Goal: Task Accomplishment & Management: Manage account settings

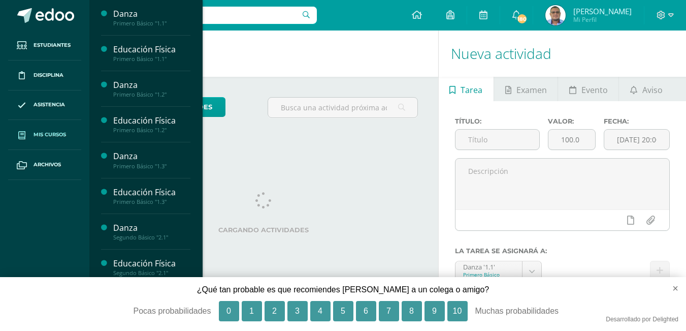
click at [57, 133] on span "Mis cursos" at bounding box center [50, 134] width 32 height 8
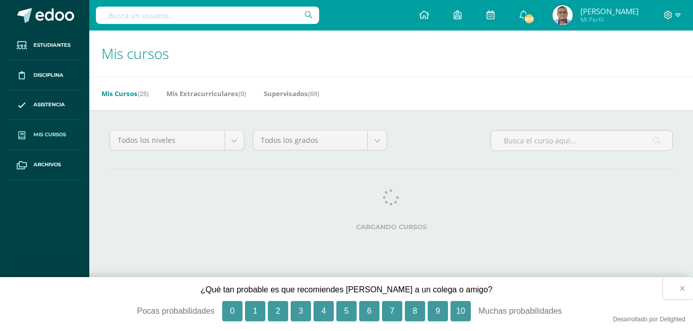
click at [683, 289] on button "×" at bounding box center [679, 288] width 30 height 22
click at [464, 308] on button "10" at bounding box center [461, 311] width 20 height 20
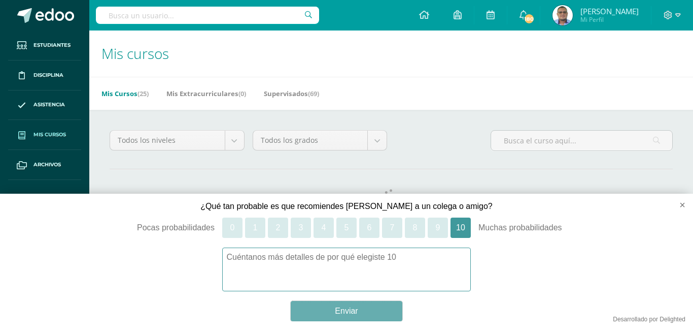
click at [353, 311] on button "Enviar" at bounding box center [347, 311] width 112 height 20
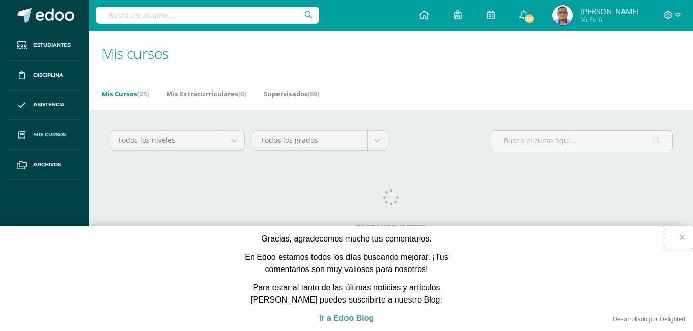
click at [683, 238] on button "×" at bounding box center [679, 237] width 30 height 22
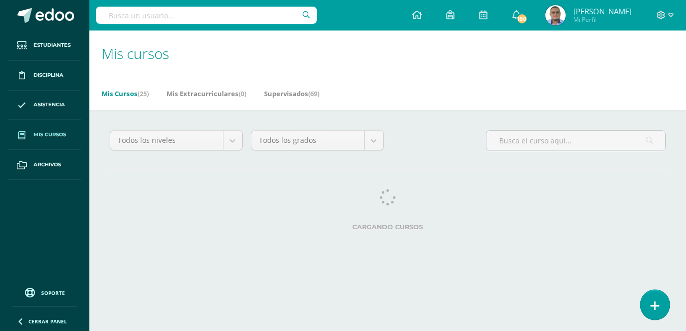
click at [650, 302] on link at bounding box center [654, 303] width 29 height 29
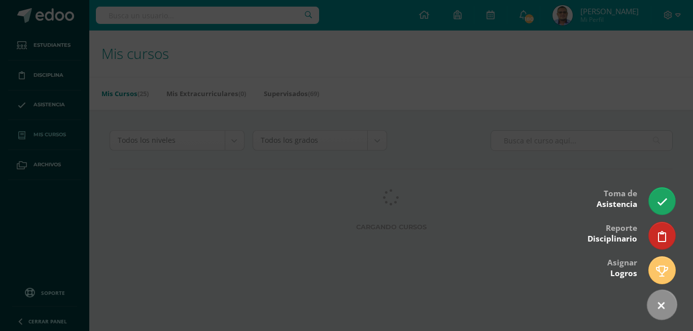
click at [658, 302] on icon at bounding box center [661, 305] width 15 height 15
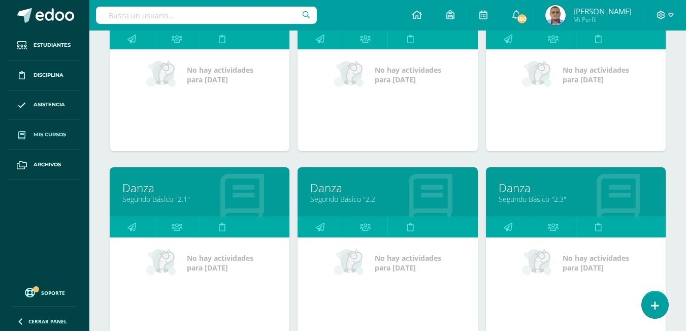
scroll to position [406, 0]
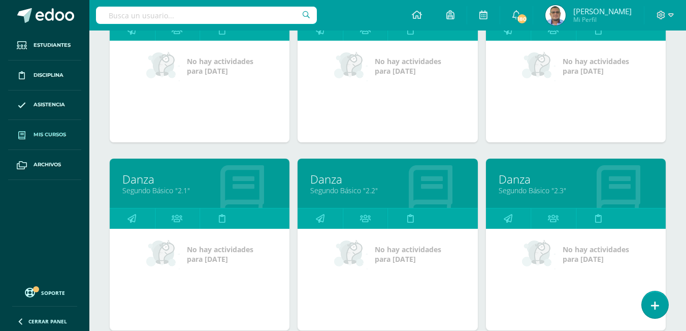
click at [348, 185] on link "Danza" at bounding box center [387, 179] width 154 height 16
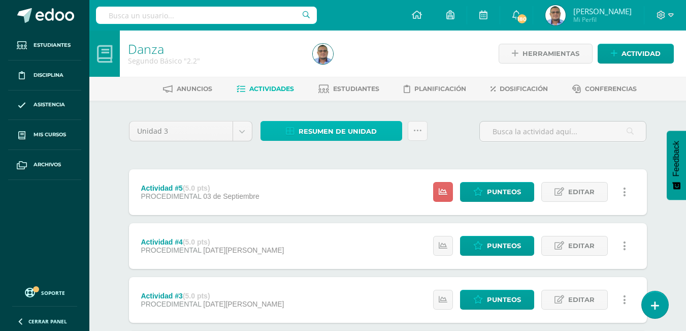
drag, startPoint x: 328, startPoint y: 129, endPoint x: 324, endPoint y: 113, distance: 17.2
click at [329, 130] on span "Resumen de unidad" at bounding box center [338, 131] width 78 height 19
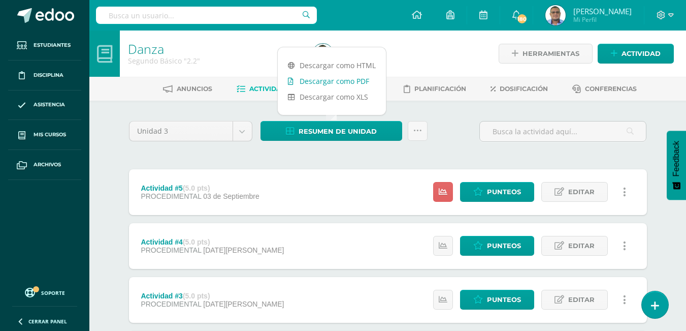
click at [324, 80] on link "Descargar como PDF" at bounding box center [332, 81] width 108 height 16
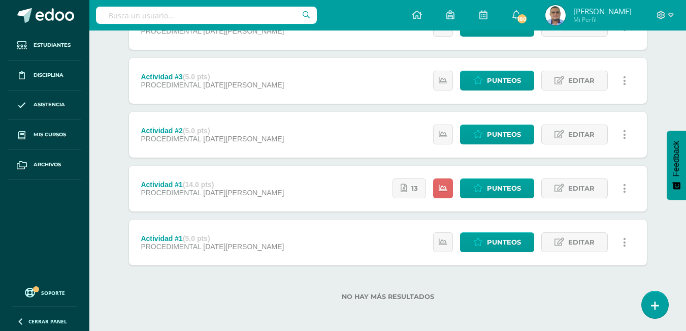
scroll to position [221, 0]
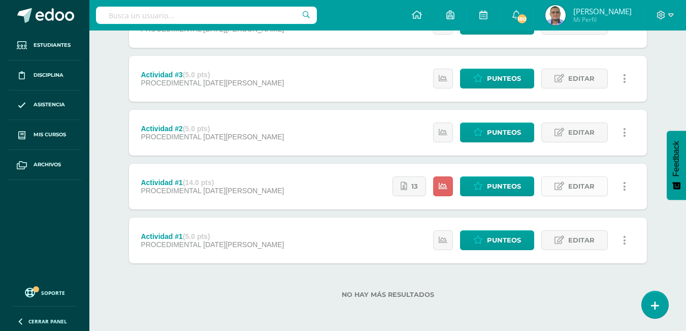
click at [567, 185] on link "Editar" at bounding box center [574, 186] width 67 height 20
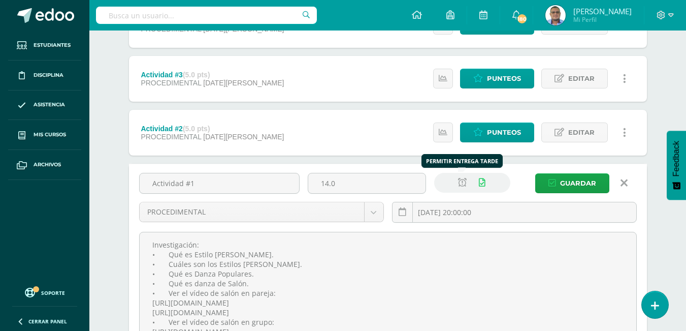
click at [459, 181] on icon at bounding box center [462, 182] width 9 height 9
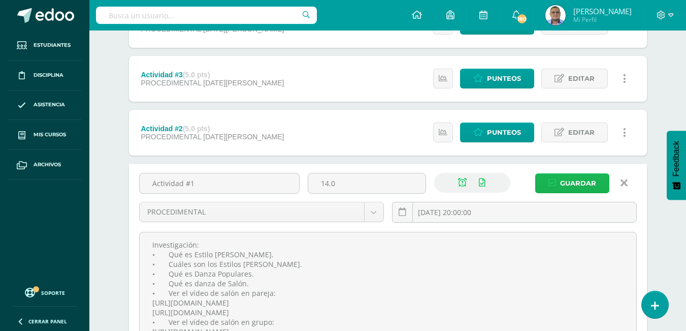
click at [576, 183] on span "Guardar" at bounding box center [578, 183] width 36 height 19
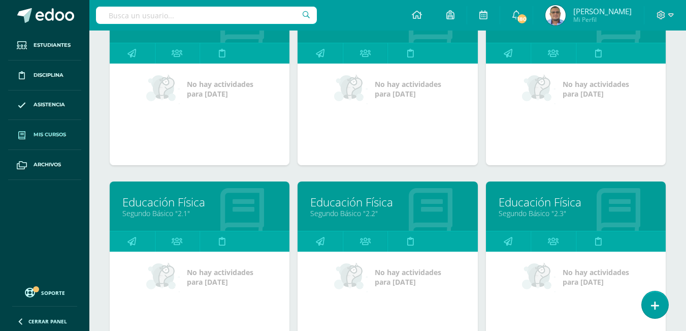
scroll to position [587, 0]
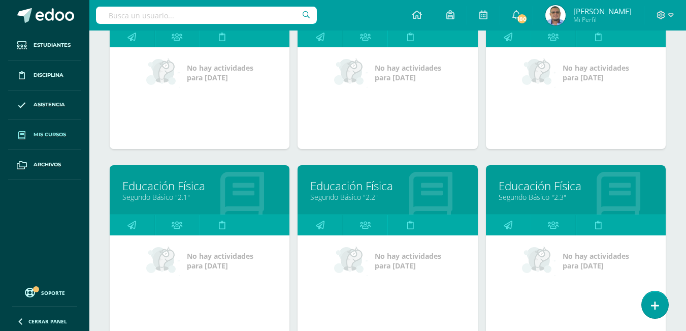
click at [353, 187] on link "Educación Física" at bounding box center [387, 186] width 154 height 16
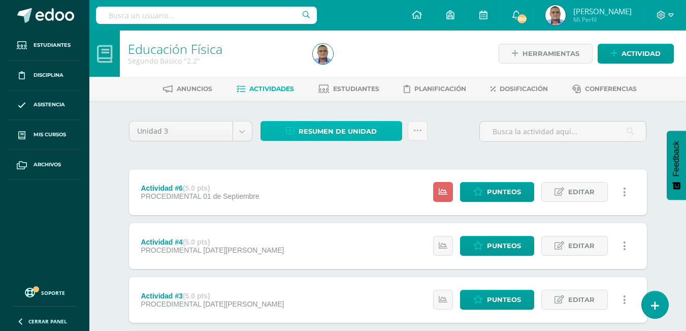
click at [360, 127] on span "Resumen de unidad" at bounding box center [338, 131] width 78 height 19
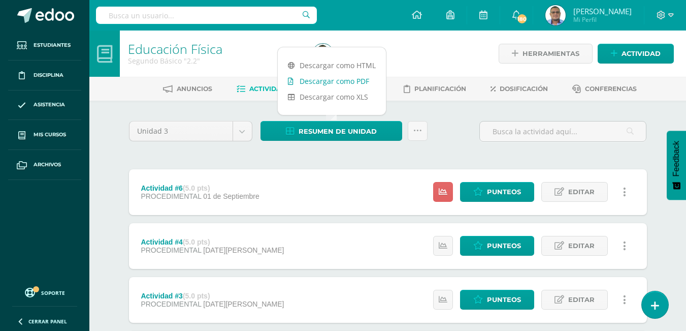
click at [326, 81] on link "Descargar como PDF" at bounding box center [332, 81] width 108 height 16
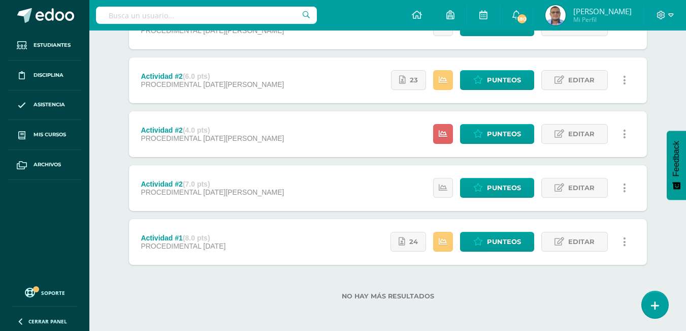
scroll to position [275, 0]
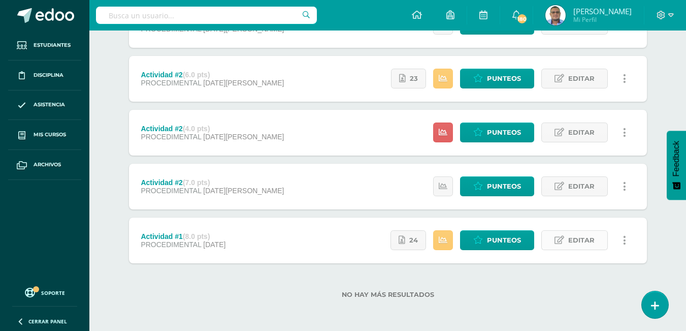
click at [578, 240] on span "Editar" at bounding box center [581, 239] width 26 height 19
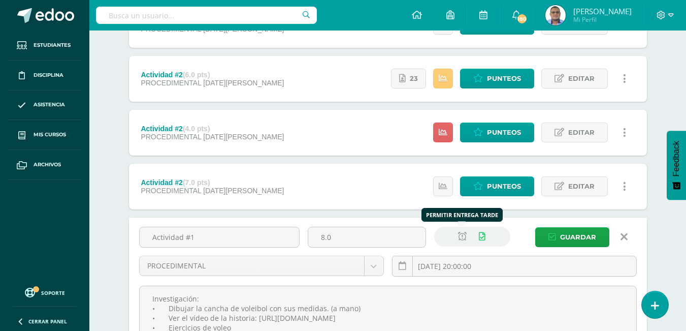
click at [462, 237] on icon at bounding box center [462, 236] width 9 height 9
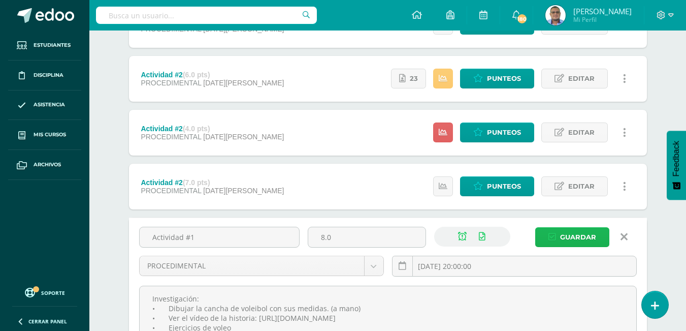
click at [568, 237] on span "Guardar" at bounding box center [578, 236] width 36 height 19
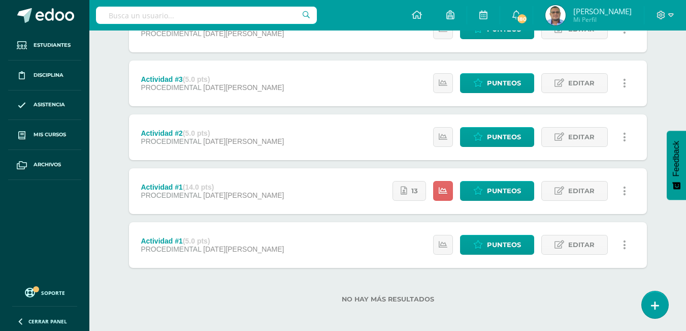
scroll to position [221, 0]
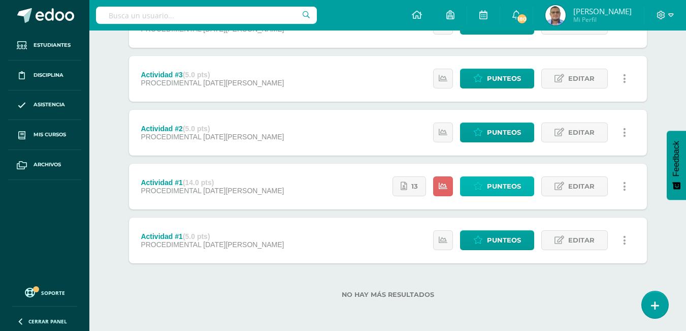
click at [507, 184] on span "Punteos" at bounding box center [504, 186] width 34 height 19
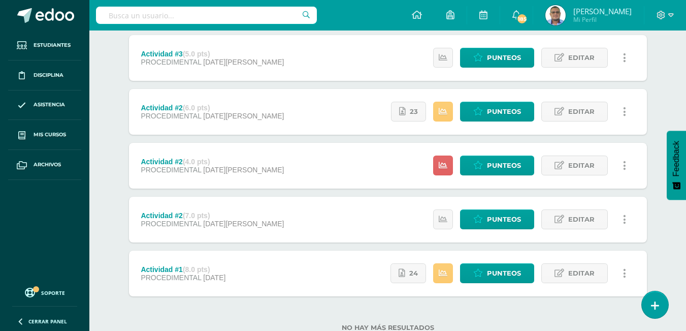
scroll to position [224, 0]
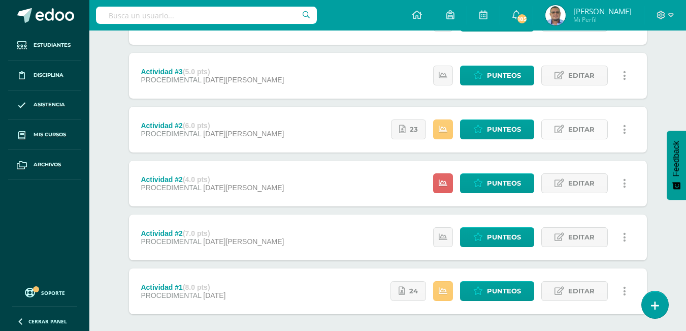
click at [581, 128] on span "Editar" at bounding box center [581, 129] width 26 height 19
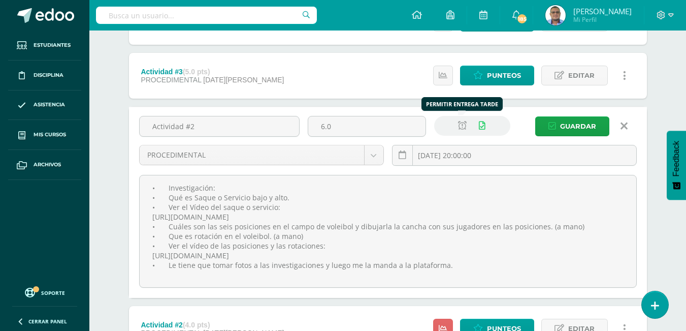
click at [462, 128] on icon at bounding box center [462, 125] width 9 height 9
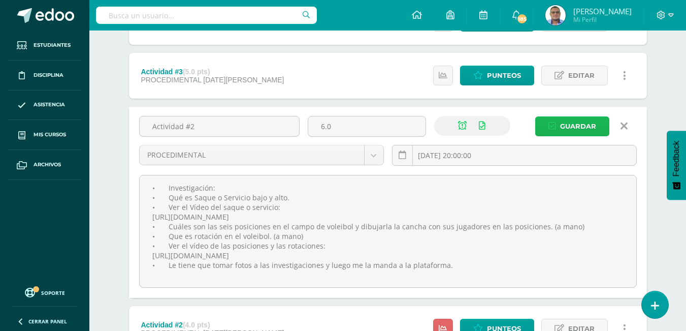
click at [573, 128] on span "Guardar" at bounding box center [578, 126] width 36 height 19
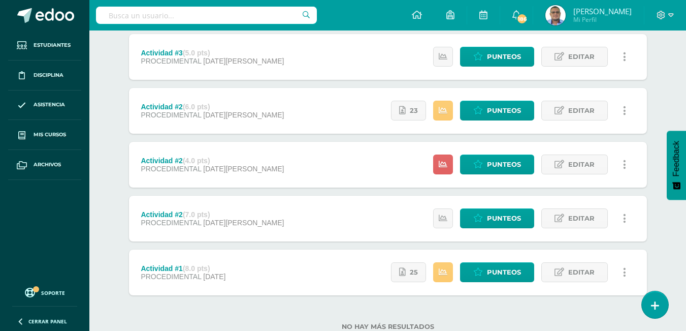
scroll to position [254, 0]
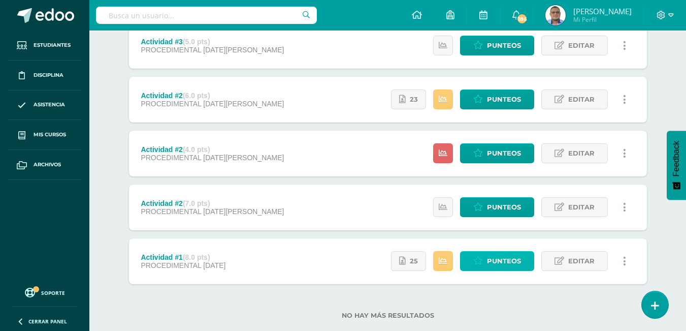
click at [506, 259] on span "Punteos" at bounding box center [504, 260] width 34 height 19
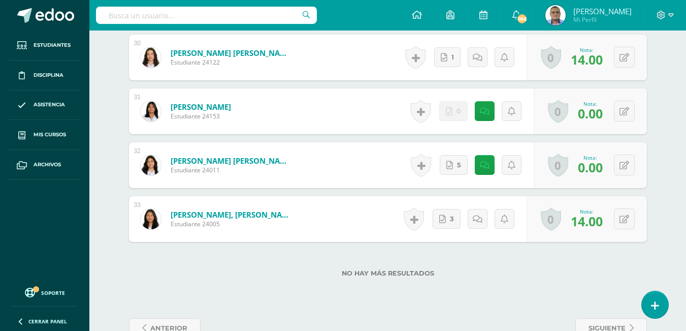
scroll to position [1935, 0]
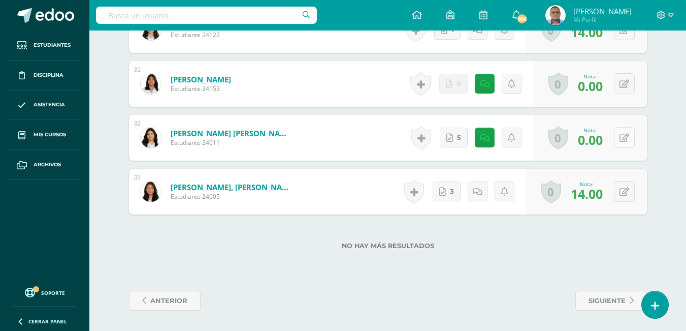
click at [621, 139] on icon at bounding box center [624, 138] width 10 height 9
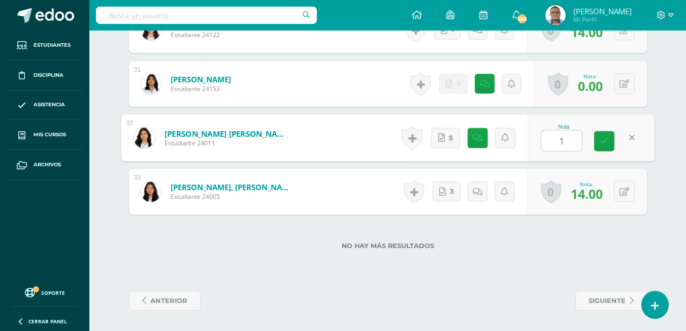
type input "14"
click at [602, 140] on icon at bounding box center [604, 141] width 9 height 9
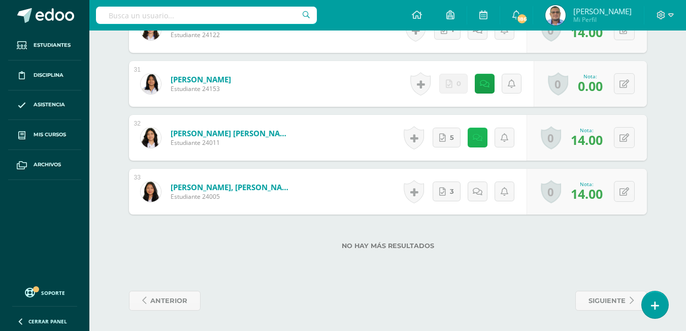
click at [481, 132] on link at bounding box center [478, 137] width 20 height 20
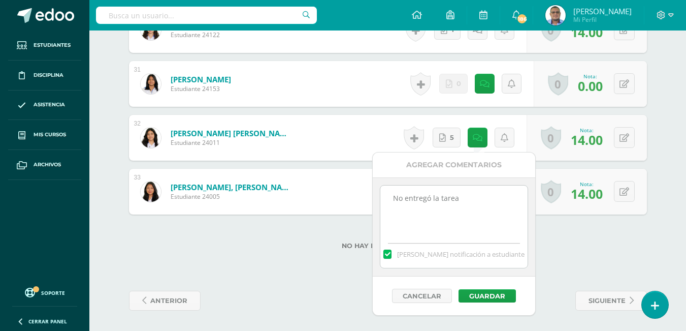
drag, startPoint x: 467, startPoint y: 203, endPoint x: 391, endPoint y: 206, distance: 76.2
click at [391, 206] on textarea "No entregó la tarea" at bounding box center [453, 210] width 147 height 51
click at [484, 296] on button "Guardar" at bounding box center [486, 295] width 57 height 13
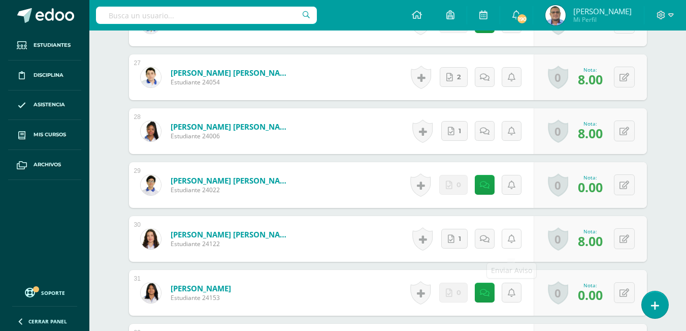
scroll to position [1955, 0]
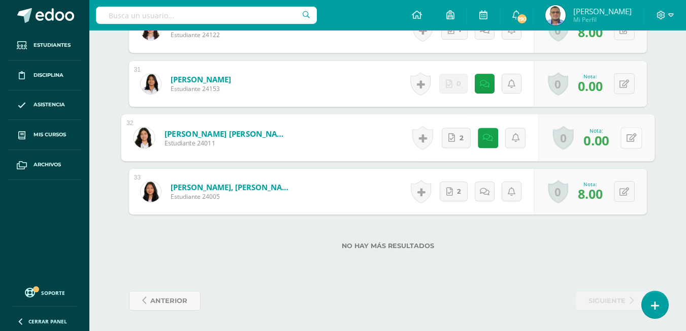
click at [626, 138] on icon at bounding box center [631, 137] width 10 height 9
click at [603, 139] on icon at bounding box center [604, 141] width 9 height 9
type input "8"
click at [481, 140] on icon at bounding box center [477, 137] width 10 height 9
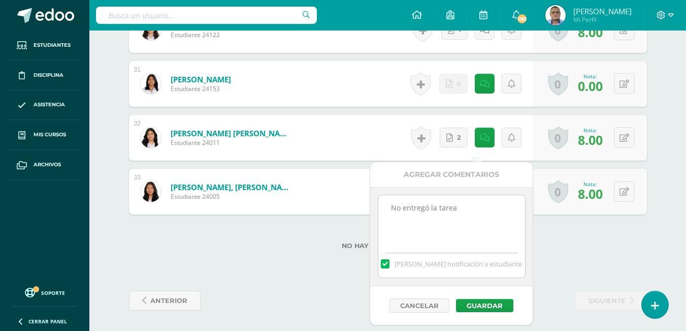
drag, startPoint x: 460, startPoint y: 203, endPoint x: 384, endPoint y: 203, distance: 76.7
click at [384, 204] on textarea "No entregó la tarea" at bounding box center [451, 220] width 147 height 51
click at [484, 299] on button "Guardar" at bounding box center [484, 305] width 57 height 13
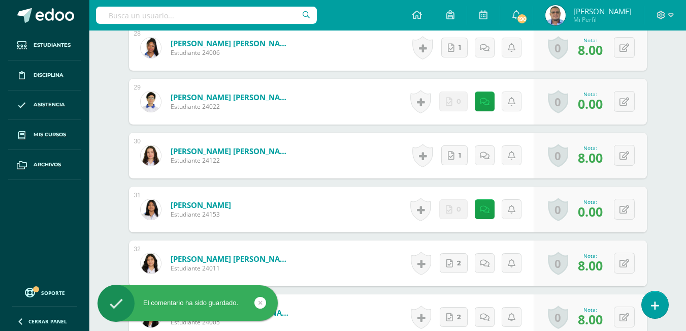
scroll to position [1802, 0]
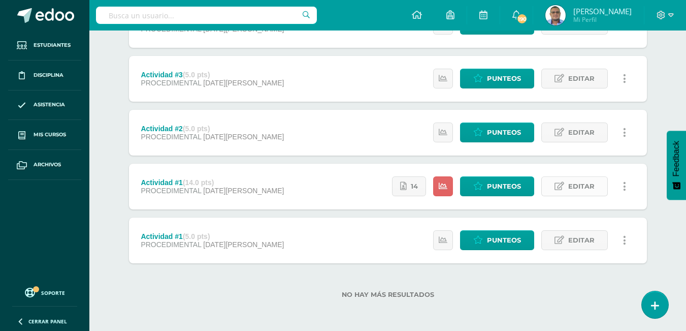
click at [572, 189] on span "Editar" at bounding box center [581, 186] width 26 height 19
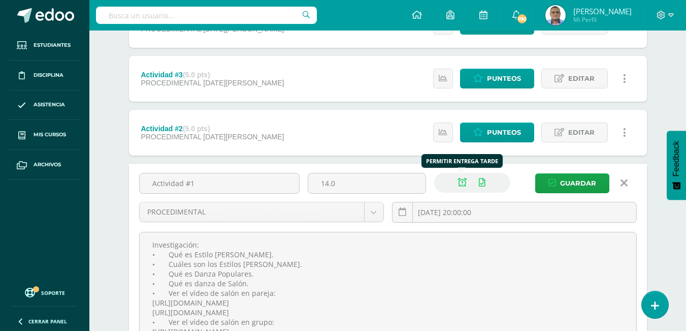
click at [462, 181] on icon at bounding box center [462, 182] width 9 height 9
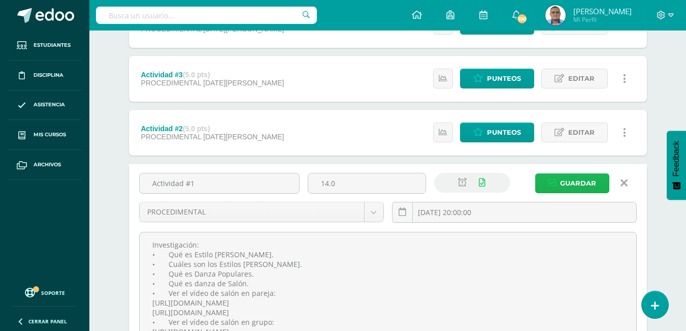
click at [564, 184] on span "Guardar" at bounding box center [578, 183] width 36 height 19
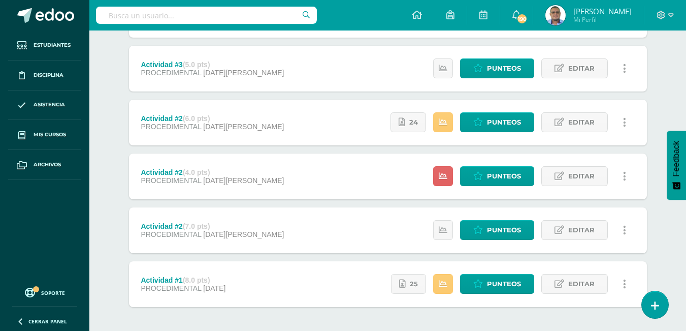
scroll to position [275, 0]
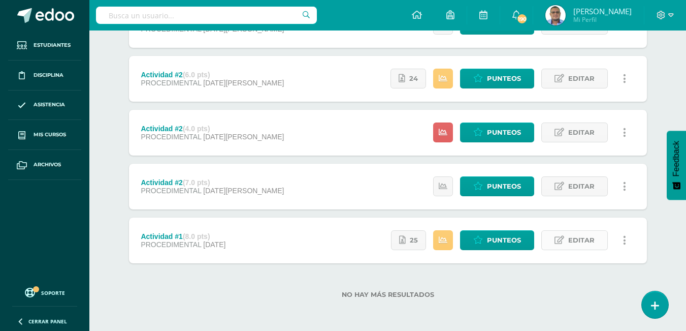
click at [586, 239] on span "Editar" at bounding box center [581, 239] width 26 height 19
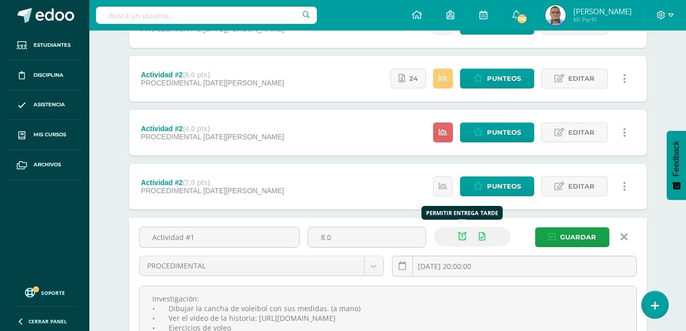
click at [460, 236] on icon at bounding box center [462, 236] width 9 height 9
click at [569, 235] on span "Guardar" at bounding box center [578, 236] width 36 height 19
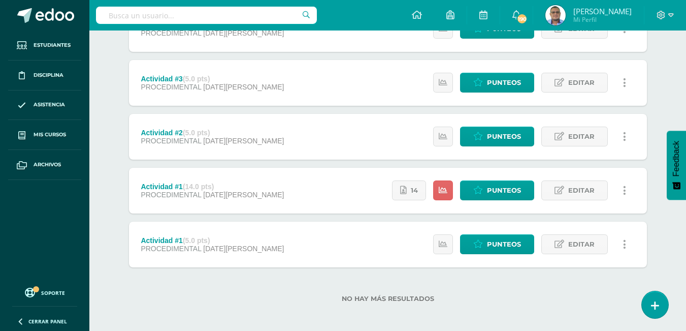
scroll to position [221, 0]
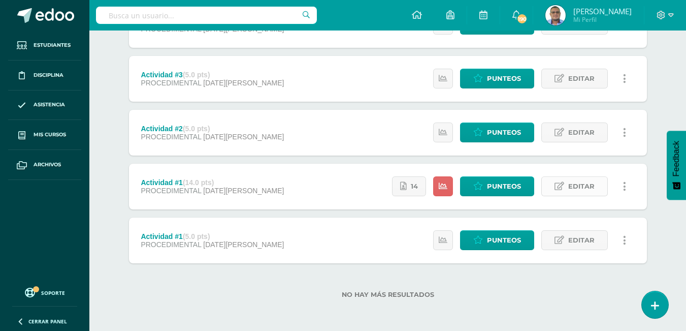
click at [563, 185] on icon at bounding box center [559, 186] width 10 height 9
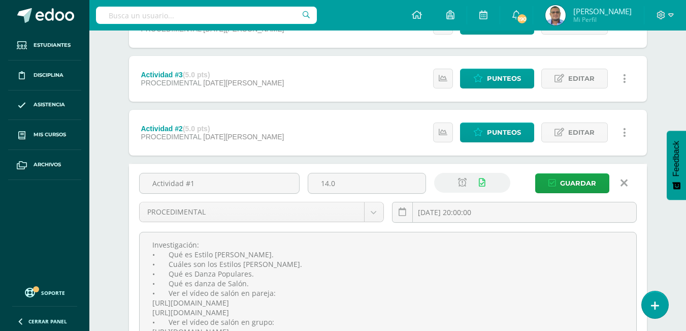
click at [625, 183] on icon at bounding box center [623, 182] width 7 height 11
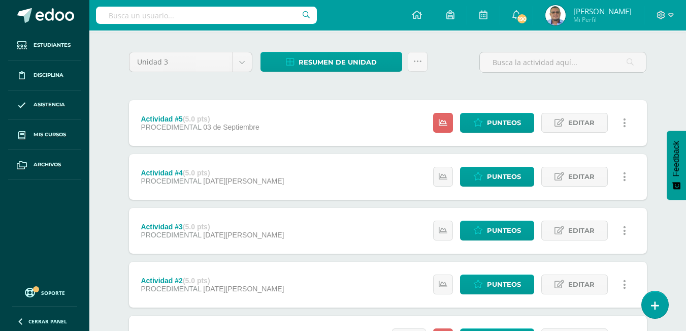
scroll to position [0, 0]
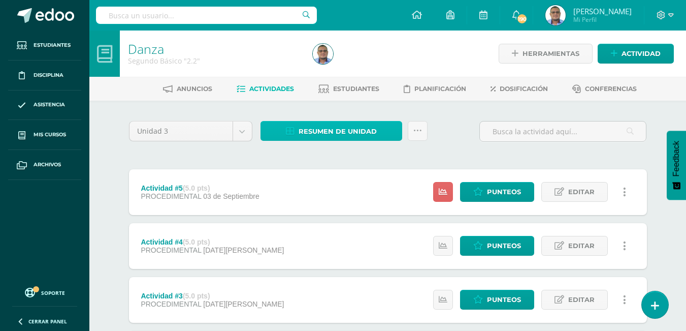
click at [357, 126] on span "Resumen de unidad" at bounding box center [338, 131] width 78 height 19
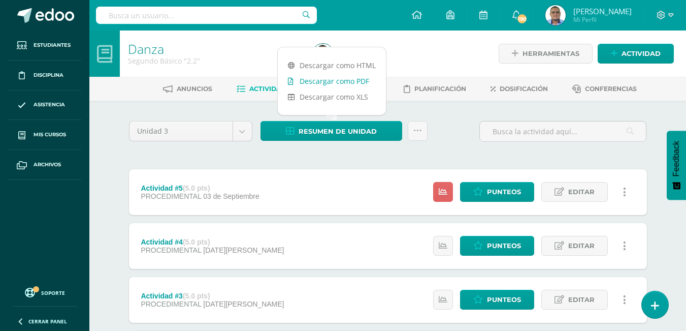
click at [330, 83] on link "Descargar como PDF" at bounding box center [332, 81] width 108 height 16
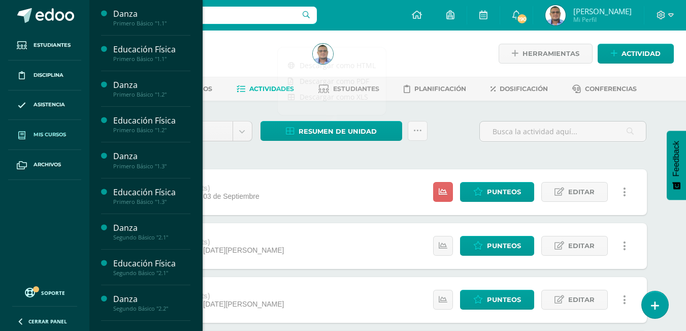
click at [49, 139] on span "Mis cursos" at bounding box center [50, 134] width 32 height 8
click at [55, 136] on span "Mis cursos" at bounding box center [50, 134] width 32 height 8
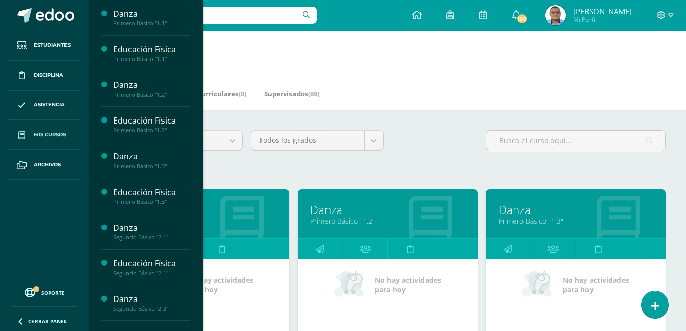
click at [59, 135] on span "Mis cursos" at bounding box center [50, 134] width 32 height 8
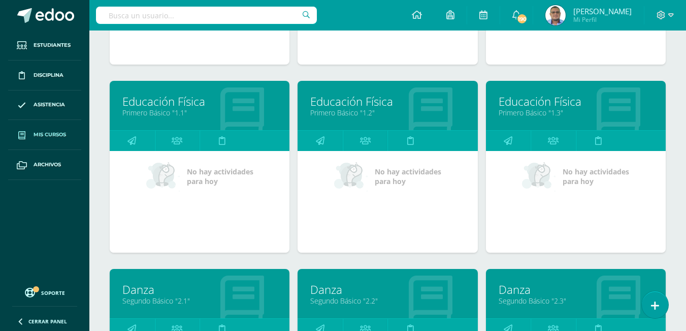
scroll to position [457, 0]
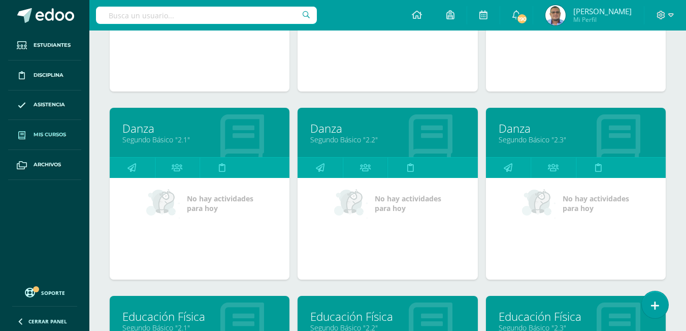
click at [143, 133] on link "Danza" at bounding box center [199, 128] width 154 height 16
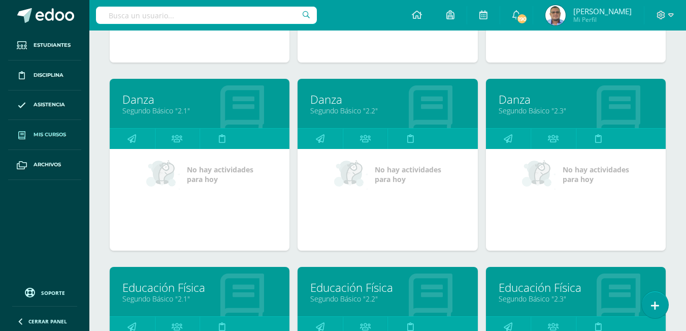
scroll to position [587, 0]
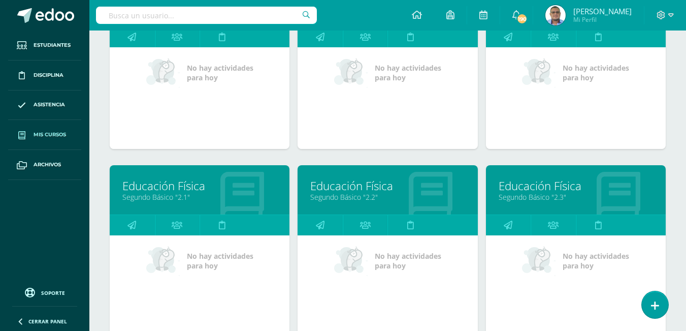
click at [357, 187] on link "Educación Física" at bounding box center [387, 186] width 154 height 16
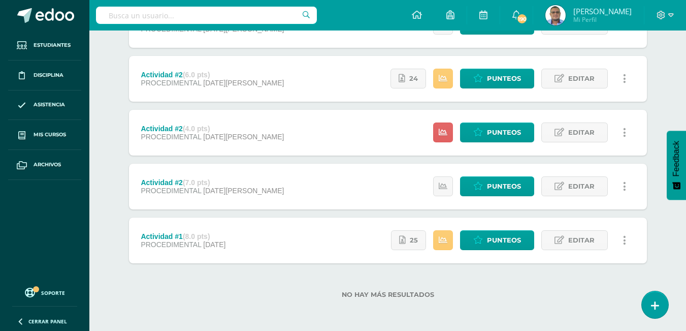
scroll to position [21, 0]
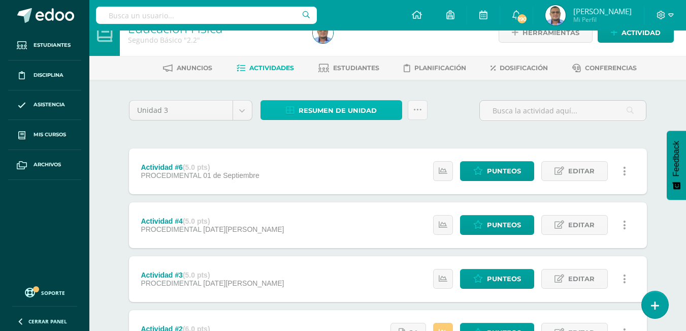
click at [305, 105] on span "Resumen de unidad" at bounding box center [338, 110] width 78 height 19
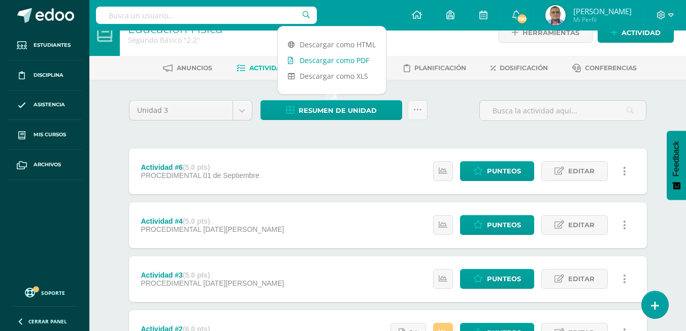
click at [316, 62] on link "Descargar como PDF" at bounding box center [332, 60] width 108 height 16
click at [522, 19] on span "190" at bounding box center [521, 18] width 11 height 11
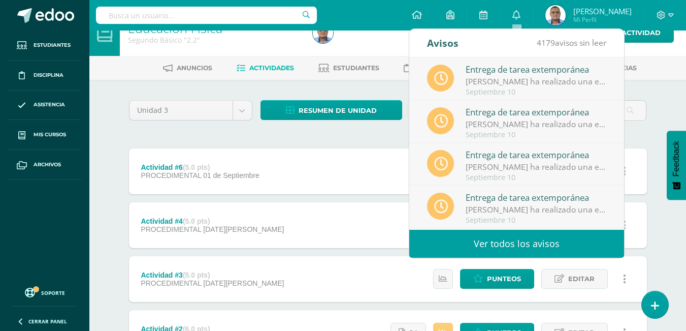
click at [382, 20] on div "Configuración Cerrar sesión Bernie Armando Mi Perfil 190 0 Mis accesos directos…" at bounding box center [387, 15] width 597 height 30
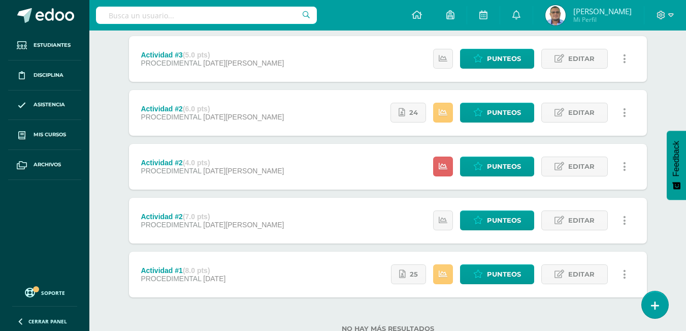
scroll to position [224, 0]
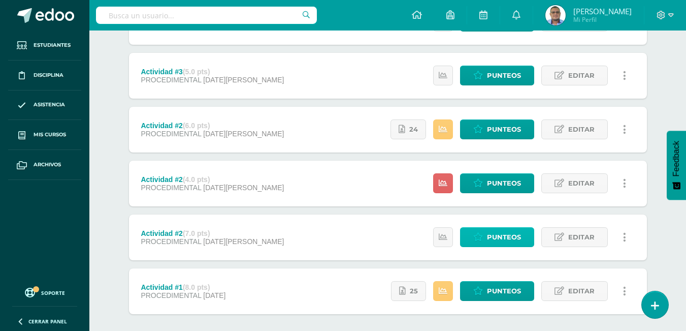
click at [494, 235] on span "Punteos" at bounding box center [504, 236] width 34 height 19
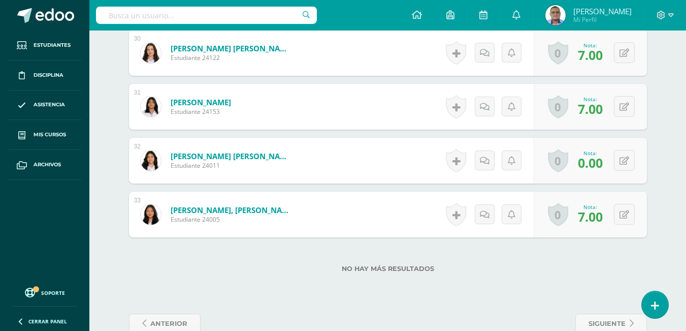
scroll to position [1904, 0]
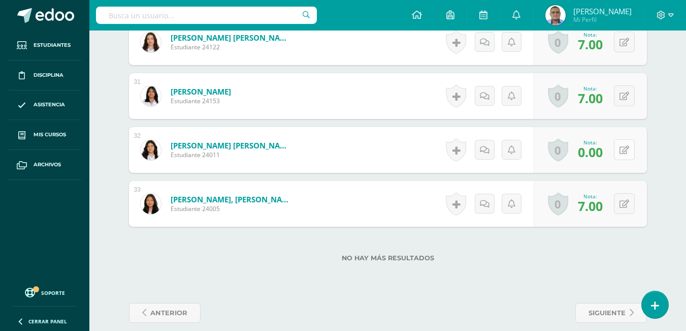
click at [626, 150] on icon at bounding box center [624, 150] width 10 height 9
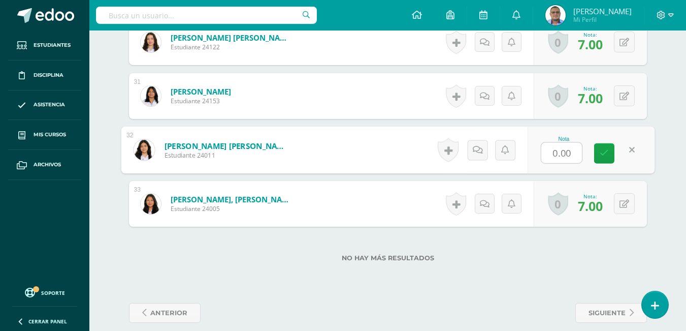
type input "7"
click at [602, 153] on icon at bounding box center [604, 153] width 9 height 9
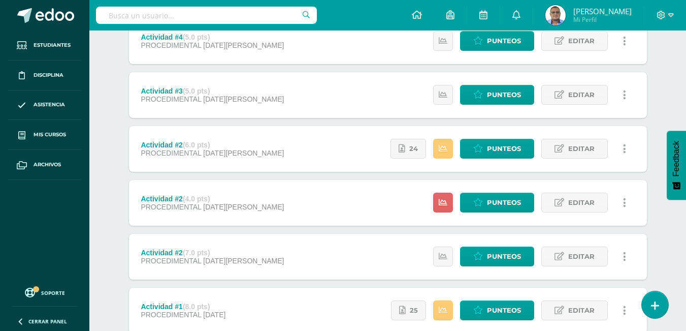
scroll to position [254, 0]
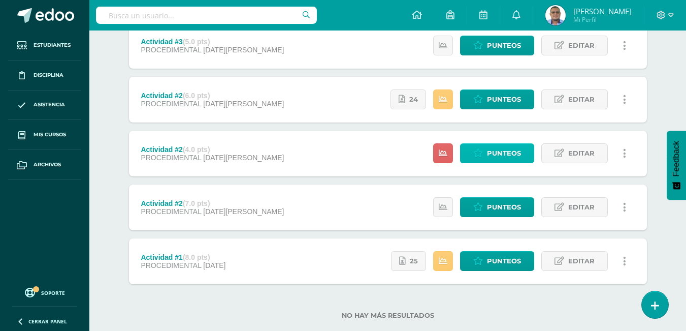
click at [500, 149] on span "Punteos" at bounding box center [504, 153] width 34 height 19
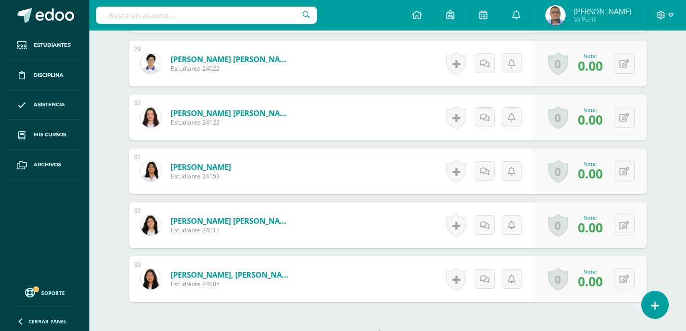
scroll to position [1916, 0]
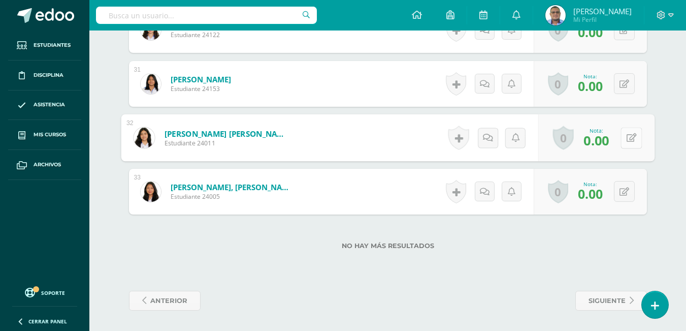
click at [620, 136] on button at bounding box center [630, 137] width 21 height 21
type input "4"
click at [614, 149] on div "Nota 4" at bounding box center [590, 137] width 127 height 47
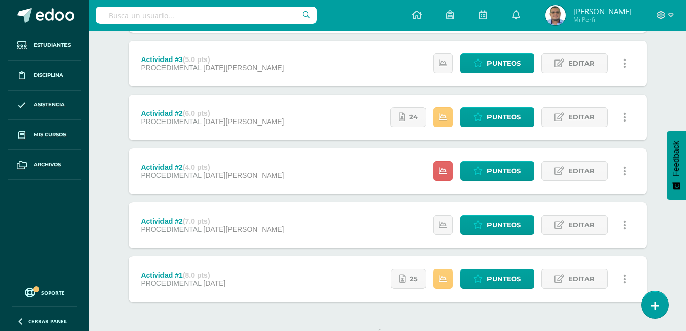
scroll to position [173, 0]
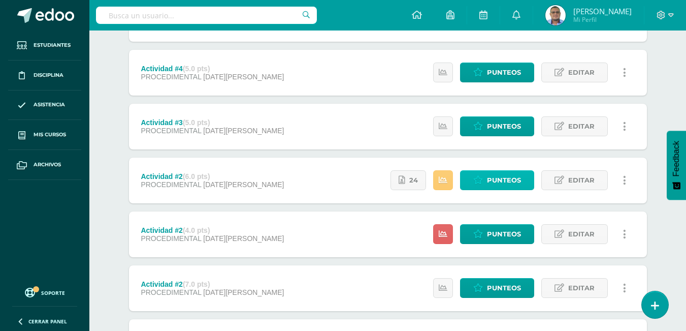
click at [518, 178] on span "Punteos" at bounding box center [504, 180] width 34 height 19
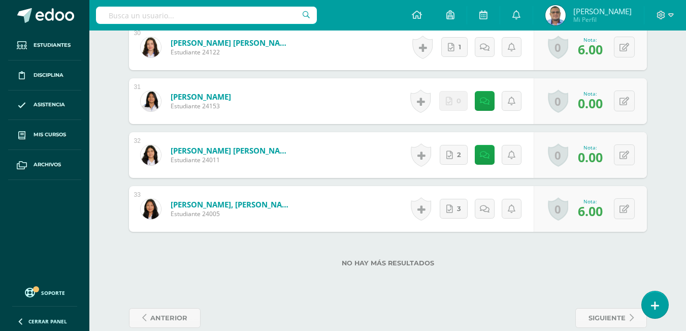
scroll to position [1945, 0]
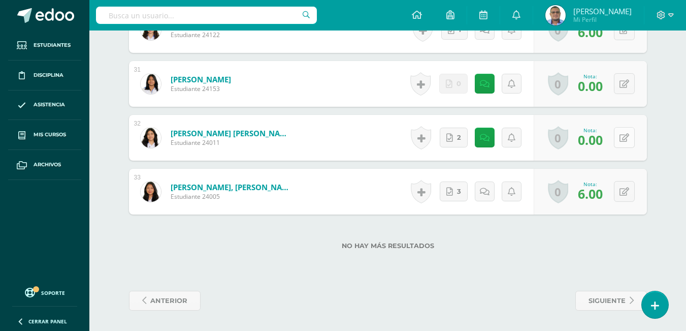
click at [623, 141] on icon at bounding box center [624, 138] width 10 height 9
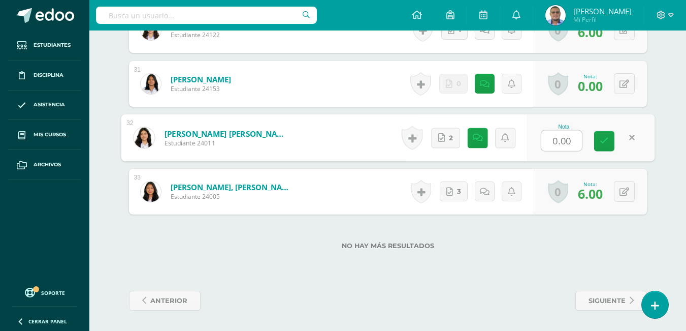
type input "6"
click at [607, 140] on icon at bounding box center [604, 141] width 9 height 9
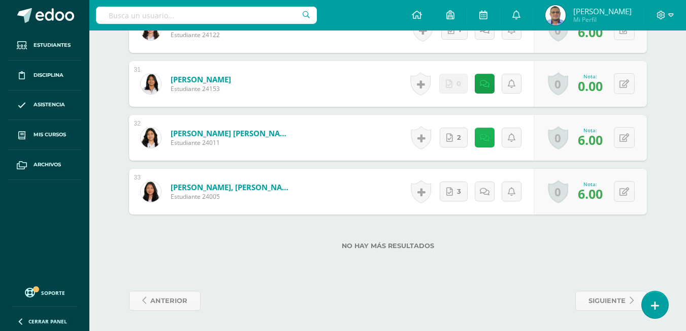
click at [485, 140] on icon at bounding box center [485, 138] width 10 height 9
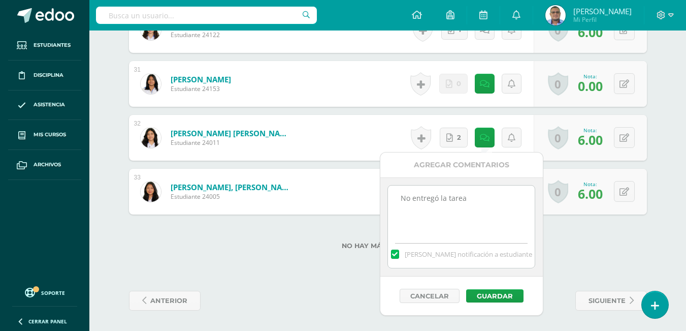
drag, startPoint x: 470, startPoint y: 202, endPoint x: 393, endPoint y: 204, distance: 77.2
click at [393, 204] on textarea "No entregó la tarea" at bounding box center [461, 210] width 147 height 51
click at [492, 300] on button "Guardar" at bounding box center [494, 295] width 57 height 13
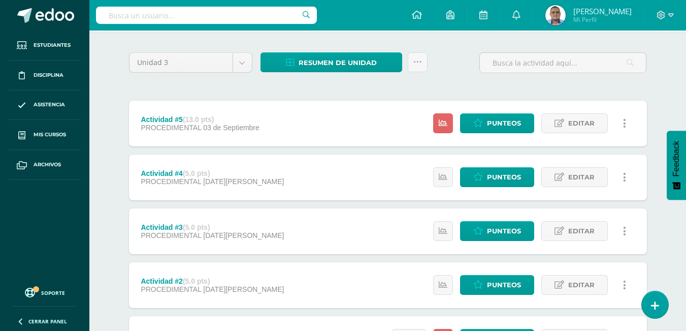
scroll to position [18, 0]
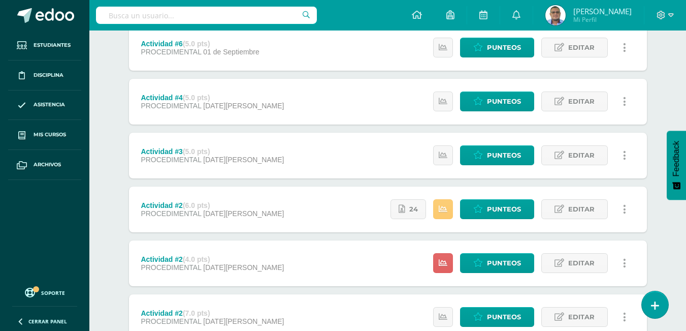
scroll to position [152, 0]
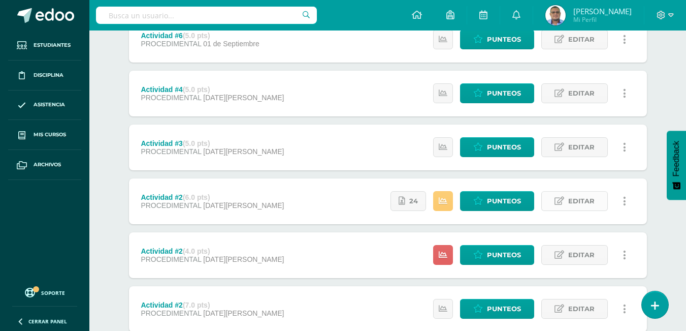
click at [574, 199] on span "Editar" at bounding box center [581, 200] width 26 height 19
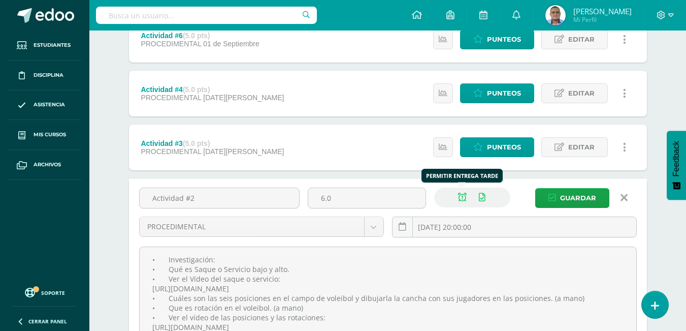
click at [462, 199] on icon at bounding box center [462, 197] width 9 height 9
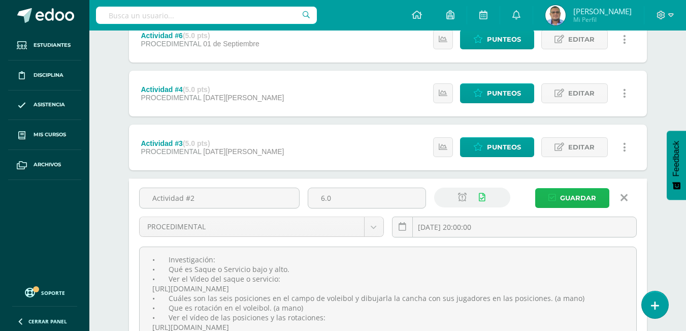
click at [568, 198] on span "Guardar" at bounding box center [578, 197] width 36 height 19
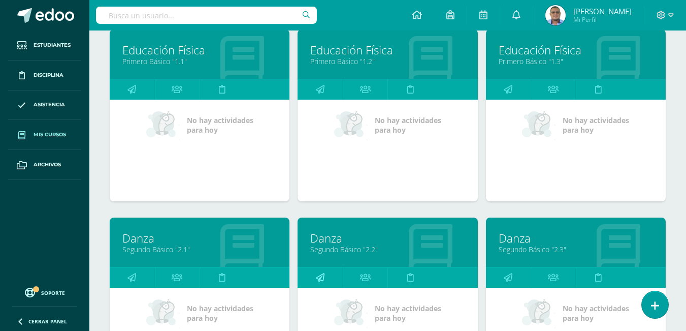
scroll to position [355, 0]
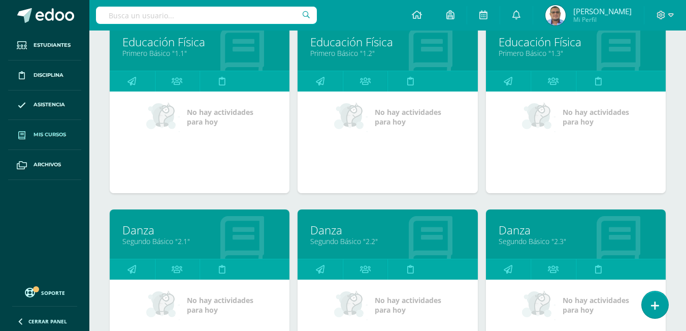
click at [338, 231] on link "Danza" at bounding box center [387, 230] width 154 height 16
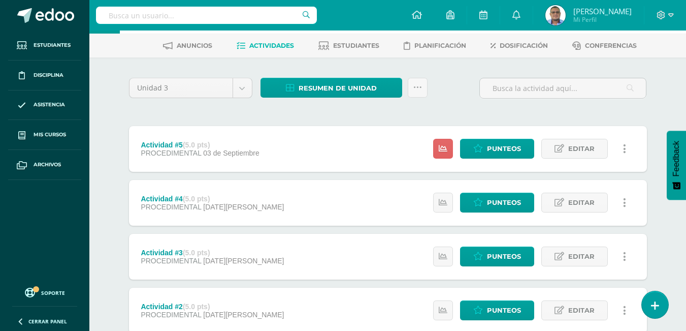
scroll to position [51, 0]
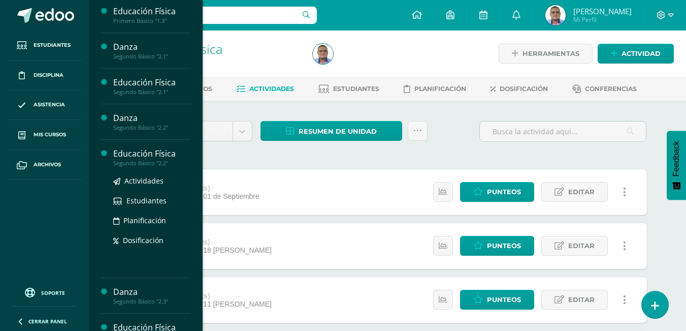
scroll to position [199, 0]
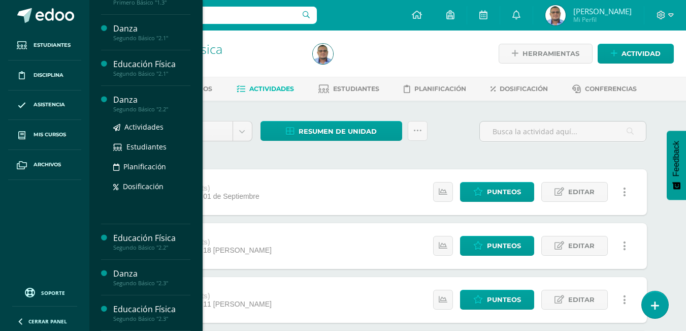
click at [142, 100] on div "Danza" at bounding box center [151, 100] width 77 height 12
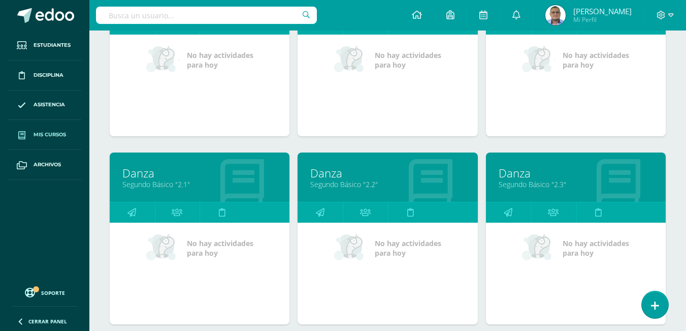
scroll to position [486, 0]
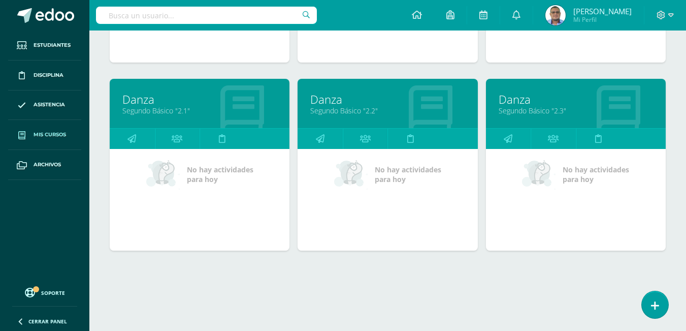
click at [527, 109] on link "Segundo Básico "2.3"" at bounding box center [576, 111] width 154 height 10
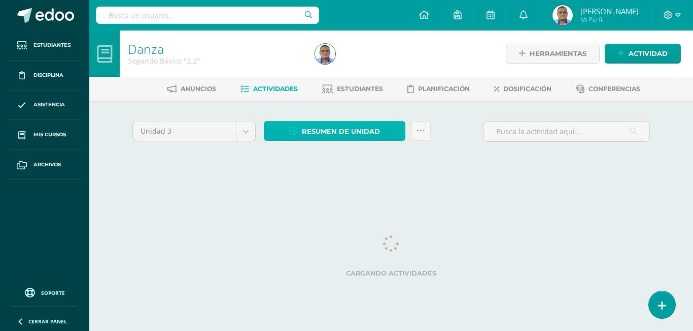
click at [333, 134] on span "Resumen de unidad" at bounding box center [341, 131] width 78 height 19
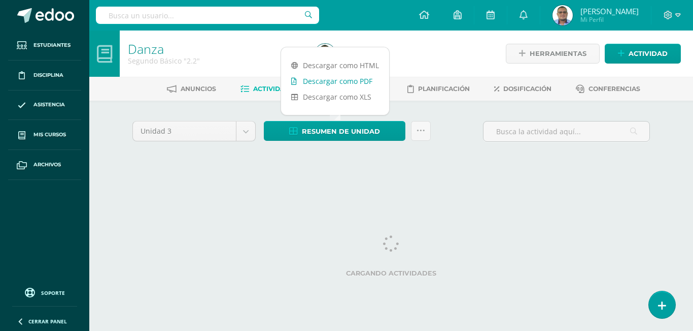
click at [313, 82] on link "Descargar como PDF" at bounding box center [335, 81] width 108 height 16
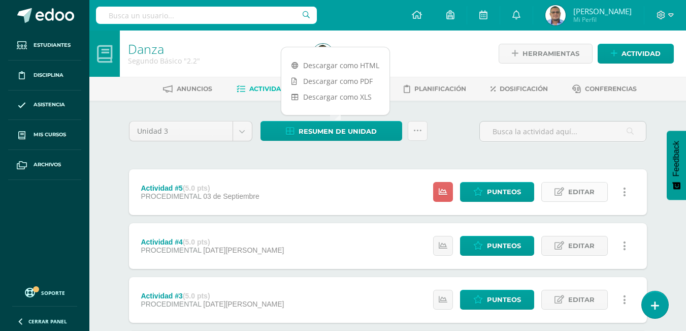
click at [584, 192] on span "Editar" at bounding box center [581, 191] width 26 height 19
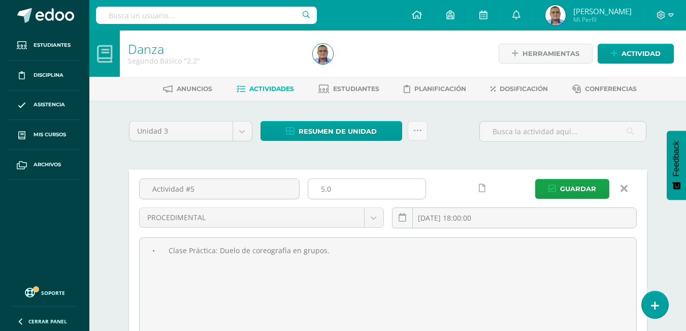
drag, startPoint x: 336, startPoint y: 188, endPoint x: 318, endPoint y: 190, distance: 17.9
click at [318, 190] on input "5.0" at bounding box center [366, 189] width 117 height 20
type input "13"
click at [574, 185] on span "Guardar" at bounding box center [578, 188] width 36 height 19
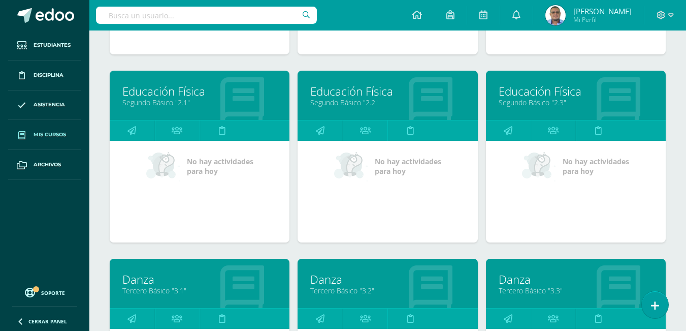
scroll to position [790, 0]
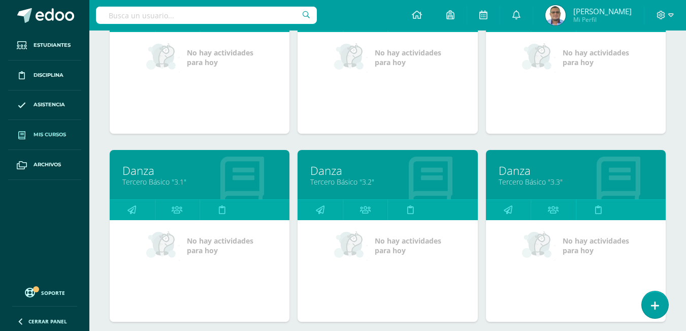
click at [143, 182] on link "Tercero Básico "3.1"" at bounding box center [199, 182] width 154 height 10
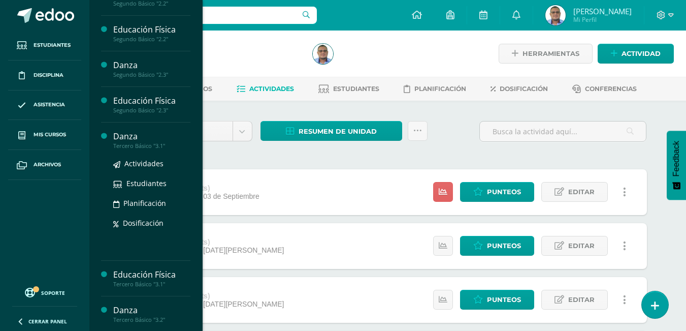
scroll to position [355, 0]
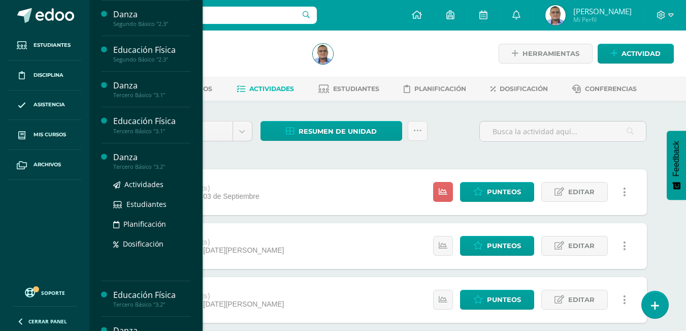
click at [151, 168] on div "Tercero Básico "3.2"" at bounding box center [151, 166] width 77 height 7
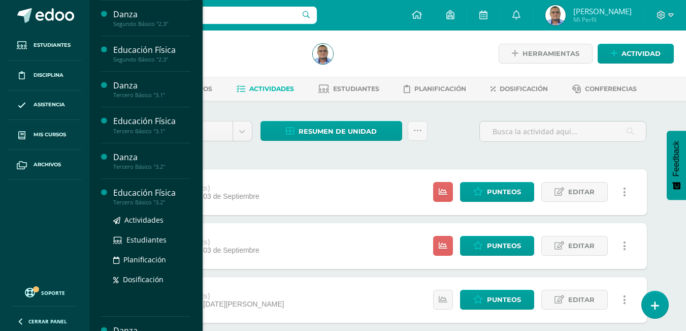
scroll to position [406, 0]
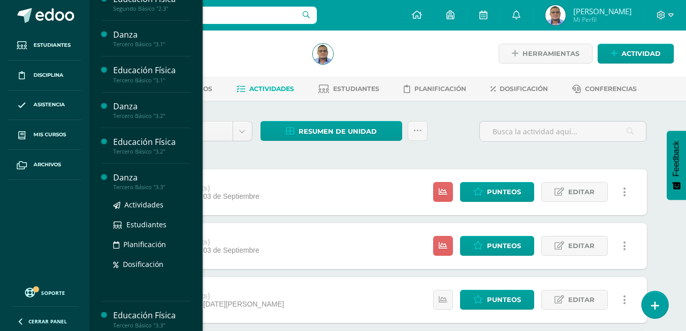
click at [125, 187] on div "Tercero Básico "3.3"" at bounding box center [151, 186] width 77 height 7
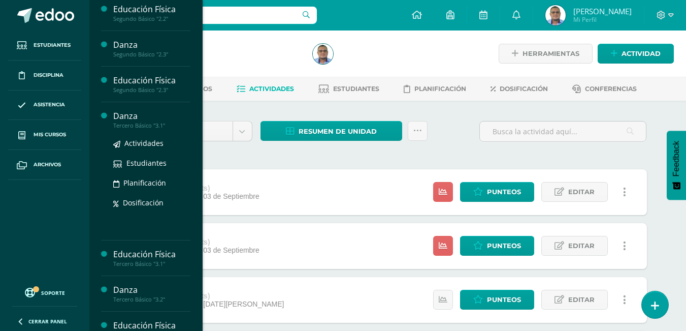
scroll to position [355, 0]
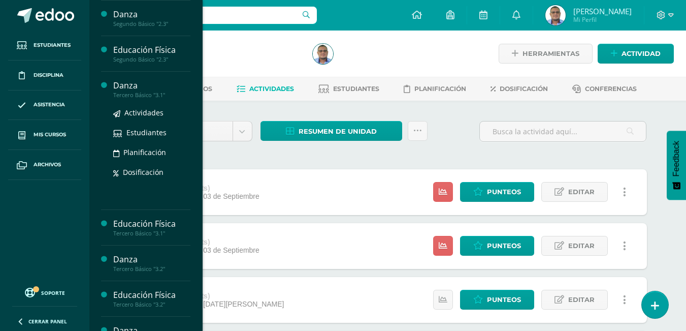
click at [143, 92] on div "Tercero Básico "3.1"" at bounding box center [151, 94] width 77 height 7
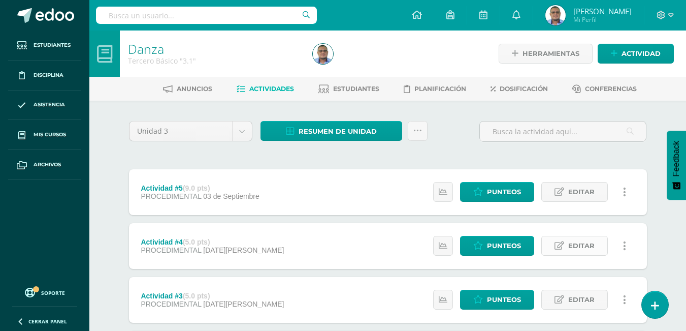
click at [592, 244] on span "Editar" at bounding box center [581, 245] width 26 height 19
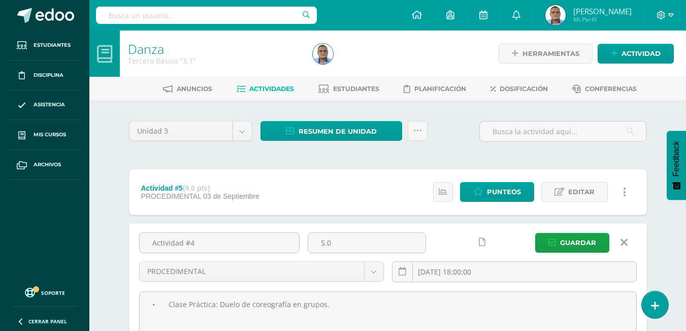
scroll to position [51, 0]
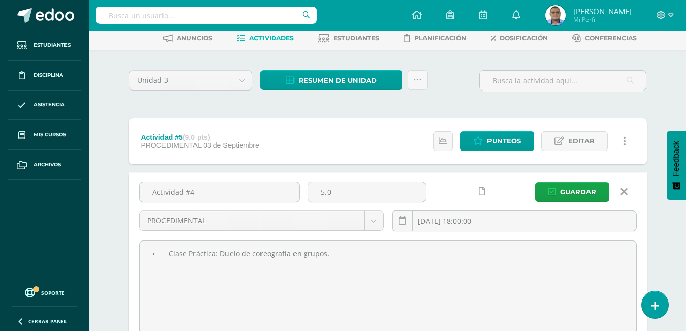
click at [624, 189] on icon at bounding box center [623, 191] width 7 height 11
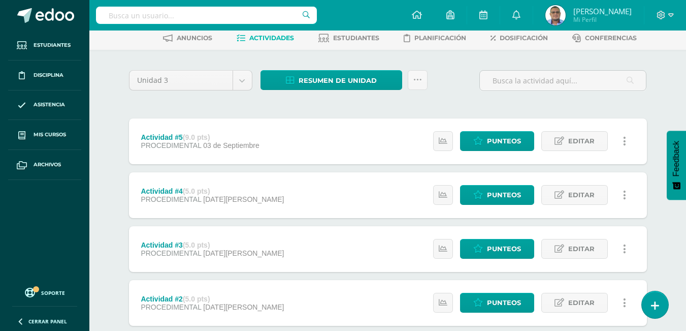
scroll to position [0, 0]
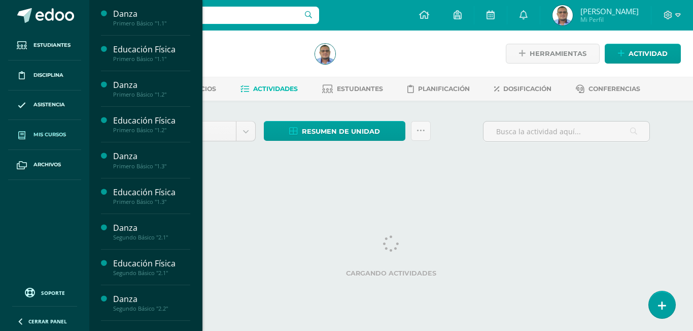
click at [47, 137] on span "Mis cursos" at bounding box center [50, 134] width 32 height 8
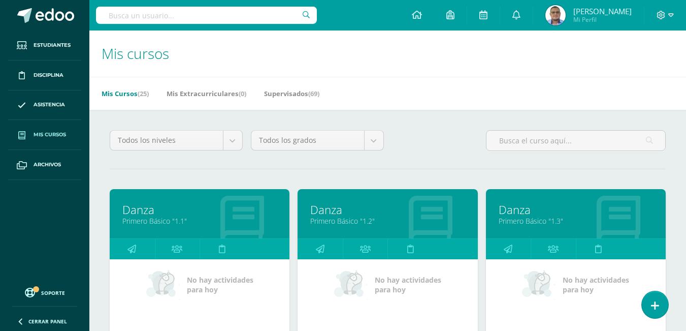
click at [144, 216] on link "Primero Básico "1.1"" at bounding box center [199, 221] width 154 height 10
drag, startPoint x: 328, startPoint y: 212, endPoint x: 320, endPoint y: 124, distance: 88.8
click at [328, 212] on link "Danza" at bounding box center [387, 210] width 154 height 16
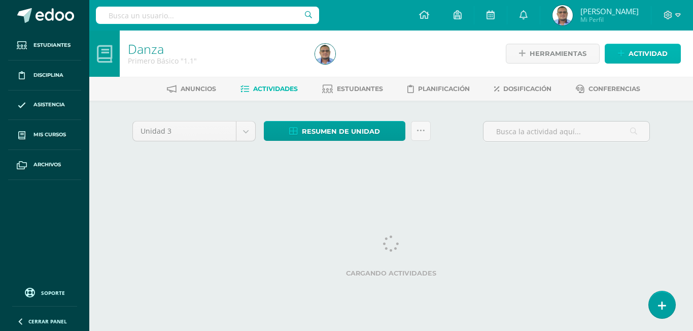
click at [642, 55] on span "Actividad" at bounding box center [648, 53] width 39 height 19
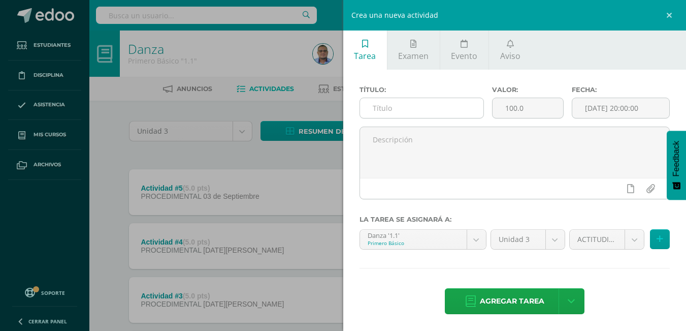
click at [389, 112] on input "text" at bounding box center [421, 108] width 123 height 20
paste input "Actividad #6"
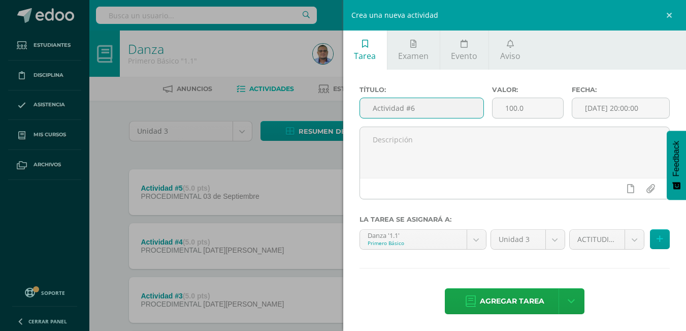
type input "Actividad #6"
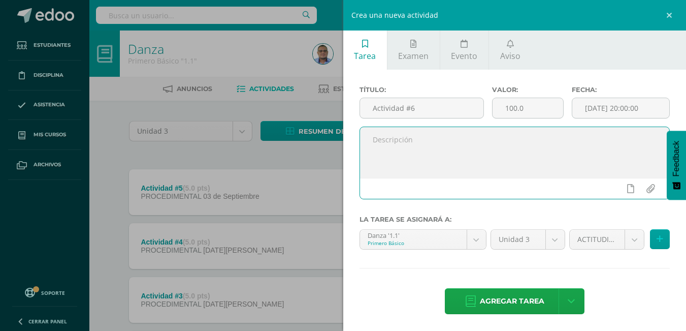
click at [439, 151] on textarea at bounding box center [515, 152] width 310 height 51
paste textarea "• Clase Práctica: Ensayar para el examen final de mimo."
type textarea "• Clase Práctica: Ensayar para el examen final de mimo."
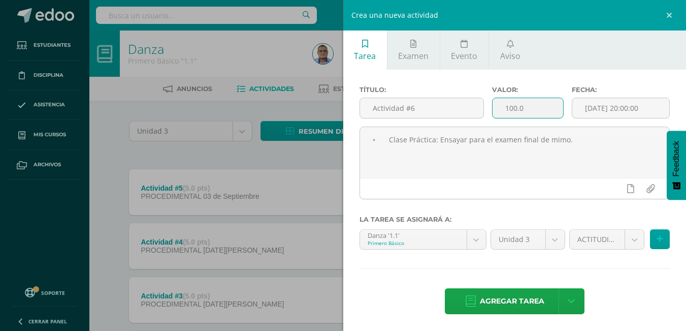
drag, startPoint x: 530, startPoint y: 108, endPoint x: 497, endPoint y: 112, distance: 32.8
click at [497, 112] on input "100.0" at bounding box center [527, 108] width 71 height 20
type input "5"
click at [652, 113] on input "[DATE] 20:00:00" at bounding box center [620, 108] width 97 height 20
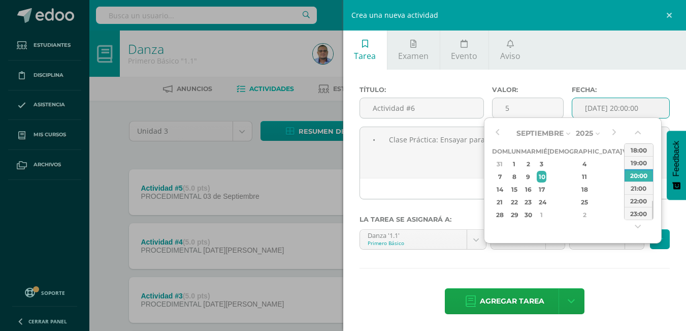
click at [546, 177] on div "10" at bounding box center [541, 177] width 9 height 12
click at [636, 149] on div "18:00" at bounding box center [638, 149] width 28 height 13
type input "[DATE] 18:00"
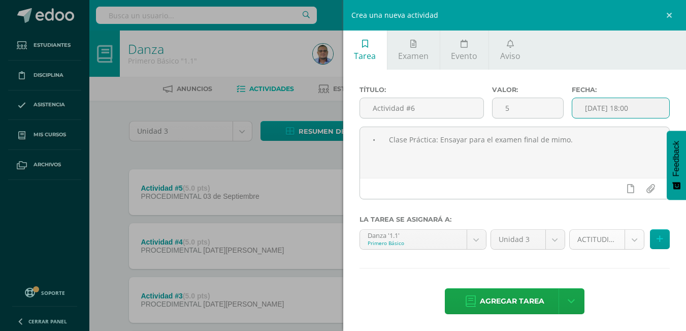
click at [624, 235] on body "Estudiantes Disciplina Asistencia Mis cursos Archivos Soporte Ayuda Reportar un…" at bounding box center [343, 302] width 686 height 605
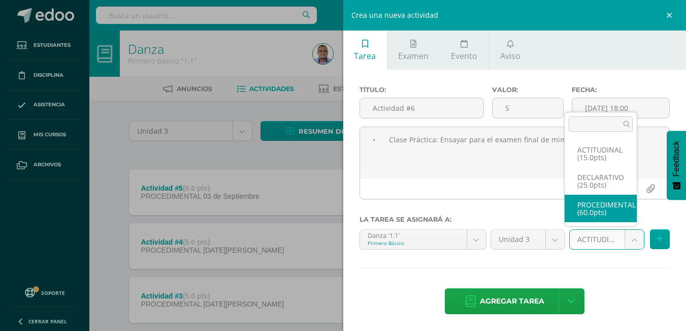
select select "32486"
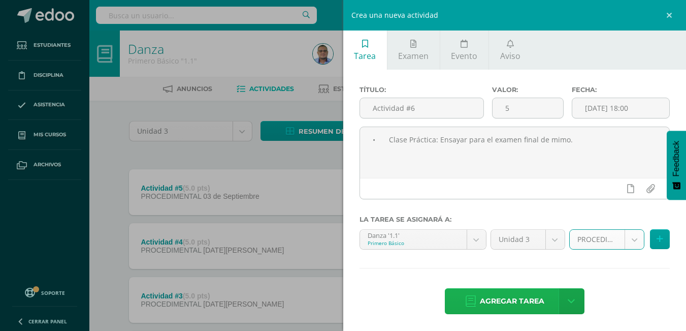
click at [516, 303] on span "Agregar tarea" at bounding box center [512, 300] width 64 height 25
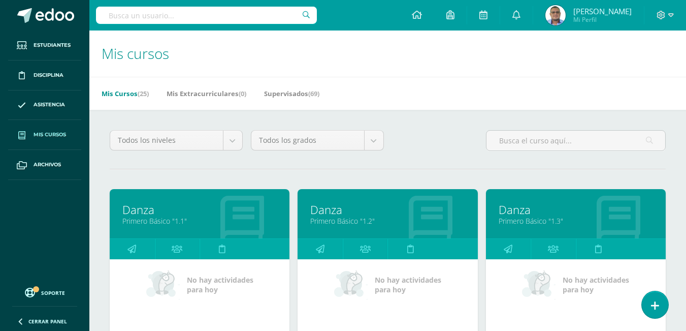
click at [518, 217] on link "Primero Básico "1.3"" at bounding box center [576, 221] width 154 height 10
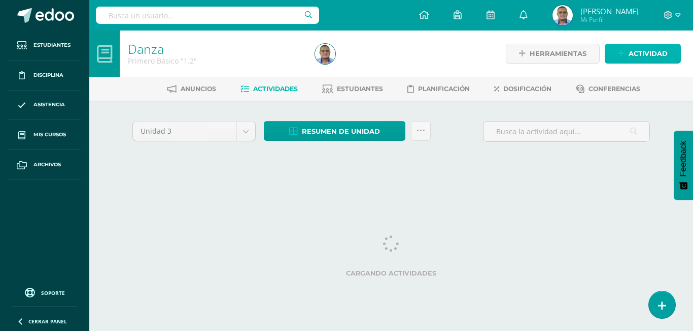
click at [653, 54] on span "Actividad" at bounding box center [648, 53] width 39 height 19
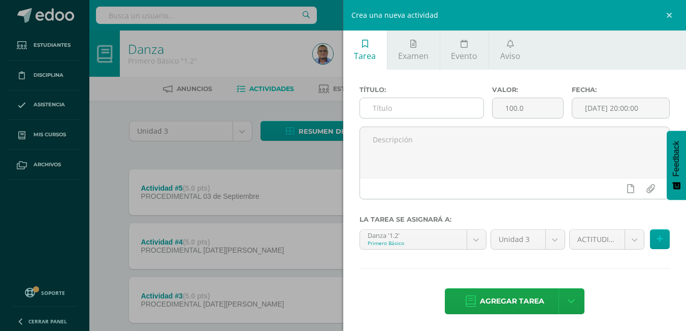
click at [404, 110] on input "text" at bounding box center [421, 108] width 123 height 20
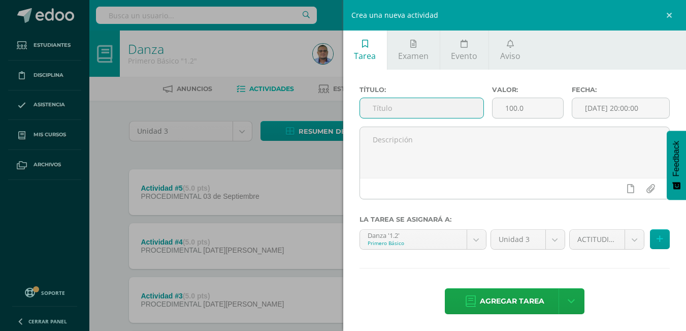
paste input "Actividad #6"
type input "Actividad #6"
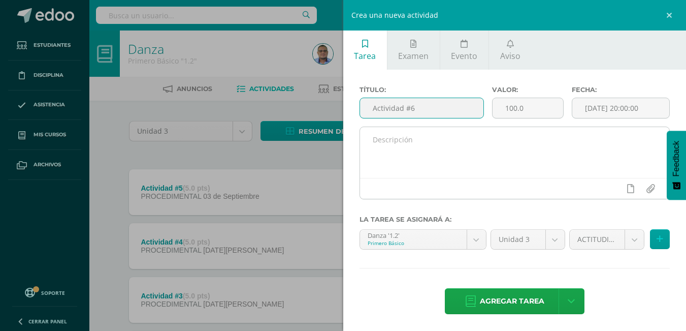
click at [498, 145] on textarea at bounding box center [515, 152] width 310 height 51
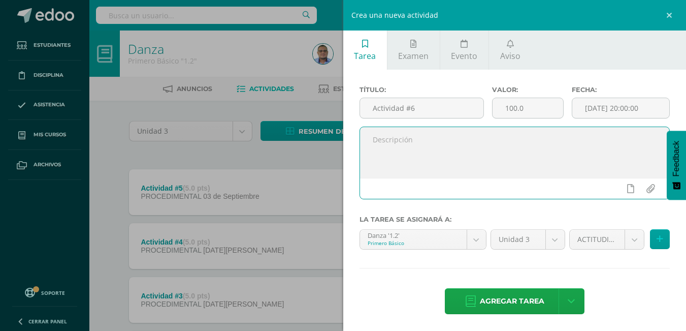
paste textarea "• Clase Práctica: Ensayar para el examen final de mimo."
type textarea "• Clase Práctica: Ensayar para el examen final de mimo."
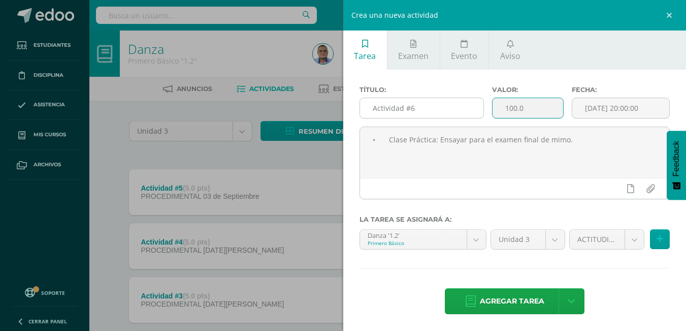
drag, startPoint x: 518, startPoint y: 111, endPoint x: 477, endPoint y: 112, distance: 41.2
click at [477, 112] on div "Título: Actividad #6 Valor: 100.0 Fecha: 2025-09-10 20:00:00" at bounding box center [514, 106] width 319 height 41
type input "5"
click at [647, 108] on input "[DATE] 20:00:00" at bounding box center [620, 108] width 97 height 20
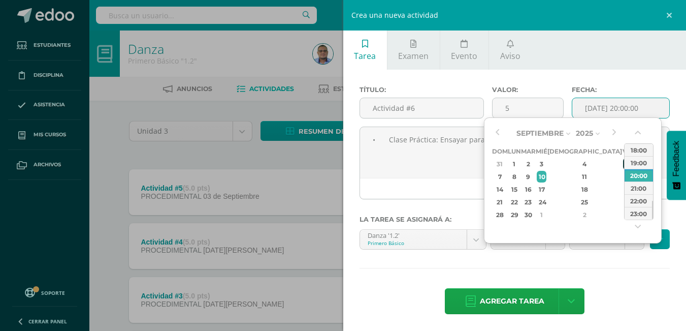
drag, startPoint x: 556, startPoint y: 176, endPoint x: 590, endPoint y: 161, distance: 37.1
click at [546, 176] on div "10" at bounding box center [541, 177] width 9 height 12
click at [636, 149] on div "18:00" at bounding box center [638, 149] width 28 height 13
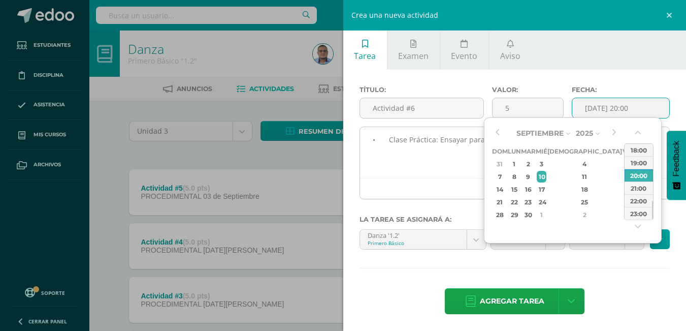
type input "2025-09-10 18:00"
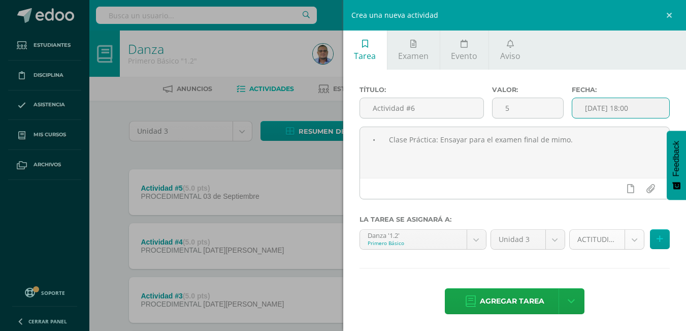
click at [624, 239] on body "Estudiantes Disciplina Asistencia Mis cursos Archivos Soporte Ayuda Reportar un…" at bounding box center [343, 302] width 686 height 605
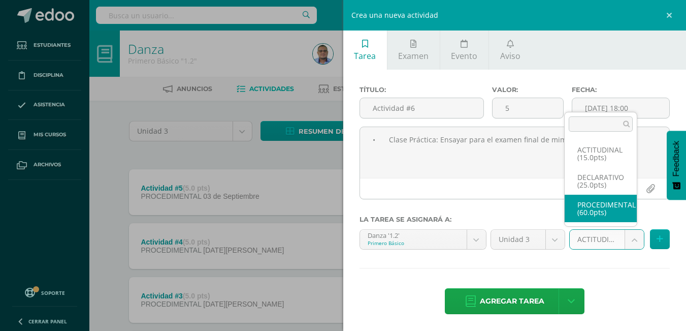
select select "32696"
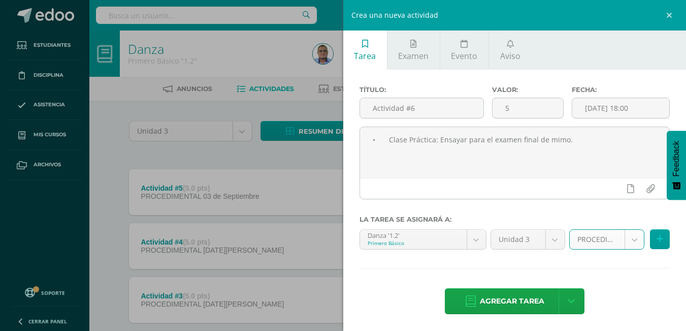
drag, startPoint x: 523, startPoint y: 300, endPoint x: 350, endPoint y: 145, distance: 231.9
click at [523, 298] on span "Agregar tarea" at bounding box center [512, 300] width 64 height 25
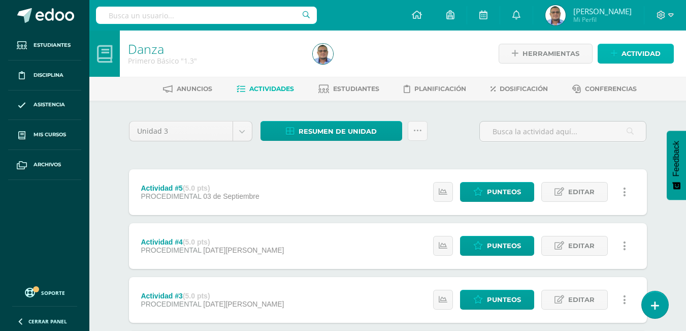
click at [634, 58] on span "Actividad" at bounding box center [640, 53] width 39 height 19
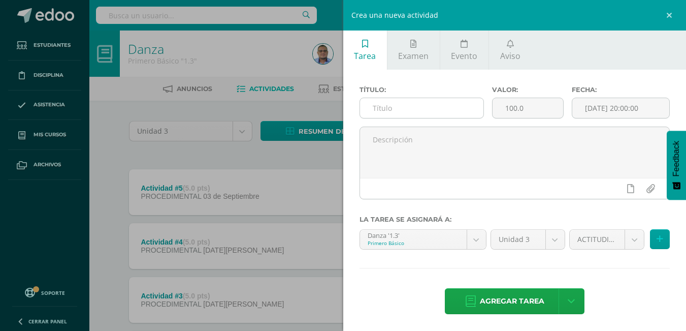
click at [415, 111] on input "text" at bounding box center [421, 108] width 123 height 20
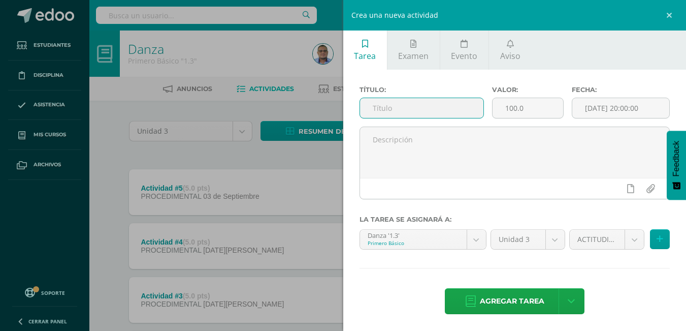
paste input "7. Actividad #6"
click at [388, 108] on input "7. Actividad #6" at bounding box center [421, 108] width 123 height 20
drag, startPoint x: 414, startPoint y: 110, endPoint x: 361, endPoint y: 112, distance: 52.8
click at [361, 112] on input "Actividad #6" at bounding box center [421, 108] width 123 height 20
type input "Actividad #6"
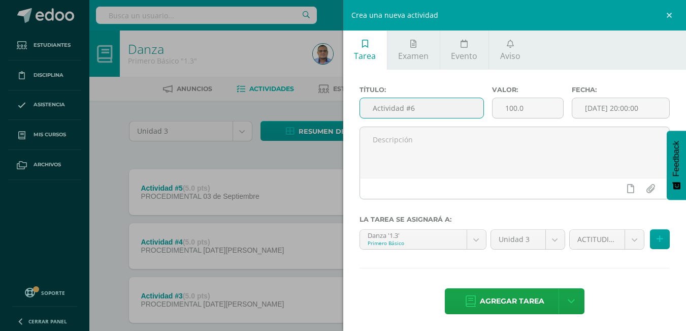
click at [386, 141] on textarea at bounding box center [515, 152] width 310 height 51
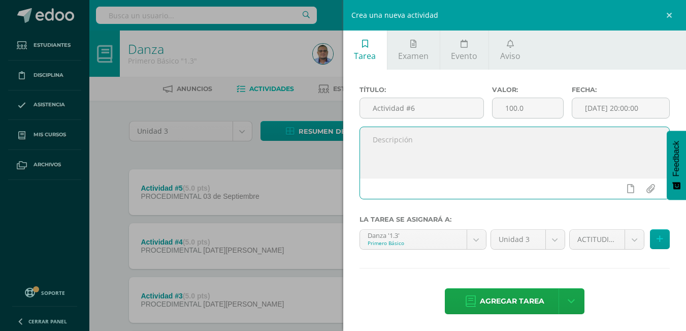
click at [454, 152] on textarea at bounding box center [515, 152] width 310 height 51
paste textarea "• Clase Práctica: Ensayar para el examen final de mimo."
type textarea "• Clase Práctica: Ensayar para el examen final de mimo."
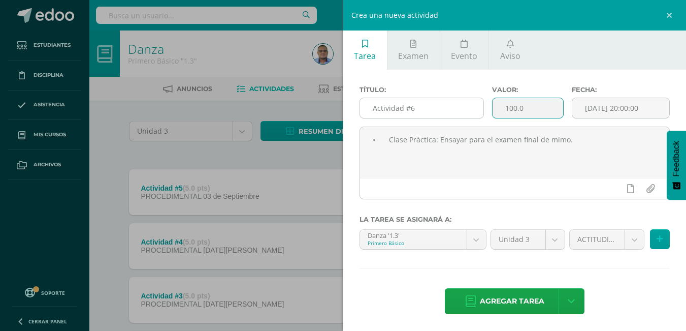
drag, startPoint x: 517, startPoint y: 113, endPoint x: 479, endPoint y: 113, distance: 37.6
click at [479, 113] on div "Título: Actividad #6 Valor: 100.0 Fecha: 2025-09-10 20:00:00" at bounding box center [514, 106] width 319 height 41
type input "5"
click at [625, 238] on body "Estudiantes Disciplina Asistencia Mis cursos Archivos Soporte Ayuda Reportar un…" at bounding box center [343, 302] width 686 height 605
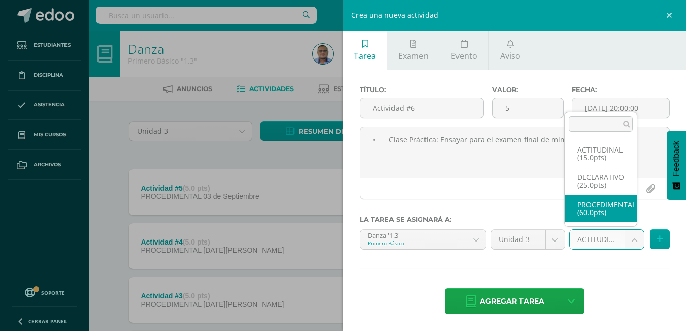
drag, startPoint x: 604, startPoint y: 215, endPoint x: 653, endPoint y: 124, distance: 102.7
select select "32920"
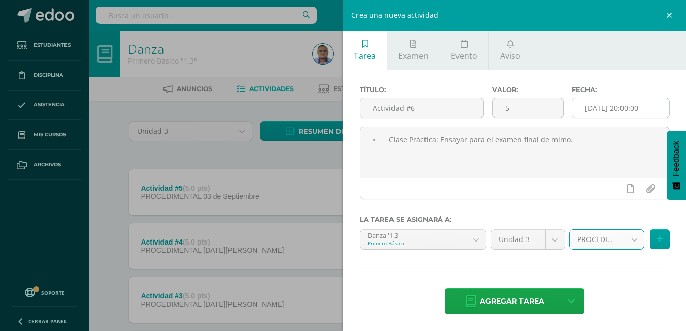
click at [653, 112] on input "[DATE] 20:00:00" at bounding box center [620, 108] width 97 height 20
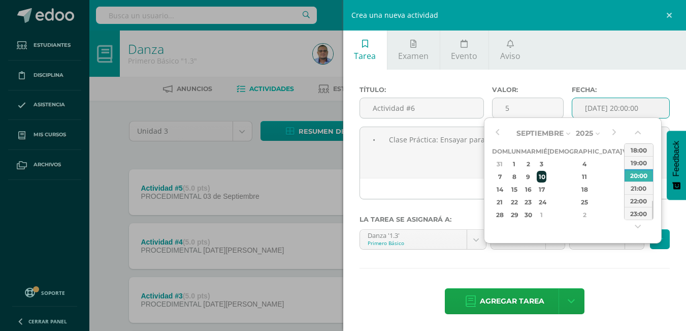
click at [546, 176] on div "10" at bounding box center [541, 177] width 9 height 12
click at [646, 148] on div "18:00" at bounding box center [638, 149] width 28 height 13
type input "2025-09-10 18:00"
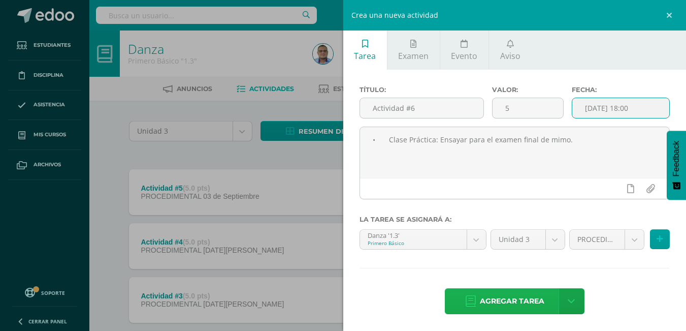
click at [529, 300] on span "Agregar tarea" at bounding box center [512, 300] width 64 height 25
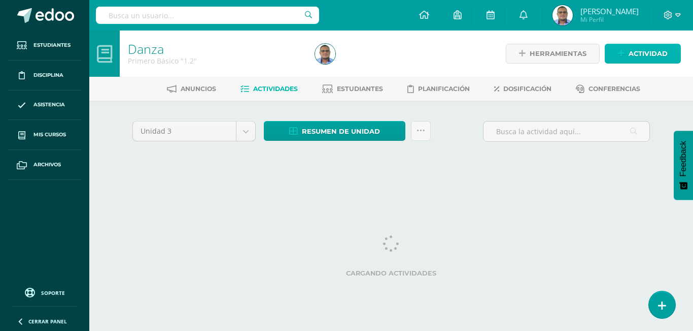
click at [645, 55] on span "Actividad" at bounding box center [648, 53] width 39 height 19
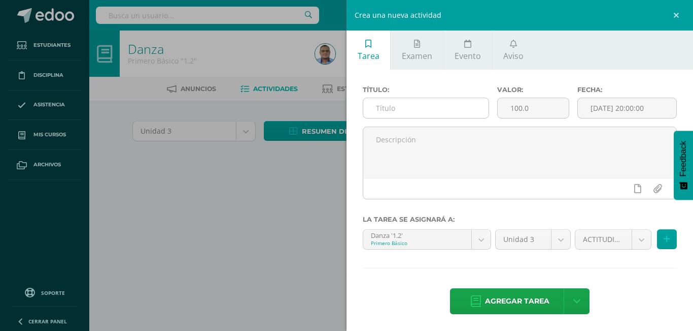
click at [411, 111] on input "text" at bounding box center [426, 108] width 125 height 20
paste input "Actividad #7"
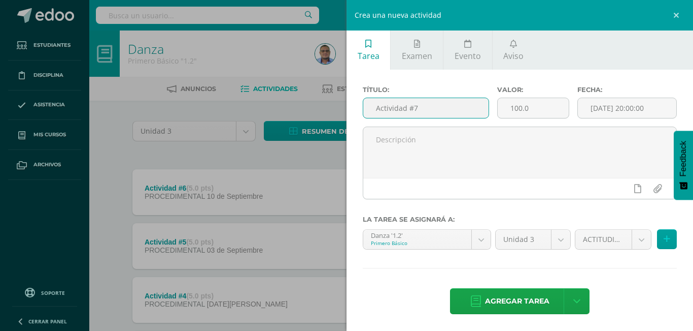
type input "Actividad #7"
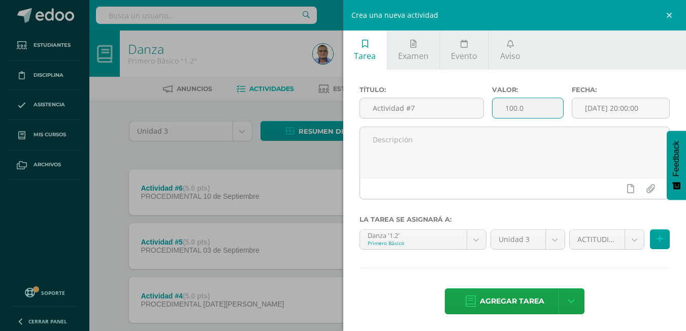
drag, startPoint x: 527, startPoint y: 112, endPoint x: 491, endPoint y: 111, distance: 35.5
click at [492, 112] on input "100.0" at bounding box center [527, 108] width 71 height 20
type input "10"
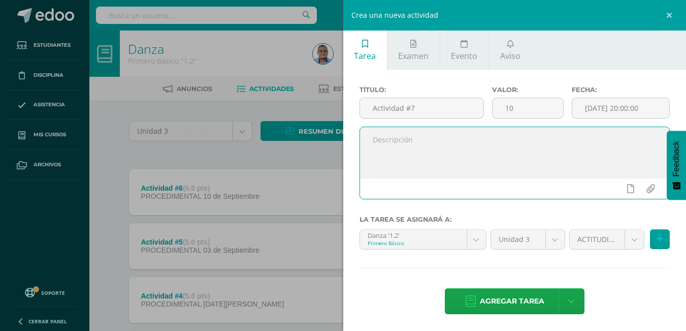
click at [444, 153] on textarea at bounding box center [515, 152] width 310 height 51
paste textarea "• Clase Práctica: Ensayar para el examen final de mimo."
type textarea "• Clase Práctica: Ensayar para el examen final de mimo."
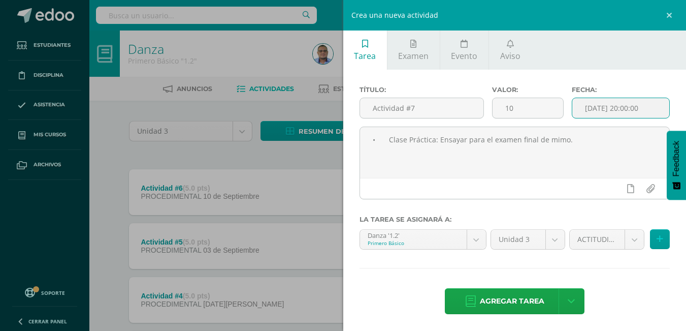
click at [649, 105] on input "[DATE] 20:00:00" at bounding box center [620, 108] width 97 height 20
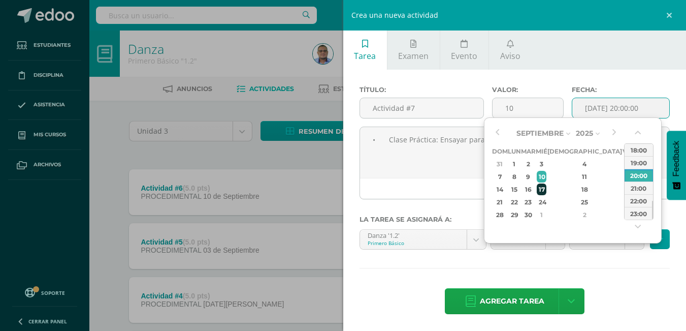
click at [546, 189] on div "17" at bounding box center [541, 189] width 9 height 12
click at [644, 149] on div "18:00" at bounding box center [638, 149] width 28 height 13
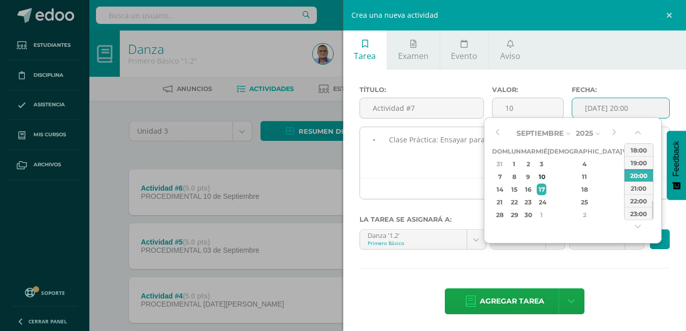
type input "[DATE] 18:00"
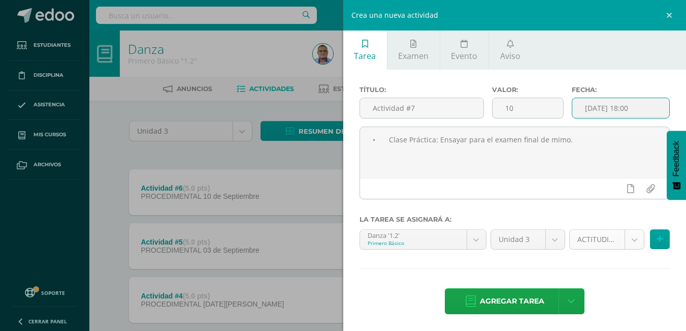
click at [621, 240] on body "Tarea asignada exitosamente Estudiantes Disciplina Asistencia Mis cursos Archiv…" at bounding box center [343, 329] width 686 height 659
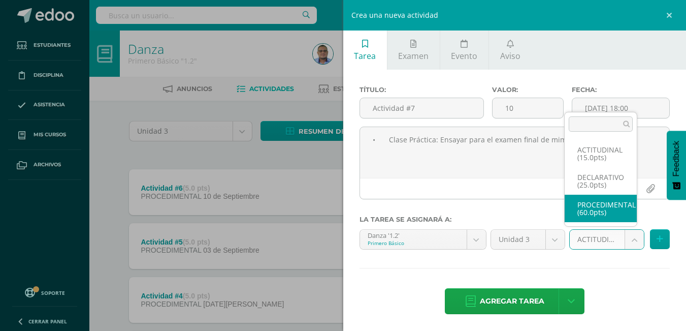
select select "32696"
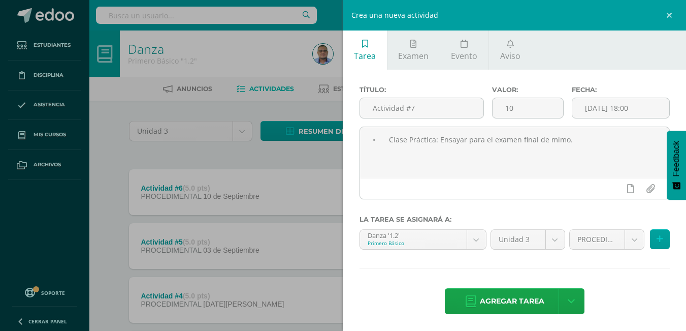
drag, startPoint x: 511, startPoint y: 301, endPoint x: 343, endPoint y: 21, distance: 326.8
click at [511, 300] on span "Agregar tarea" at bounding box center [512, 300] width 64 height 25
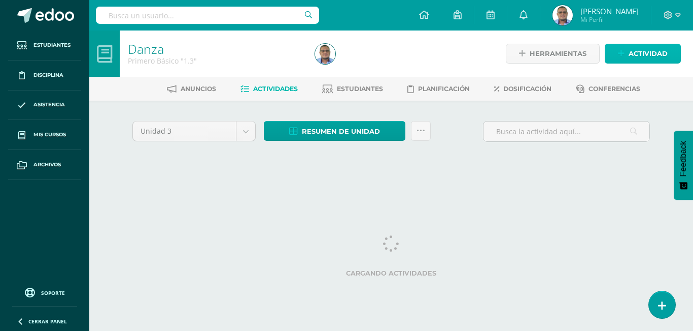
click at [642, 55] on span "Actividad" at bounding box center [648, 53] width 39 height 19
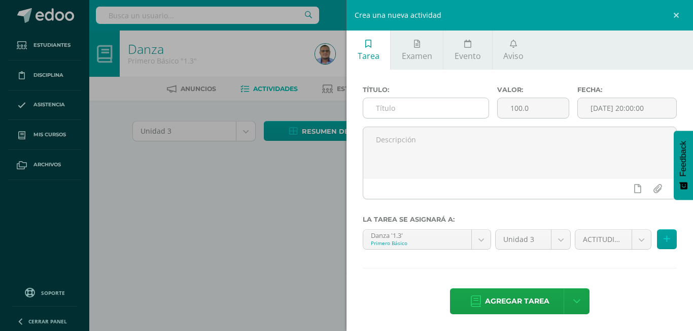
click at [418, 109] on input "text" at bounding box center [426, 108] width 125 height 20
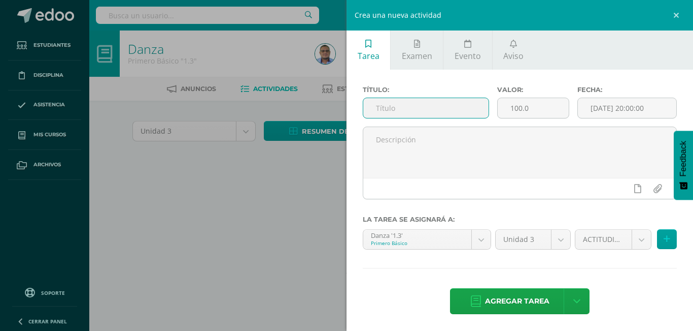
paste input "8. Actividad #7"
click at [390, 108] on input "8. Actividad #7" at bounding box center [426, 108] width 125 height 20
drag, startPoint x: 426, startPoint y: 110, endPoint x: 365, endPoint y: 113, distance: 62.0
click at [368, 114] on input "Actividad #7" at bounding box center [426, 108] width 125 height 20
type input "Actividad #7"
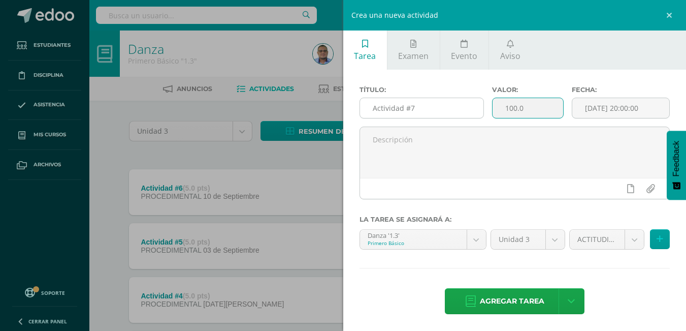
drag, startPoint x: 530, startPoint y: 109, endPoint x: 473, endPoint y: 117, distance: 57.4
click at [488, 117] on div "Valor: 100.0" at bounding box center [528, 106] width 80 height 41
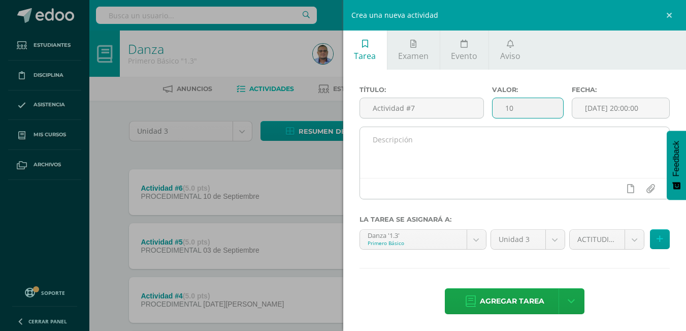
type input "10"
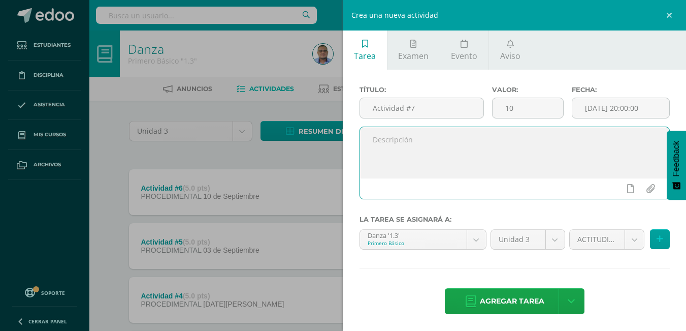
click at [476, 151] on textarea at bounding box center [515, 152] width 310 height 51
paste textarea "• Clase Práctica: Ensayar para el examen final de mimo."
type textarea "• Clase Práctica: Ensayar para el examen final de mimo."
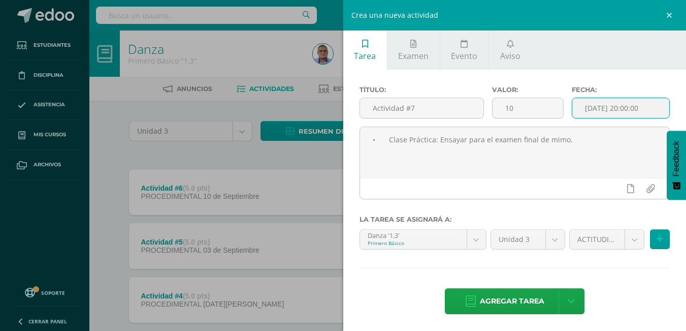
click at [649, 114] on input "[DATE] 20:00:00" at bounding box center [620, 108] width 97 height 20
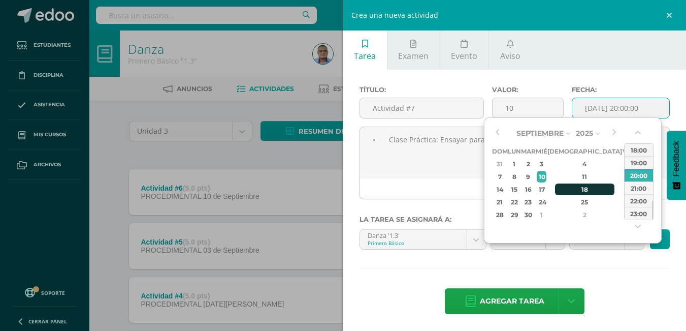
drag, startPoint x: 552, startPoint y: 189, endPoint x: 566, endPoint y: 185, distance: 14.0
click at [546, 189] on div "17" at bounding box center [541, 189] width 9 height 12
click at [643, 148] on div "18:00" at bounding box center [638, 149] width 28 height 13
type input "[DATE] 18:00"
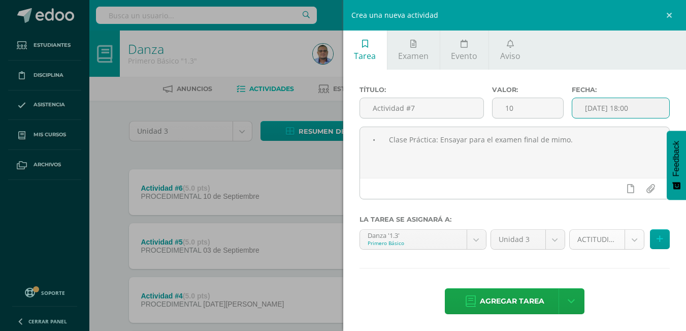
click at [624, 247] on body "Tarea asignada exitosamente Estudiantes Disciplina Asistencia Mis cursos Archiv…" at bounding box center [343, 329] width 686 height 659
select select "32920"
click at [506, 303] on span "Agregar tarea" at bounding box center [512, 300] width 64 height 25
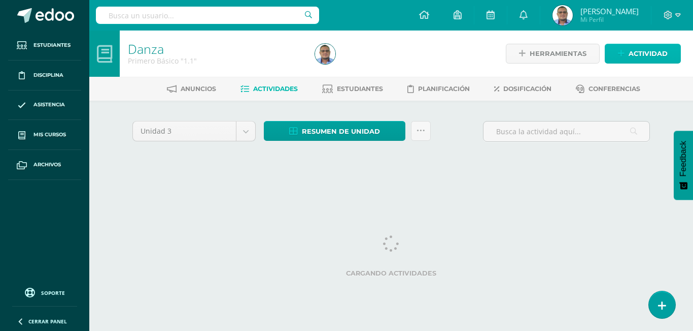
click at [647, 50] on span "Actividad" at bounding box center [648, 53] width 39 height 19
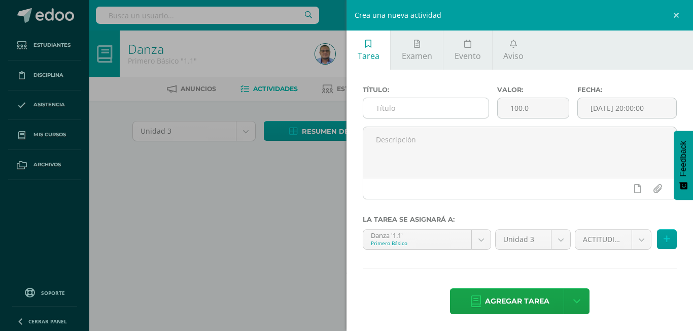
click at [414, 108] on input "text" at bounding box center [426, 108] width 125 height 20
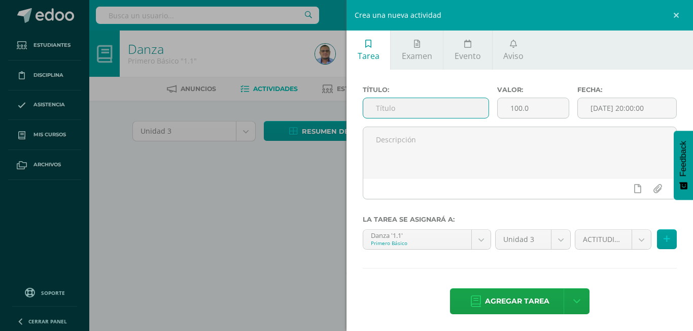
paste input "Actividad #7"
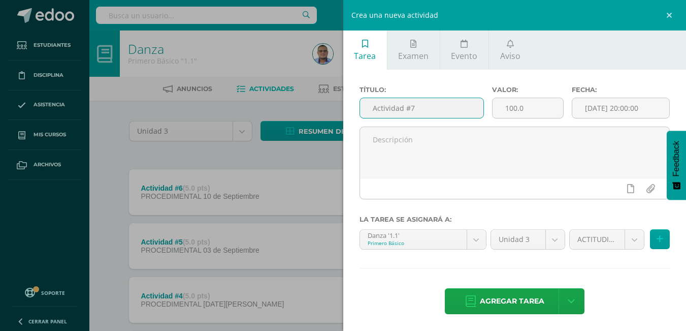
type input "Actividad #7"
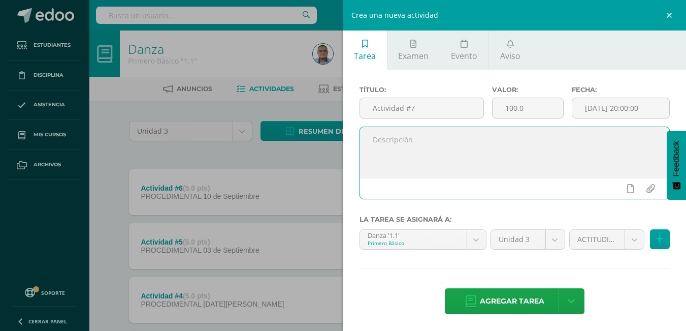
click at [440, 157] on textarea at bounding box center [515, 152] width 310 height 51
paste textarea "• Clase Práctica: Ensayar para el examen final de mimo."
type textarea "• Clase Práctica: Ensayar para el examen final de mimo."
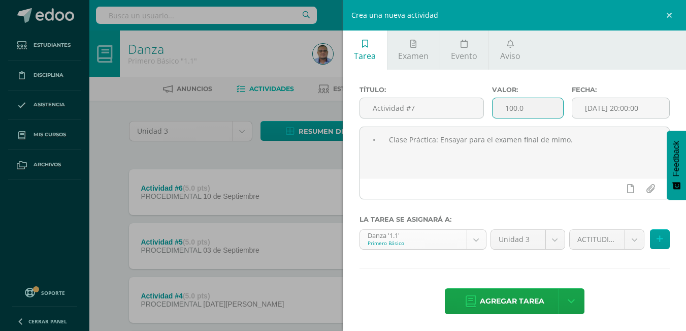
drag, startPoint x: 525, startPoint y: 110, endPoint x: 421, endPoint y: 238, distance: 164.8
click at [494, 112] on input "100.0" at bounding box center [527, 108] width 71 height 20
drag, startPoint x: 512, startPoint y: 108, endPoint x: 478, endPoint y: 114, distance: 34.1
click at [480, 114] on div "Título: Actividad #7 Valor: 5 Fecha: 2025-09-10 20:00:00" at bounding box center [514, 106] width 319 height 41
type input "10"
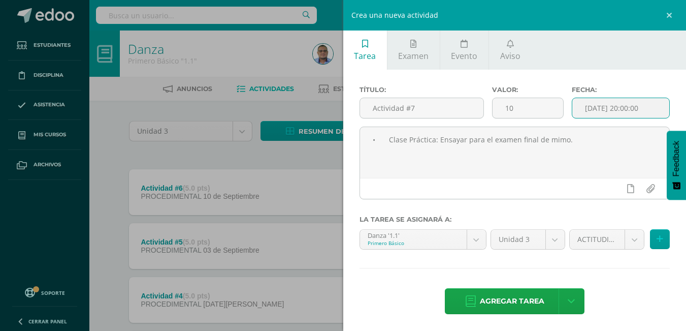
click at [643, 112] on input "[DATE] 20:00:00" at bounding box center [620, 108] width 97 height 20
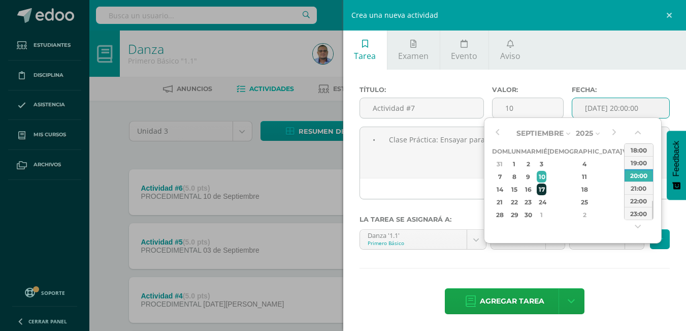
click at [546, 189] on div "17" at bounding box center [541, 189] width 9 height 12
click at [631, 149] on div "18:00" at bounding box center [638, 149] width 28 height 13
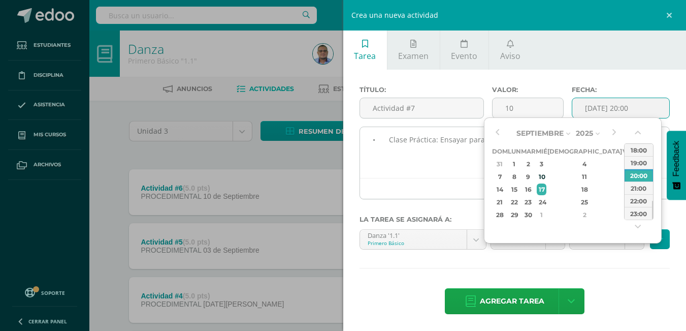
type input "2025-09-17 18:00"
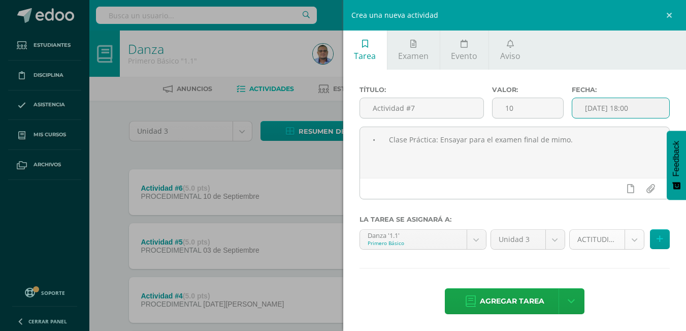
click at [629, 237] on body "Tarea asignada exitosamente Estudiantes Disciplina Asistencia Mis cursos Archiv…" at bounding box center [343, 329] width 686 height 659
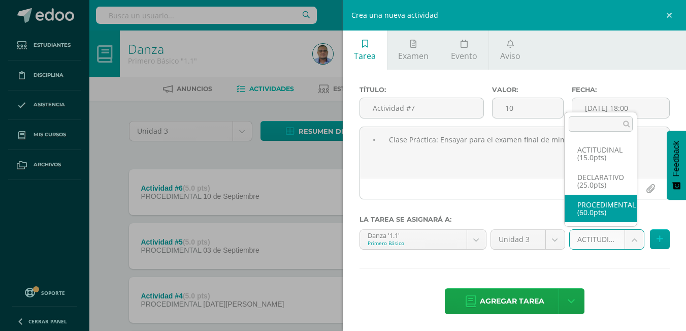
select select "32486"
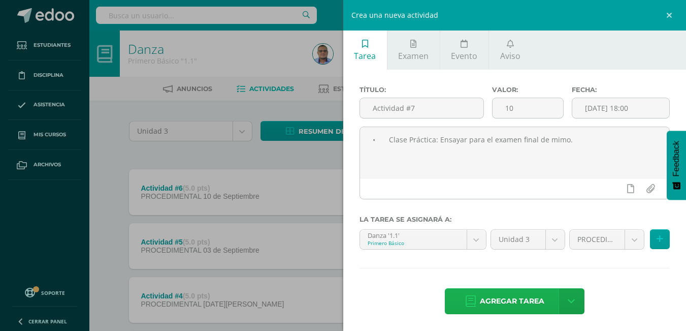
click at [502, 305] on span "Agregar tarea" at bounding box center [512, 300] width 64 height 25
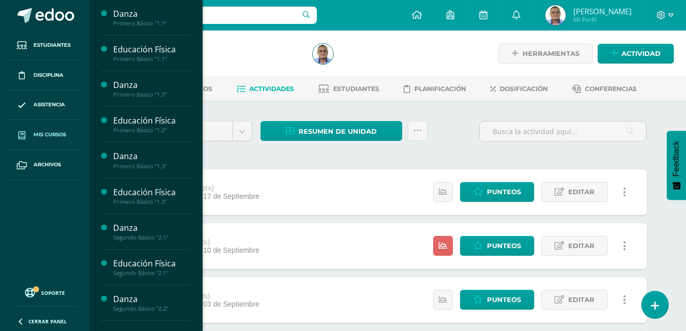
click at [53, 137] on span "Mis cursos" at bounding box center [50, 134] width 32 height 8
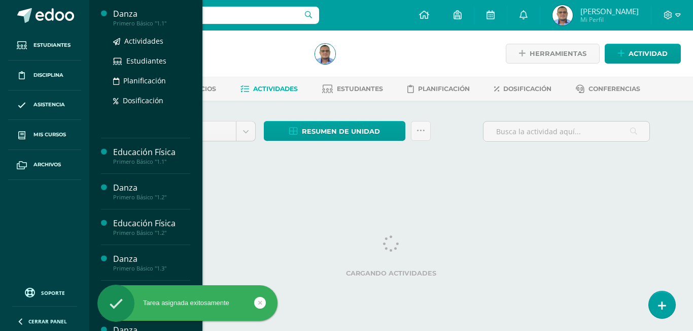
drag, startPoint x: 54, startPoint y: 130, endPoint x: 179, endPoint y: 3, distance: 178.4
click at [54, 129] on link "Mis cursos" at bounding box center [44, 135] width 73 height 30
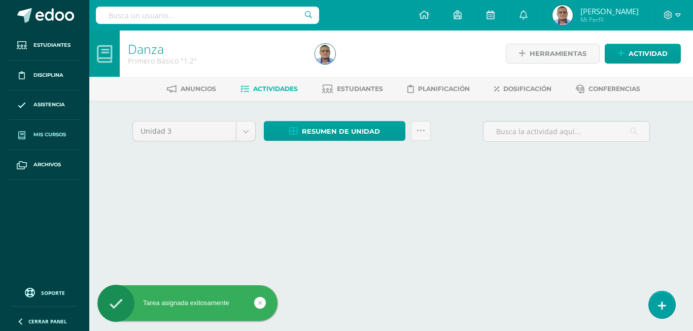
click at [52, 135] on span "Mis cursos" at bounding box center [50, 134] width 32 height 8
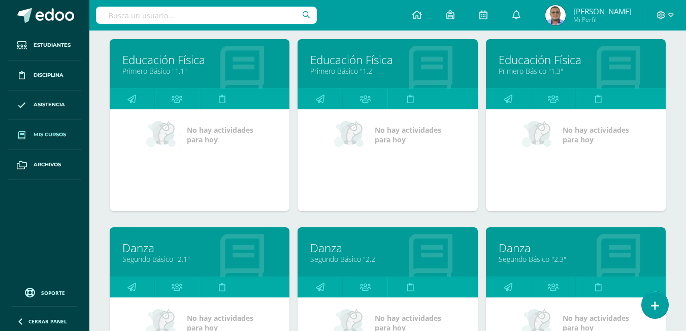
scroll to position [355, 0]
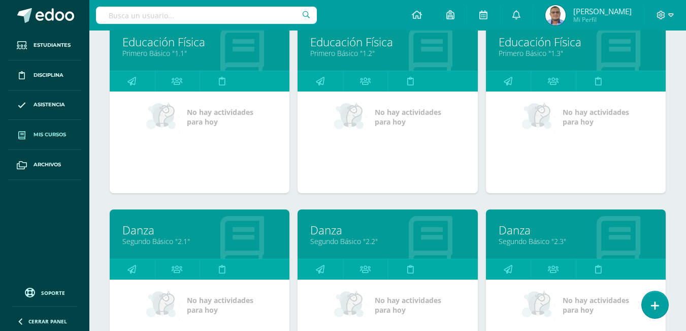
click at [528, 237] on link "Segundo Básico "2.3"" at bounding box center [576, 241] width 154 height 10
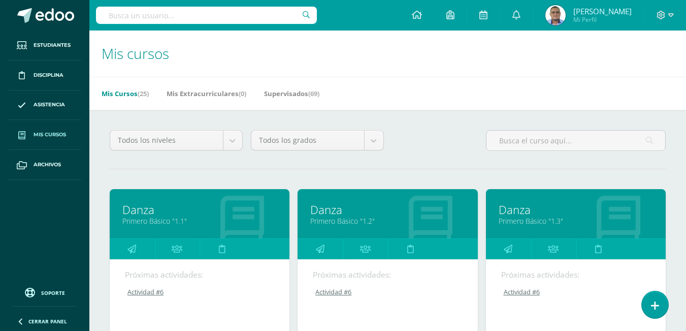
scroll to position [305, 0]
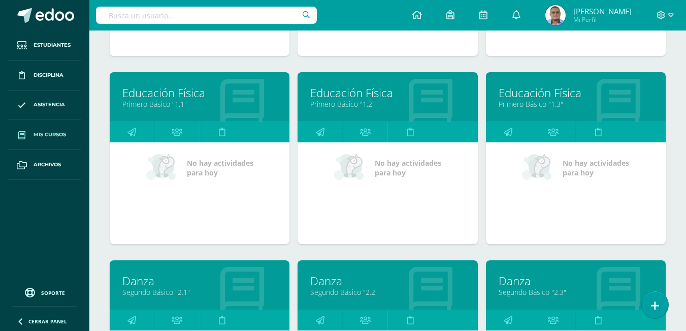
click at [342, 290] on link "Segundo Básico "2.2"" at bounding box center [387, 292] width 154 height 10
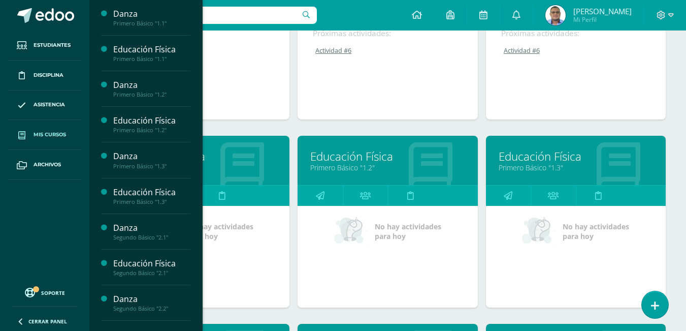
scroll to position [457, 0]
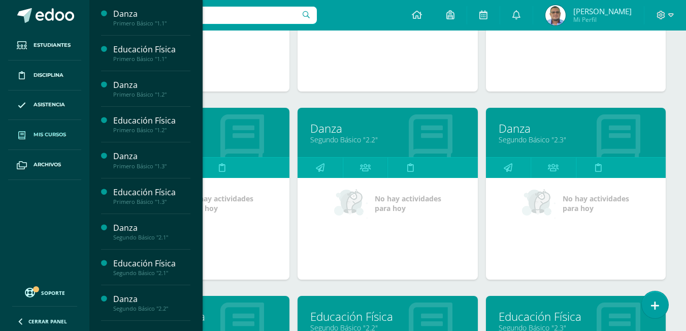
click at [224, 132] on link "Danza" at bounding box center [199, 128] width 154 height 16
click at [654, 301] on icon at bounding box center [654, 306] width 9 height 12
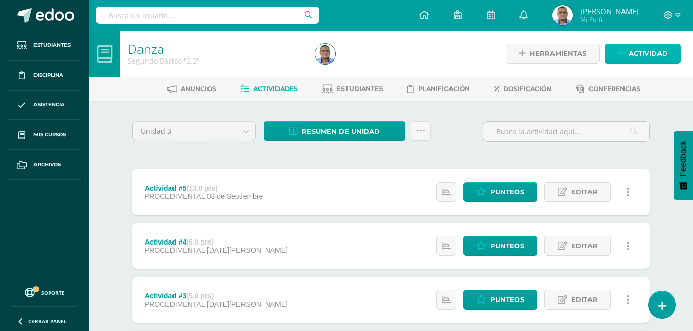
click at [635, 54] on span "Actividad" at bounding box center [648, 53] width 39 height 19
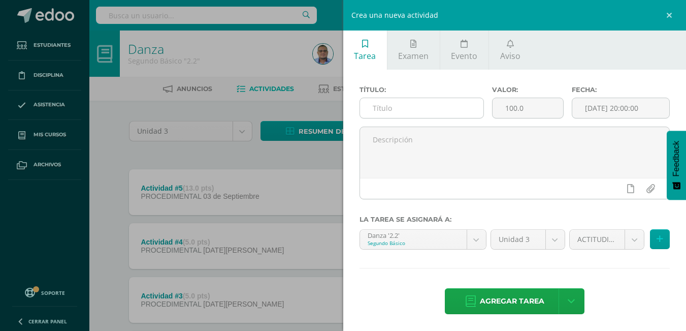
click at [390, 112] on input "text" at bounding box center [421, 108] width 123 height 20
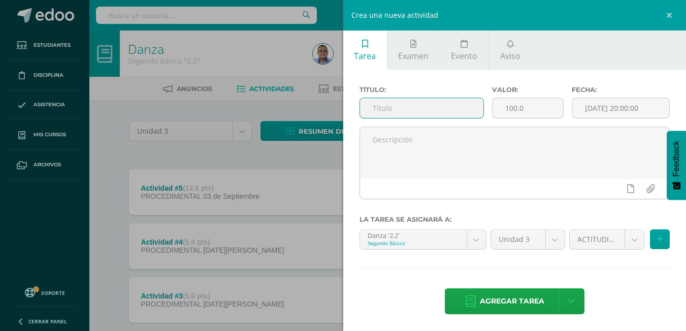
paste input "Actividad #6"
type input "Actividad #6"
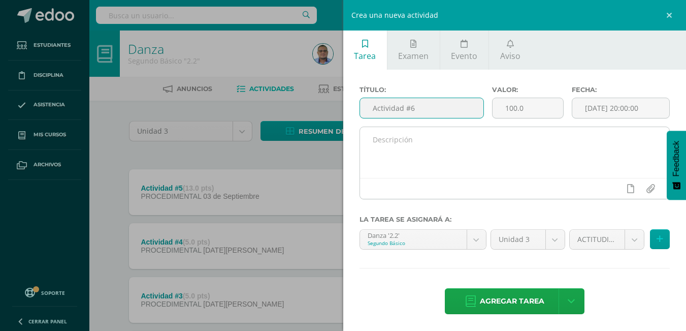
click at [416, 161] on textarea at bounding box center [515, 152] width 310 height 51
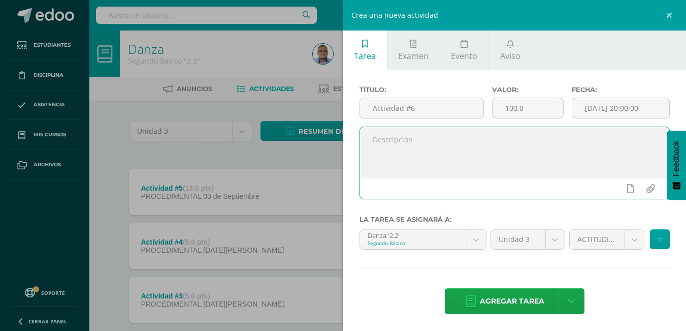
paste textarea "• Clase Práctica: Ensayar para el examen final de una danza en grupo."
type textarea "• Clase Práctica: Ensayar para el examen final de una danza en grupo."
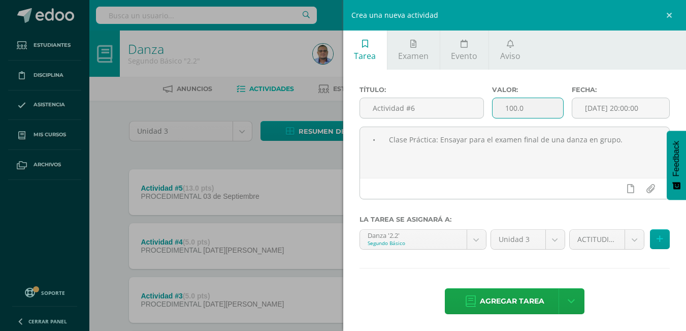
drag, startPoint x: 524, startPoint y: 111, endPoint x: 489, endPoint y: 113, distance: 35.1
click at [492, 113] on input "100.0" at bounding box center [527, 108] width 71 height 20
type input "5"
click at [643, 107] on input "[DATE] 20:00:00" at bounding box center [620, 108] width 97 height 20
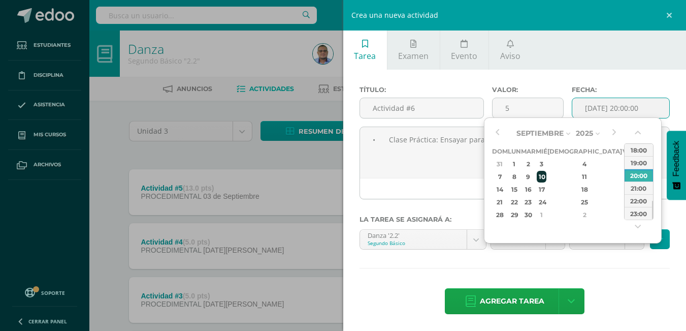
click at [546, 177] on div "10" at bounding box center [541, 177] width 9 height 12
click at [642, 149] on div "18:00" at bounding box center [638, 149] width 28 height 13
type input "2025-09-10 18:00"
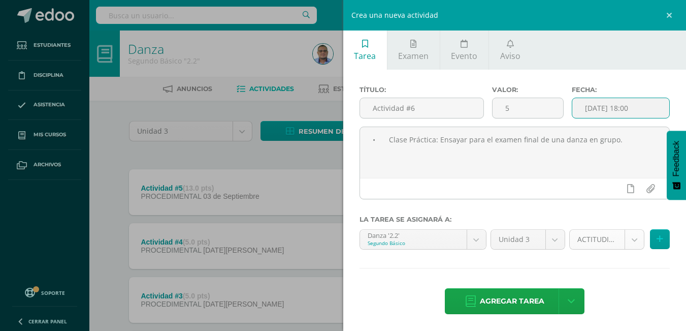
click at [633, 235] on body "Estudiantes Disciplina Asistencia Mis cursos Archivos Soporte Ayuda Reportar un…" at bounding box center [343, 275] width 686 height 551
select select "32035"
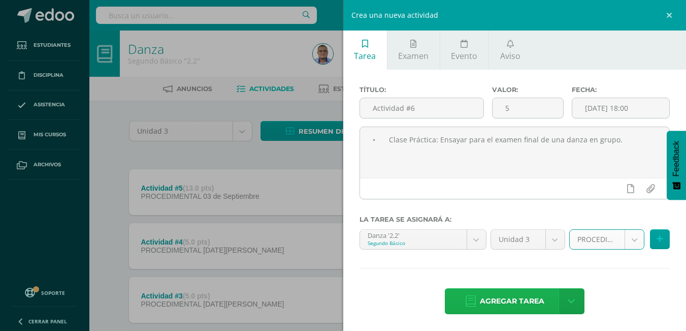
click at [523, 297] on span "Agregar tarea" at bounding box center [512, 300] width 64 height 25
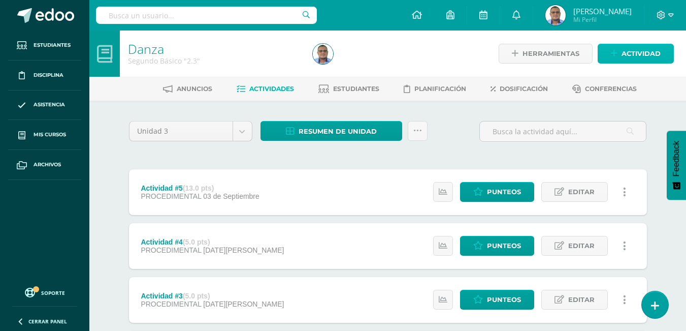
click at [644, 49] on span "Actividad" at bounding box center [640, 53] width 39 height 19
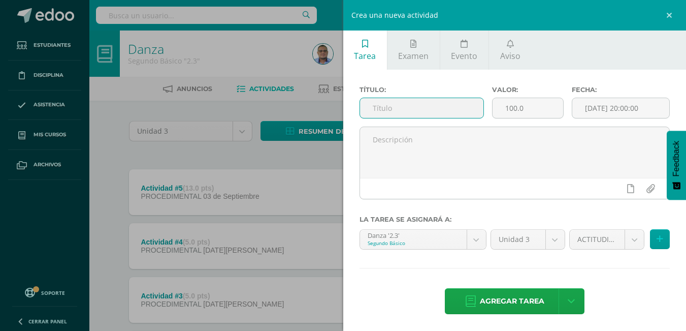
click at [397, 105] on input "text" at bounding box center [421, 108] width 123 height 20
paste input "7. Actividad #6"
click at [388, 109] on input "7. Actividad #6" at bounding box center [421, 108] width 123 height 20
drag, startPoint x: 431, startPoint y: 109, endPoint x: 369, endPoint y: 111, distance: 61.5
click at [369, 111] on input "Actividad #6" at bounding box center [421, 108] width 123 height 20
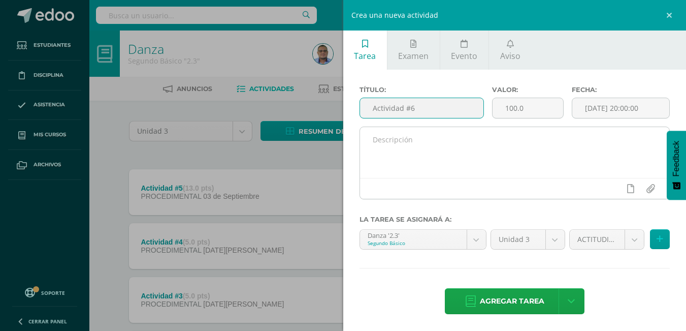
type input "Actividad #6"
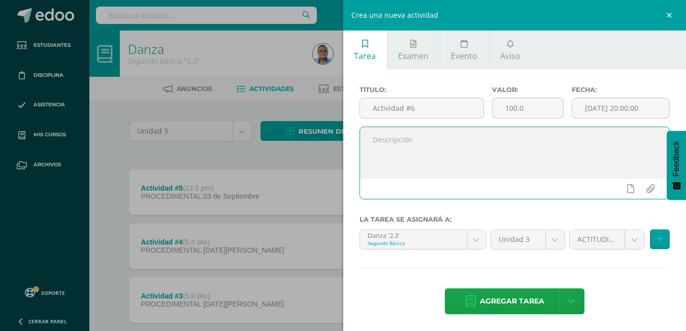
click at [398, 135] on textarea at bounding box center [515, 152] width 310 height 51
click at [456, 162] on textarea at bounding box center [515, 152] width 310 height 51
paste textarea "• Clase Práctica: Ensayar para el examen final de una danza en grupo."
type textarea "• Clase Práctica: Ensayar para el examen final de una danza en grupo."
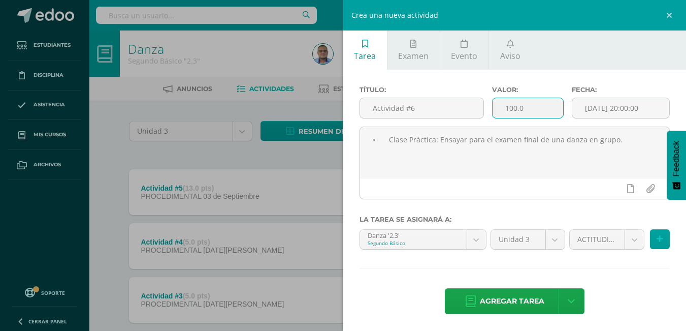
drag, startPoint x: 525, startPoint y: 112, endPoint x: 492, endPoint y: 114, distance: 33.6
click at [492, 114] on input "100.0" at bounding box center [527, 108] width 71 height 20
type input "5"
click at [622, 239] on body "Estudiantes Disciplina Asistencia Mis cursos Archivos Soporte Ayuda Reportar un…" at bounding box center [343, 275] width 686 height 551
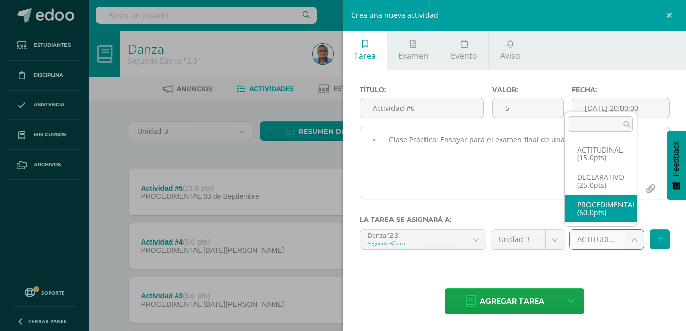
drag, startPoint x: 611, startPoint y: 213, endPoint x: 626, endPoint y: 155, distance: 59.7
select select "32245"
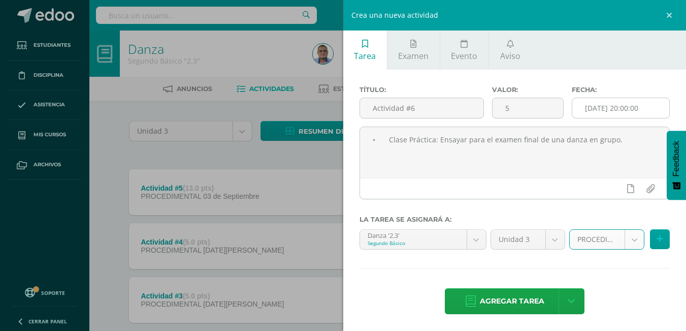
click at [649, 111] on input "[DATE] 20:00:00" at bounding box center [620, 108] width 97 height 20
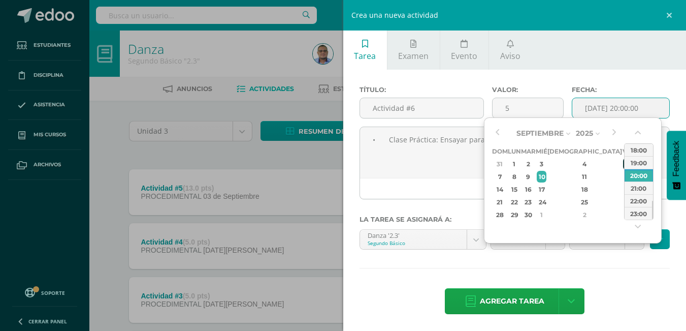
drag, startPoint x: 556, startPoint y: 176, endPoint x: 583, endPoint y: 164, distance: 29.3
click at [546, 176] on div "10" at bounding box center [541, 177] width 9 height 12
click at [638, 149] on div "18:00" at bounding box center [638, 149] width 28 height 13
type input "[DATE] 18:00"
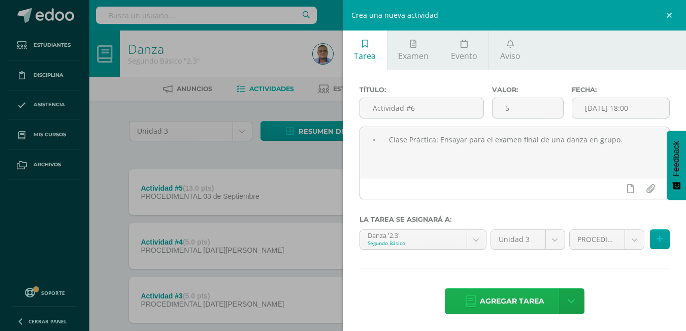
click at [502, 304] on span "Agregar tarea" at bounding box center [512, 300] width 64 height 25
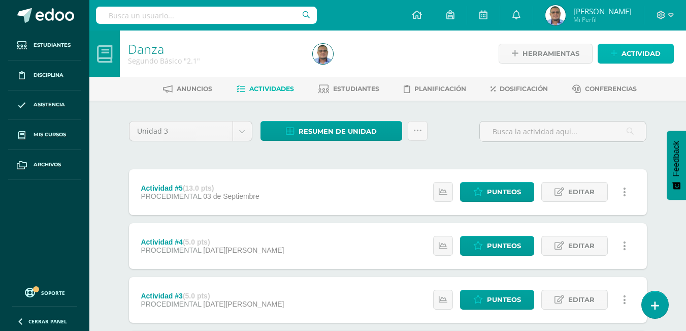
click at [634, 53] on span "Actividad" at bounding box center [640, 53] width 39 height 19
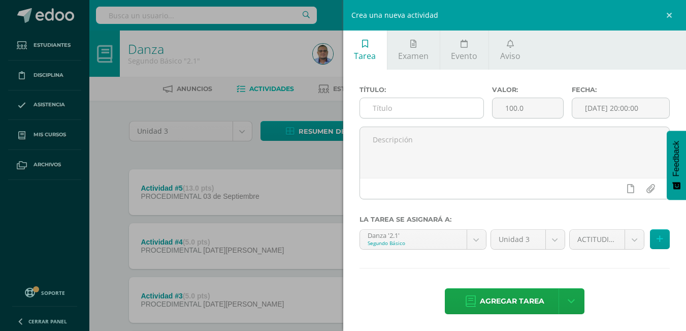
click at [417, 105] on input "text" at bounding box center [421, 108] width 123 height 20
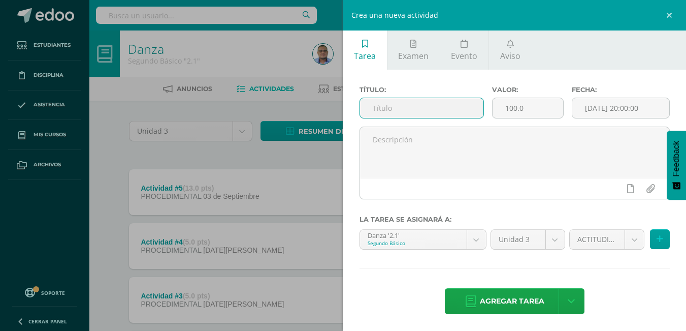
paste input "Actividad #6"
type input "Actividad #6"
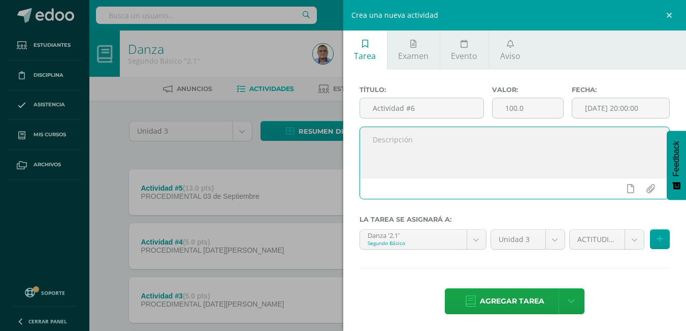
click at [483, 171] on textarea at bounding box center [515, 152] width 310 height 51
paste textarea "• Clase Práctica: Ensayar para el examen final de una danza en grupo."
type textarea "• Clase Práctica: Ensayar para el examen final de una danza en grupo."
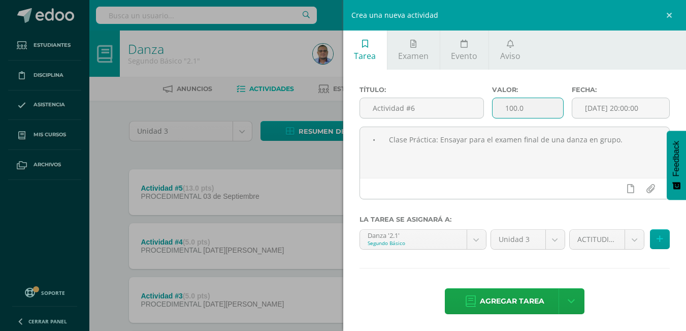
drag, startPoint x: 527, startPoint y: 112, endPoint x: 498, endPoint y: 110, distance: 30.0
click at [498, 110] on input "100.0" at bounding box center [527, 108] width 71 height 20
type input "5"
click at [642, 105] on input "[DATE] 20:00:00" at bounding box center [620, 108] width 97 height 20
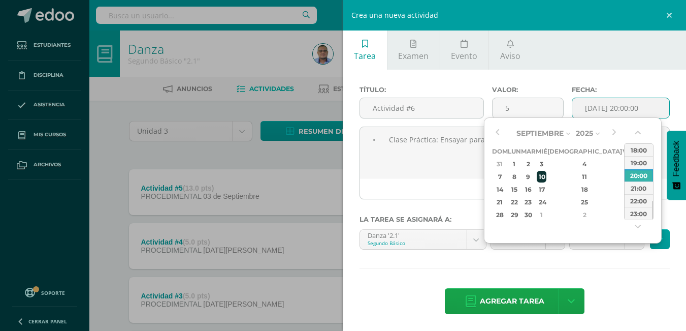
click at [546, 177] on div "10" at bounding box center [541, 177] width 9 height 12
click at [636, 149] on div "18:00" at bounding box center [638, 149] width 28 height 13
type input "[DATE] 18:00"
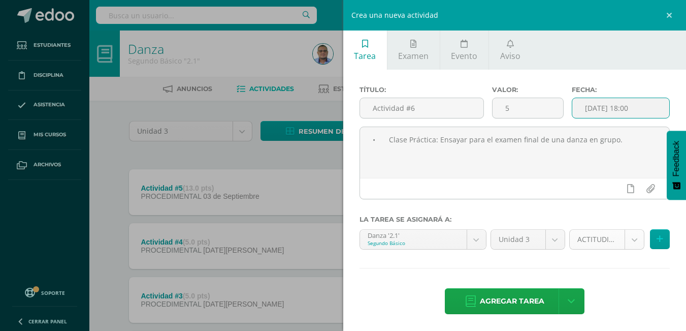
click at [622, 241] on body "Estudiantes Disciplina Asistencia Mis cursos Archivos Soporte Ayuda Reportar un…" at bounding box center [343, 275] width 686 height 551
select select "31825"
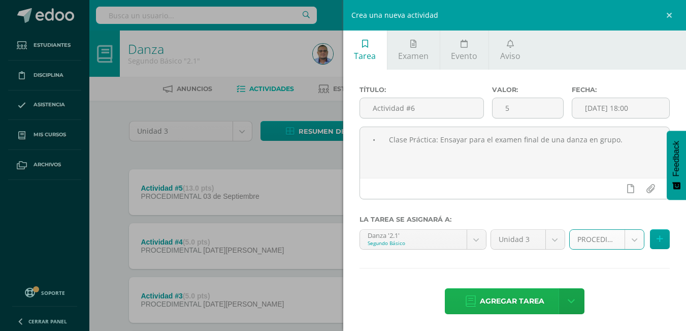
click at [523, 303] on span "Agregar tarea" at bounding box center [512, 300] width 64 height 25
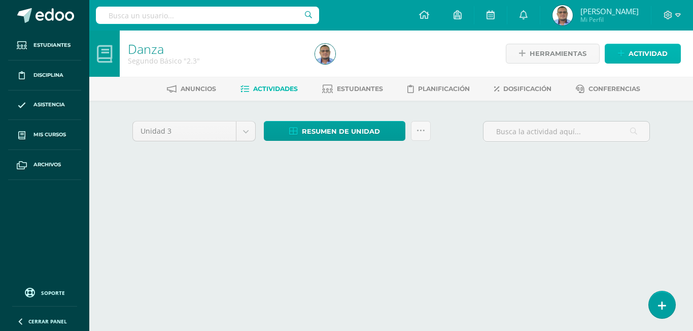
click at [645, 57] on span "Actividad" at bounding box center [648, 53] width 39 height 19
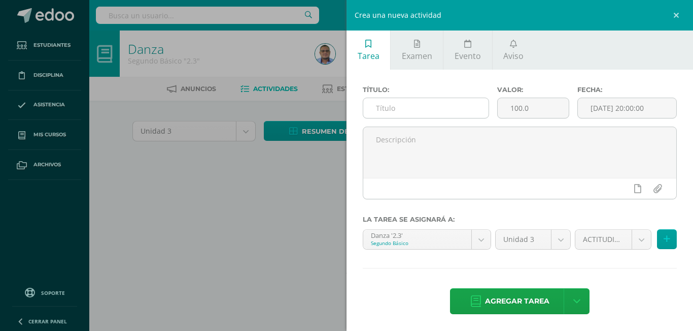
click at [409, 111] on input "text" at bounding box center [426, 108] width 125 height 20
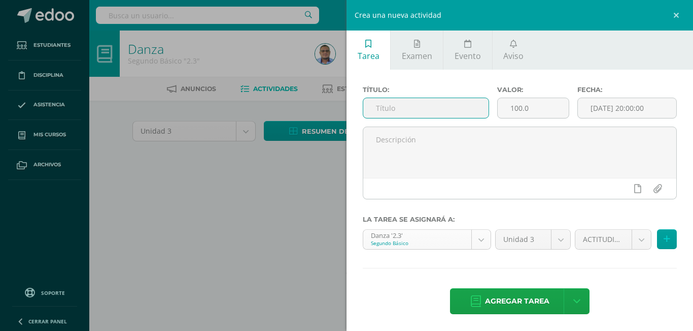
paste input "Actividad #7"
type input "Actividad #7"
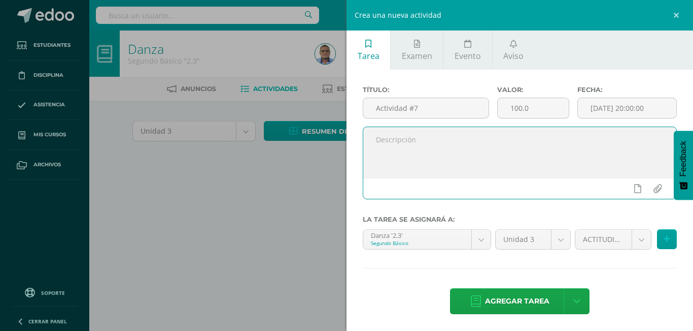
click at [425, 156] on textarea at bounding box center [520, 152] width 313 height 51
paste textarea "• Clase Práctica: Ensayar para el examen final de una danza en grupo."
type textarea "• Clase Práctica: Ensayar para el examen final de una danza en grupo."
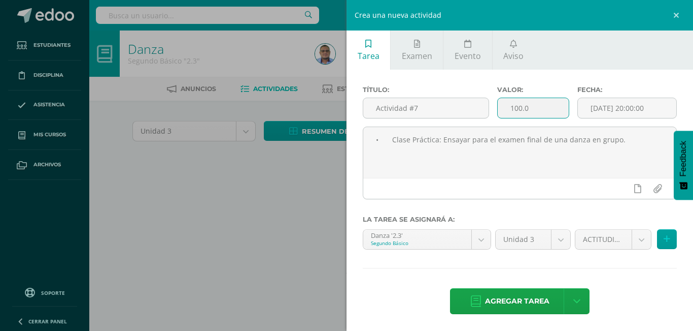
drag, startPoint x: 532, startPoint y: 106, endPoint x: 506, endPoint y: 114, distance: 27.5
click at [507, 113] on input "100.0" at bounding box center [534, 108] width 72 height 20
type input "8"
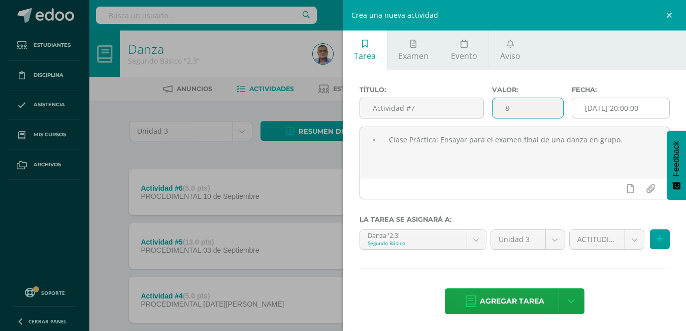
click at [646, 105] on input "[DATE] 20:00:00" at bounding box center [620, 108] width 97 height 20
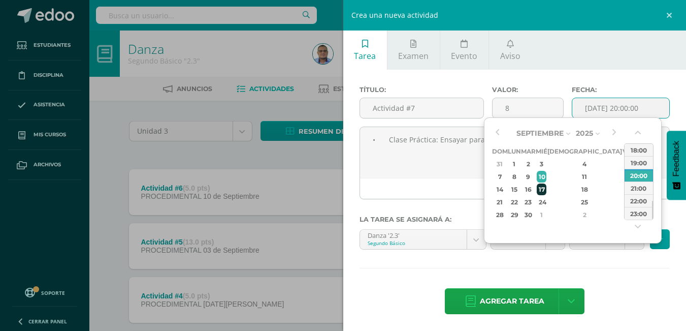
click at [546, 190] on div "17" at bounding box center [541, 189] width 9 height 12
click at [634, 150] on div "18:00" at bounding box center [638, 149] width 28 height 13
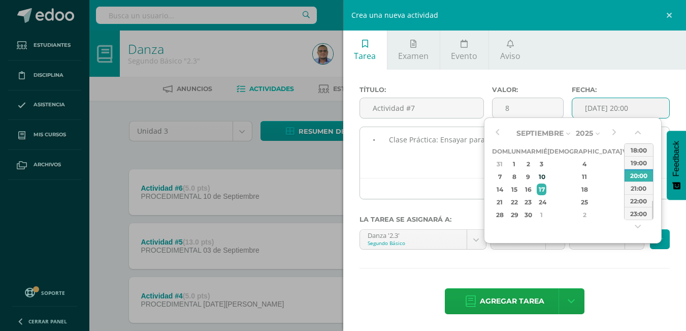
type input "[DATE] 18:00"
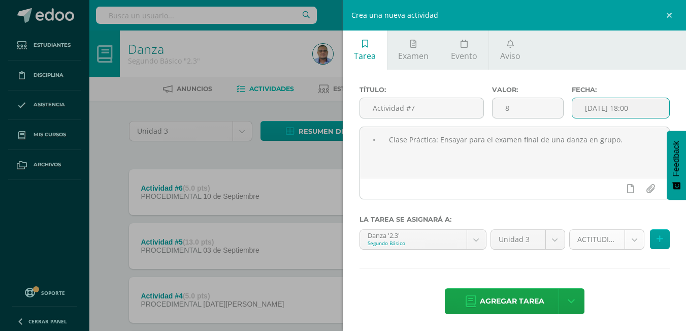
click at [624, 240] on body "Tarea asignada exitosamente Estudiantes Disciplina Asistencia Mis cursos Archiv…" at bounding box center [343, 302] width 686 height 605
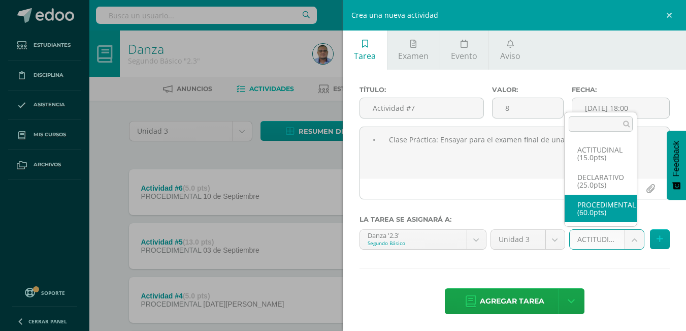
select select "32245"
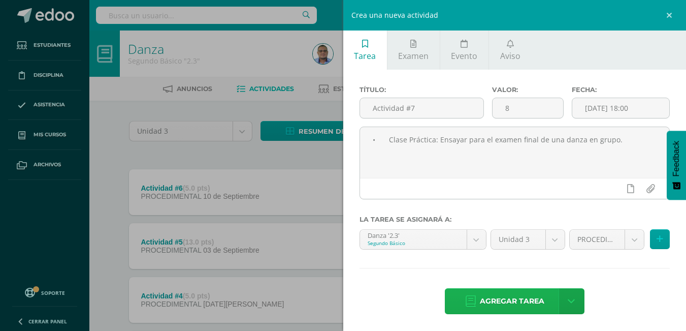
click at [519, 309] on span "Agregar tarea" at bounding box center [512, 300] width 64 height 25
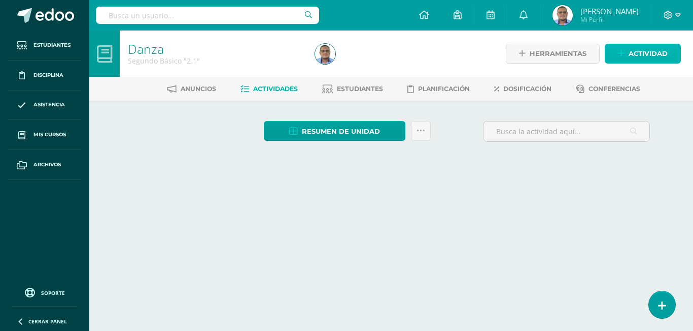
click at [657, 52] on span "Actividad" at bounding box center [648, 53] width 39 height 19
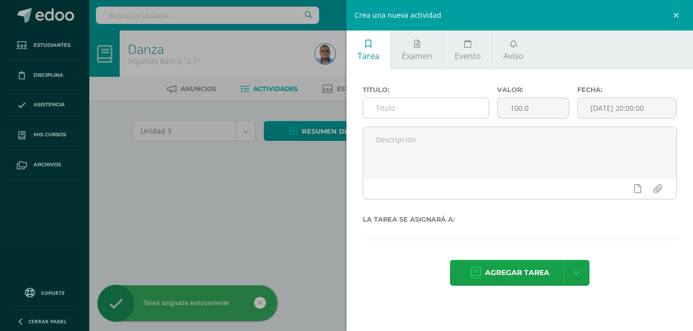
click at [405, 104] on input "text" at bounding box center [426, 108] width 125 height 20
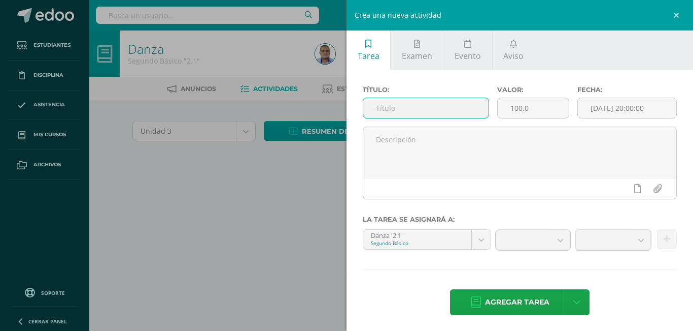
paste input "8. Actividad #7"
click at [391, 111] on input "8. Actividad #7" at bounding box center [426, 108] width 125 height 20
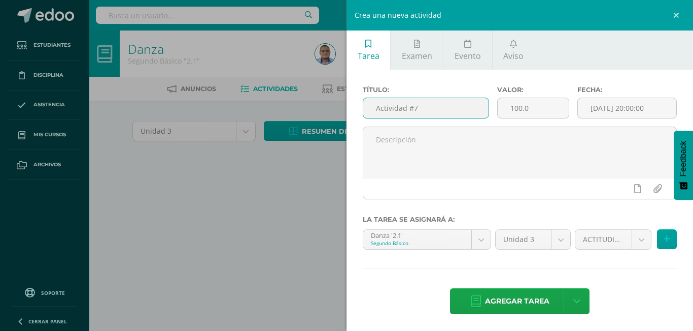
drag, startPoint x: 432, startPoint y: 110, endPoint x: 372, endPoint y: 112, distance: 59.4
click at [372, 112] on input "Actividad #7" at bounding box center [426, 108] width 125 height 20
type input "Actividad #7"
click at [394, 144] on textarea at bounding box center [520, 152] width 313 height 51
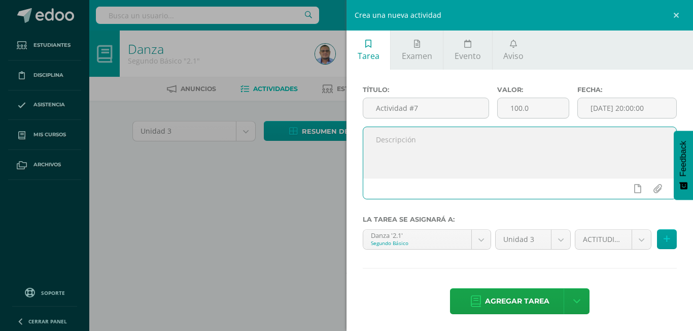
click at [425, 153] on textarea at bounding box center [520, 152] width 313 height 51
paste textarea "• Clase Práctica: Ensayar para el examen final de una danza en grupo."
type textarea "• Clase Práctica: Ensayar para el examen final de una danza en grupo."
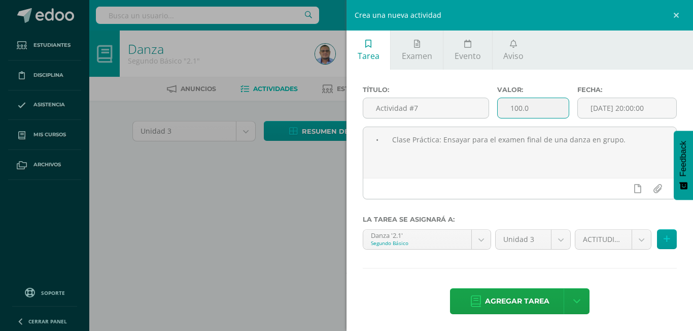
drag, startPoint x: 531, startPoint y: 112, endPoint x: 492, endPoint y: 116, distance: 38.8
click at [493, 116] on div "Valor: 100.0" at bounding box center [533, 106] width 81 height 41
type input "8"
click at [655, 108] on input "[DATE] 20:00:00" at bounding box center [627, 108] width 98 height 20
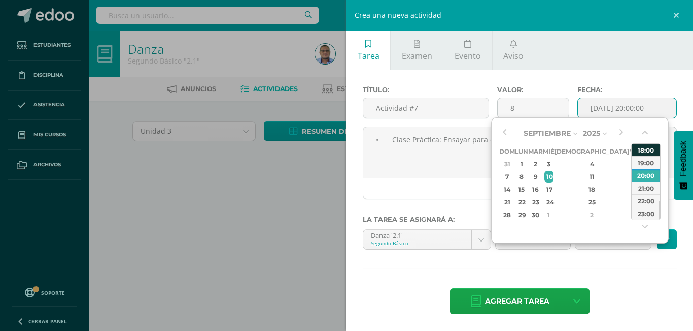
click at [554, 187] on div "17" at bounding box center [549, 189] width 9 height 12
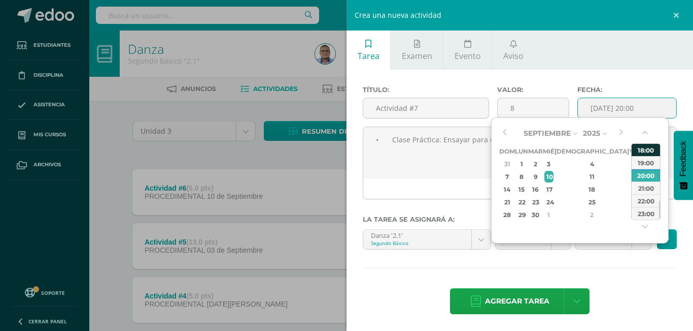
click at [643, 149] on div "18:00" at bounding box center [646, 149] width 28 height 13
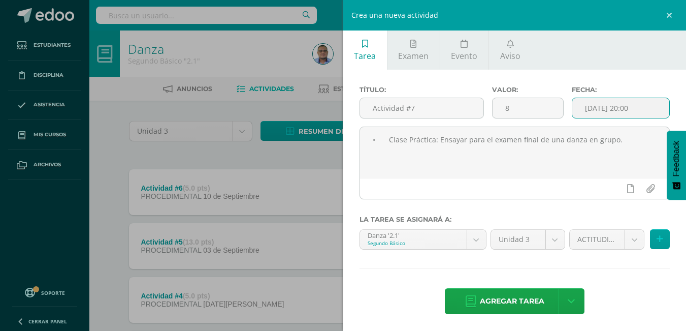
type input "[DATE] 18:00"
click at [643, 109] on input "[DATE] 18:00" at bounding box center [620, 108] width 97 height 20
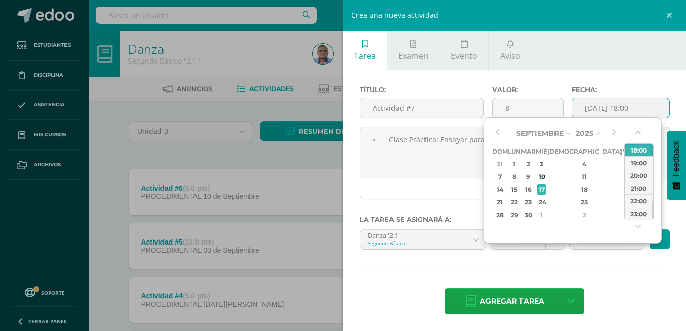
click at [620, 245] on body "Tarea asignada exitosamente Estudiantes Disciplina Asistencia Mis cursos Archiv…" at bounding box center [343, 302] width 686 height 605
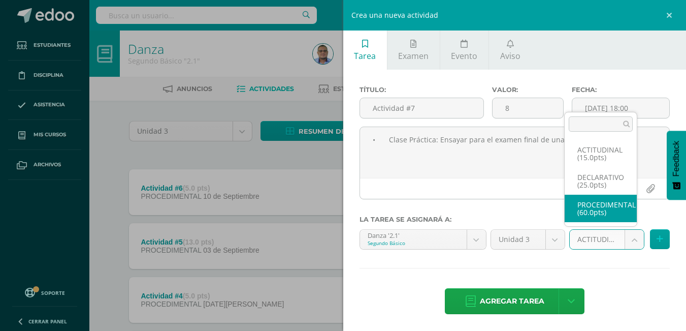
select select "31825"
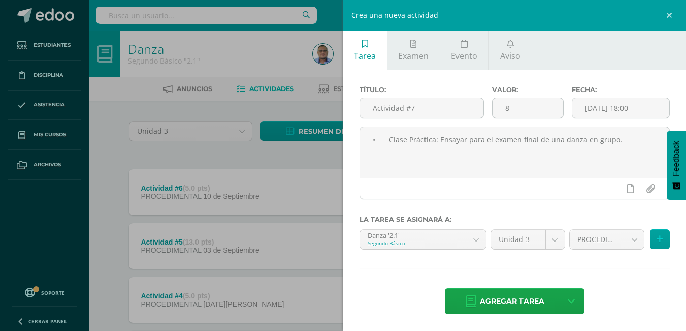
click at [493, 300] on span "Agregar tarea" at bounding box center [512, 300] width 64 height 25
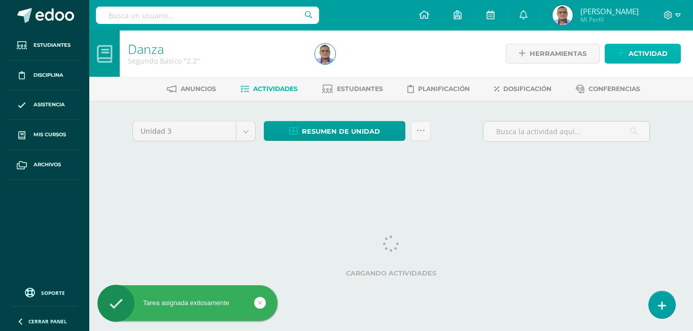
click at [663, 53] on span "Actividad" at bounding box center [648, 53] width 39 height 19
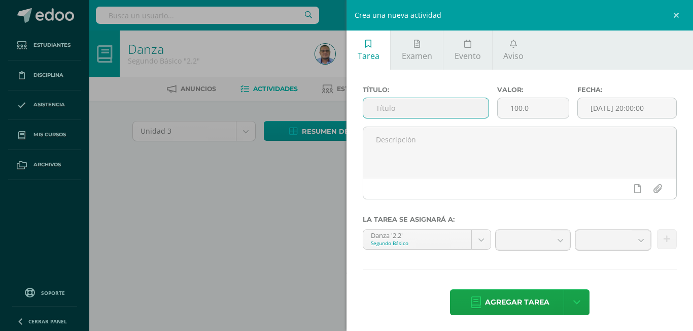
click at [411, 104] on input "text" at bounding box center [426, 108] width 125 height 20
paste input "Actividad #7"
type input "Actividad #7"
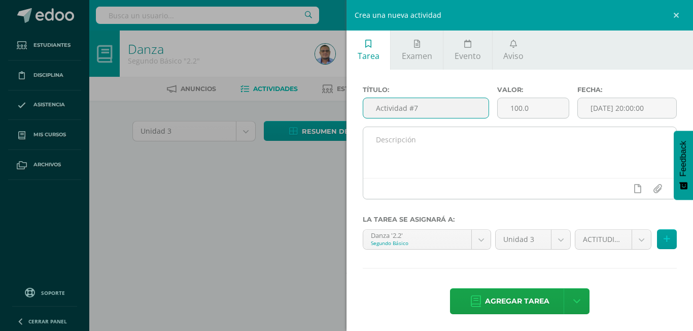
click at [436, 150] on textarea at bounding box center [520, 152] width 313 height 51
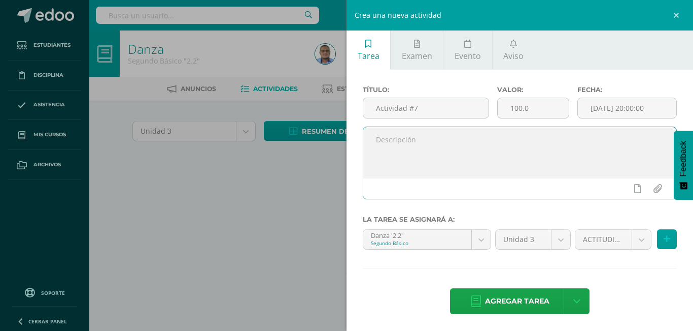
paste textarea "• Clase Práctica: Ensayar para el examen final de una danza en grupo."
type textarea "• Clase Práctica: Ensayar para el examen final de una danza en grupo."
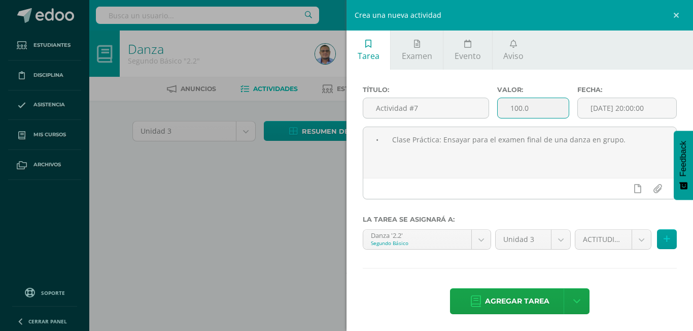
drag, startPoint x: 535, startPoint y: 111, endPoint x: 504, endPoint y: 111, distance: 30.5
click at [504, 111] on input "100.0" at bounding box center [534, 108] width 72 height 20
type input "8"
click at [656, 109] on input "[DATE] 20:00:00" at bounding box center [627, 108] width 98 height 20
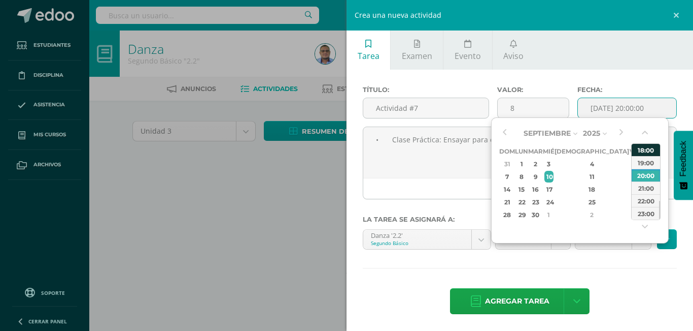
click at [554, 190] on div "17" at bounding box center [549, 189] width 9 height 12
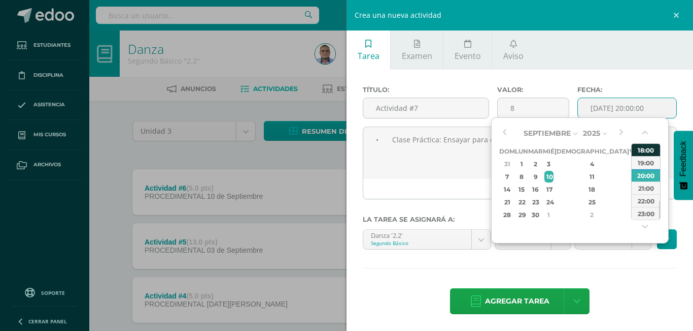
click at [645, 148] on div "18:00" at bounding box center [646, 149] width 28 height 13
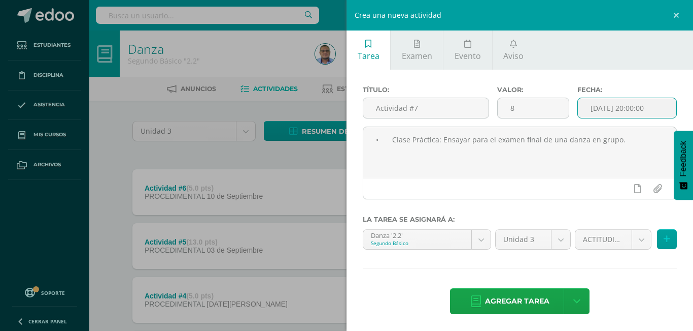
type input "[DATE] 18:00"
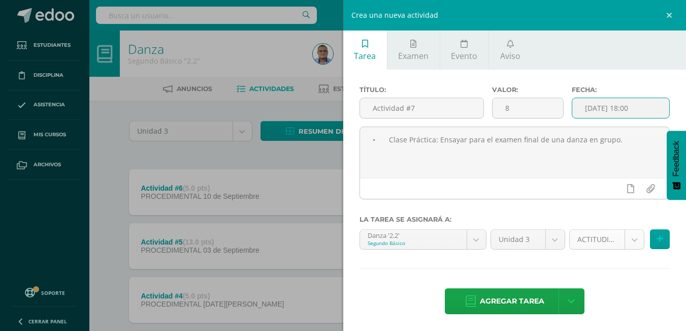
click at [626, 244] on body "Tarea asignada exitosamente Estudiantes Disciplina Asistencia Mis cursos Archiv…" at bounding box center [343, 302] width 686 height 605
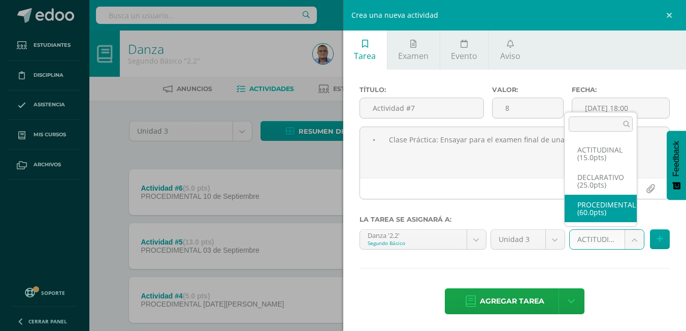
select select "32035"
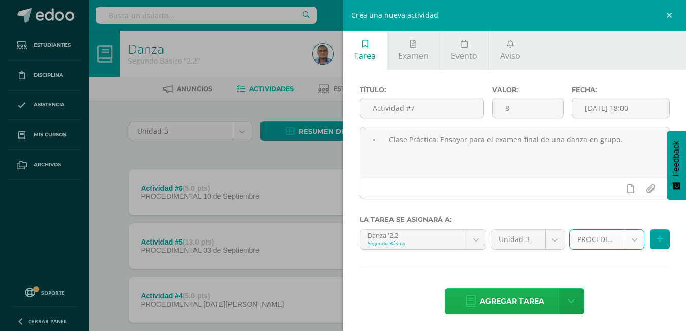
click at [514, 303] on span "Agregar tarea" at bounding box center [512, 300] width 64 height 25
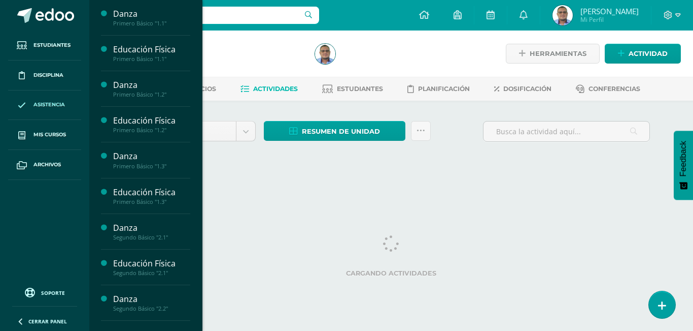
drag, startPoint x: 58, startPoint y: 132, endPoint x: 70, endPoint y: 119, distance: 17.6
click at [58, 133] on span "Mis cursos" at bounding box center [50, 134] width 32 height 8
click at [57, 133] on span "Mis cursos" at bounding box center [50, 134] width 32 height 8
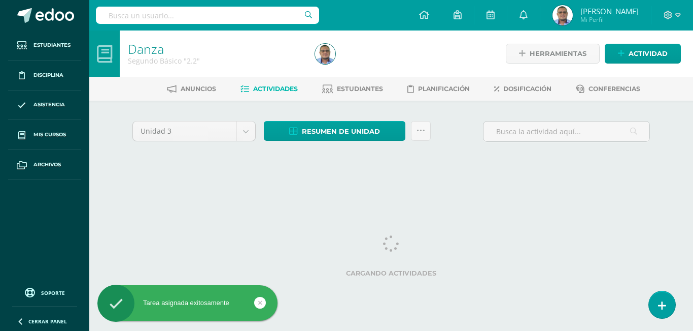
click at [60, 132] on span "Mis cursos" at bounding box center [50, 134] width 32 height 8
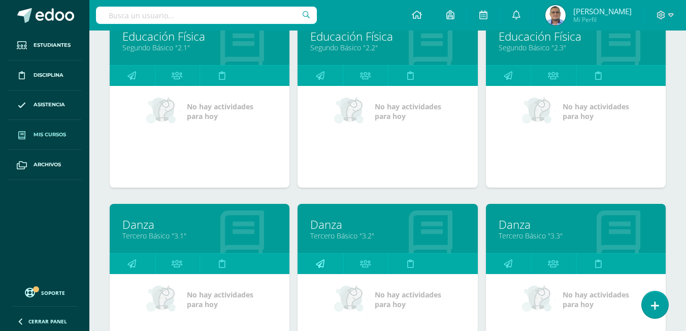
scroll to position [841, 0]
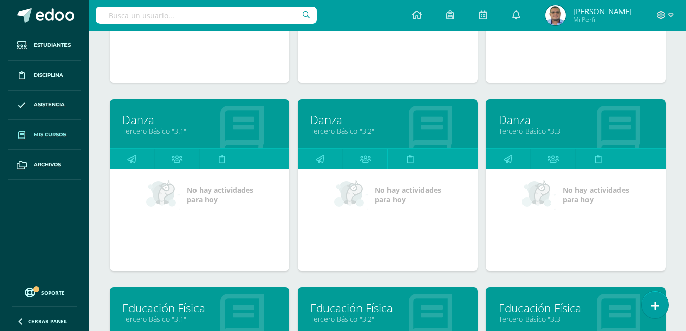
click at [523, 122] on link "Danza" at bounding box center [576, 120] width 154 height 16
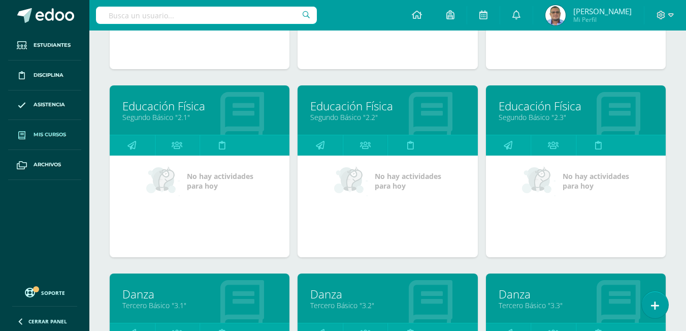
scroll to position [740, 0]
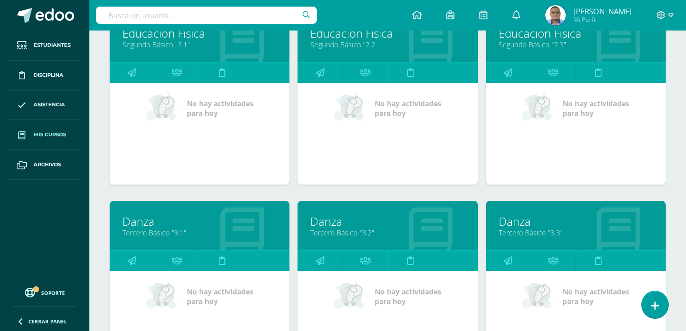
click at [333, 232] on link "Tercero Básico "3.2"" at bounding box center [387, 232] width 154 height 10
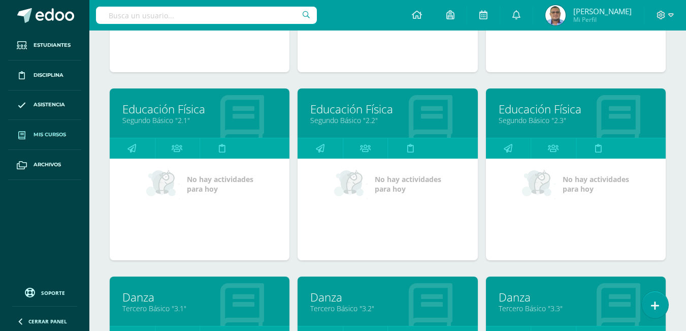
scroll to position [841, 0]
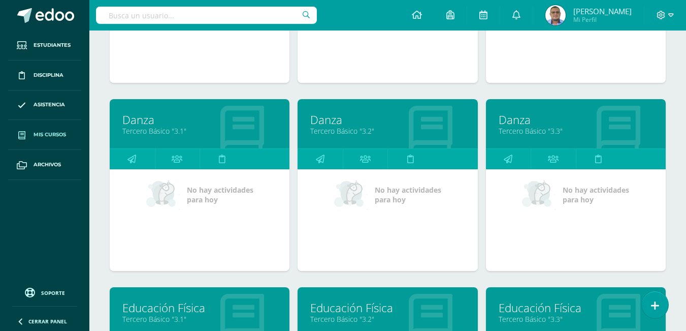
click at [144, 122] on link "Danza" at bounding box center [199, 120] width 154 height 16
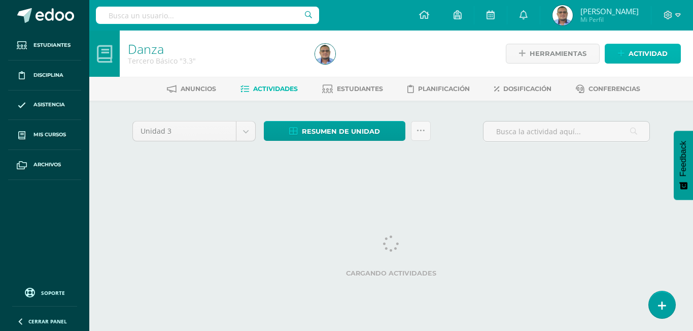
click at [641, 55] on span "Actividad" at bounding box center [648, 53] width 39 height 19
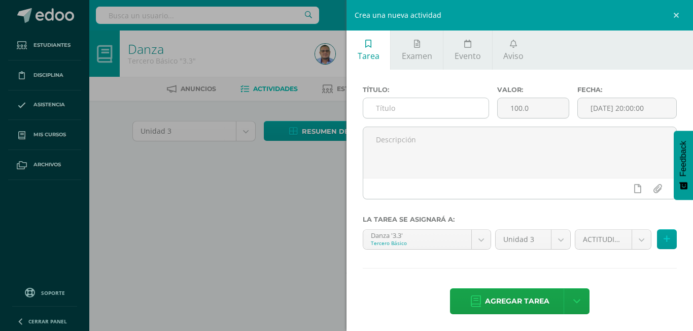
click at [396, 116] on input "text" at bounding box center [426, 108] width 125 height 20
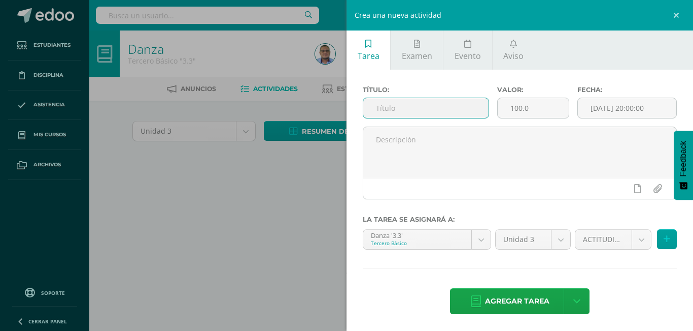
paste input "7. Actividad #6"
click at [391, 108] on input "7. Actividad #6" at bounding box center [426, 108] width 125 height 20
drag, startPoint x: 436, startPoint y: 109, endPoint x: 368, endPoint y: 109, distance: 68.0
click at [368, 109] on input "Actividad #6" at bounding box center [426, 108] width 125 height 20
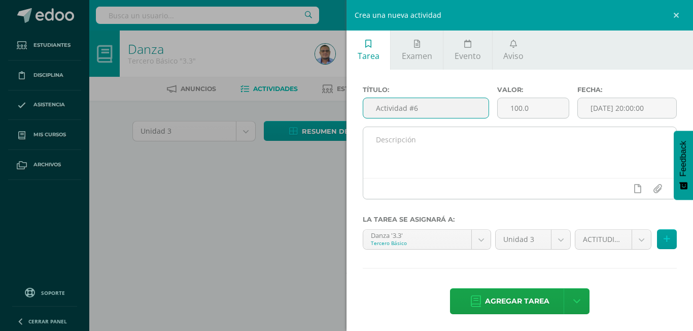
type input "Actividad #6"
click at [400, 161] on textarea at bounding box center [520, 152] width 313 height 51
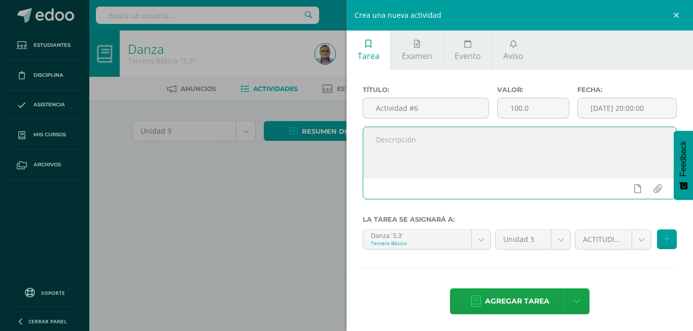
click at [488, 147] on textarea at bounding box center [520, 152] width 313 height 51
paste textarea "• Clase Práctica: Ensayar para el examen final una coreografía en grupo."
type textarea "• Clase Práctica: Ensayar para el examen final una coreografía en grupo."
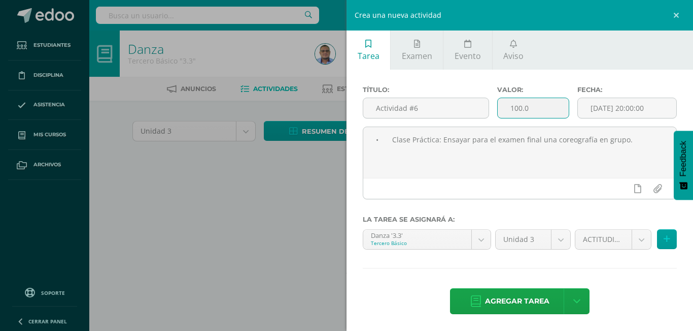
drag, startPoint x: 537, startPoint y: 110, endPoint x: 494, endPoint y: 112, distance: 42.7
click at [498, 112] on div "100.0" at bounding box center [534, 107] width 73 height 21
type input "8"
click at [658, 106] on input "[DATE] 20:00:00" at bounding box center [627, 108] width 98 height 20
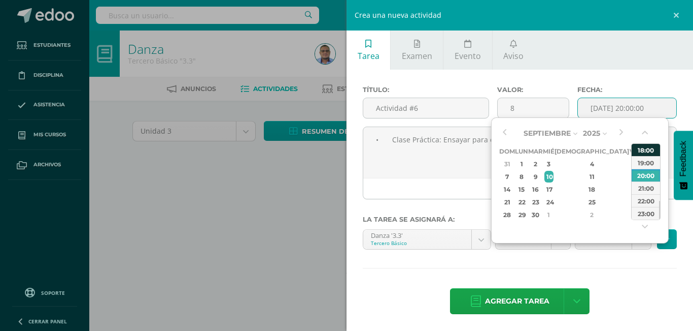
click at [554, 176] on div "10" at bounding box center [549, 177] width 9 height 12
click at [649, 149] on div "18:00" at bounding box center [646, 149] width 28 height 13
type input "2025-09-10 18:00"
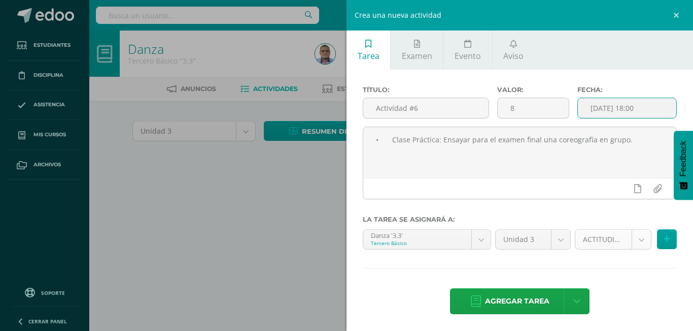
click at [629, 189] on body "Estudiantes Disciplina Asistencia Mis cursos Archivos Soporte Ayuda Reportar un…" at bounding box center [346, 94] width 693 height 189
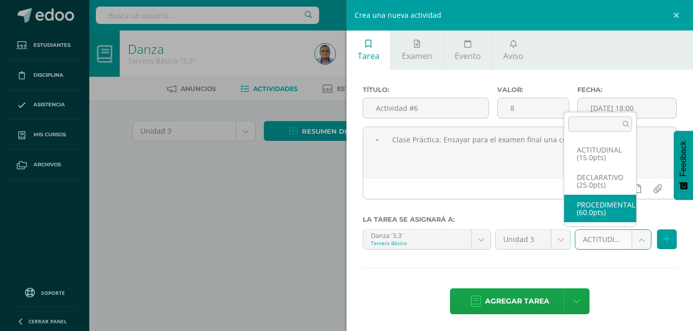
select select "33470"
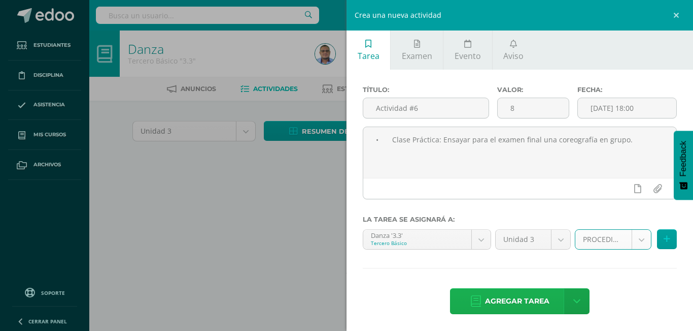
click at [513, 305] on span "Agregar tarea" at bounding box center [517, 300] width 64 height 25
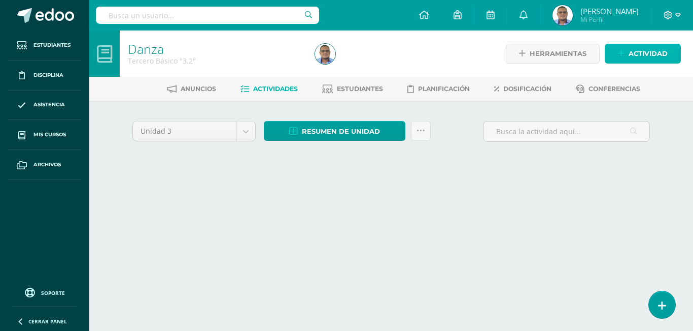
click at [638, 55] on span "Actividad" at bounding box center [648, 53] width 39 height 19
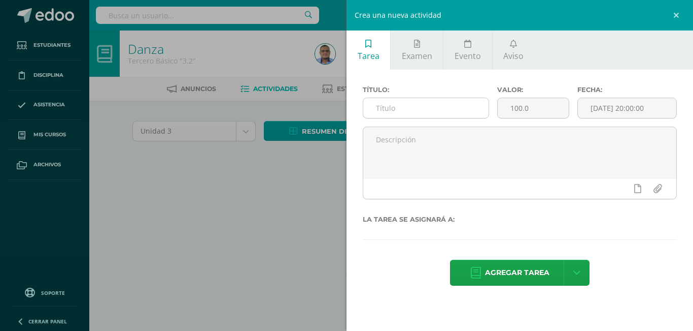
click at [400, 104] on input "text" at bounding box center [426, 108] width 125 height 20
paste input "Actividad #6"
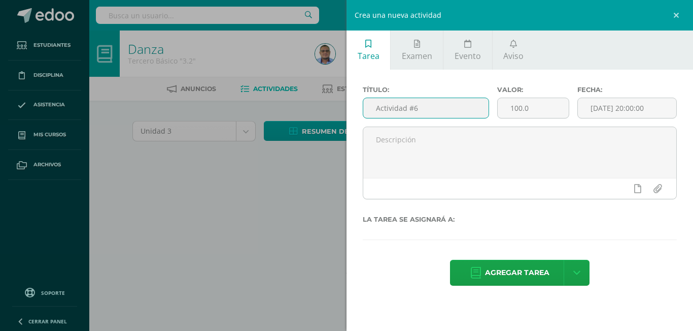
type input "Actividad #6"
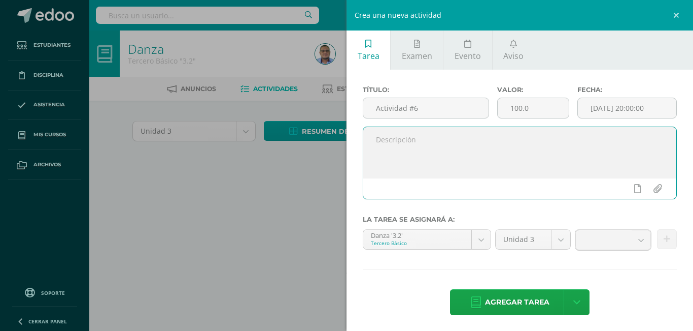
click at [427, 155] on textarea at bounding box center [520, 152] width 313 height 51
paste textarea "• Clase Práctica: Ensayar para el examen final una coreografía en grupo."
type textarea "• Clase Práctica: Ensayar para el examen final una coreografía en grupo."
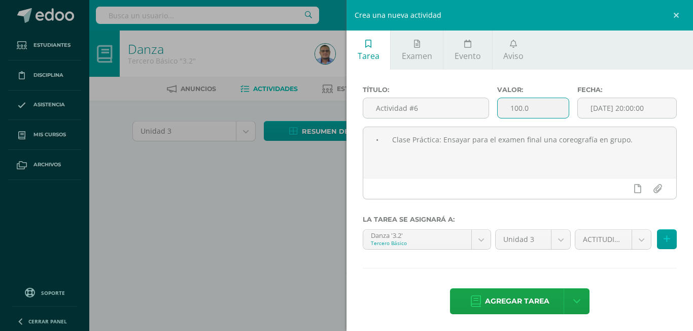
drag, startPoint x: 536, startPoint y: 111, endPoint x: 308, endPoint y: 1, distance: 252.5
click at [501, 112] on input "100.0" at bounding box center [534, 108] width 72 height 20
type input "8"
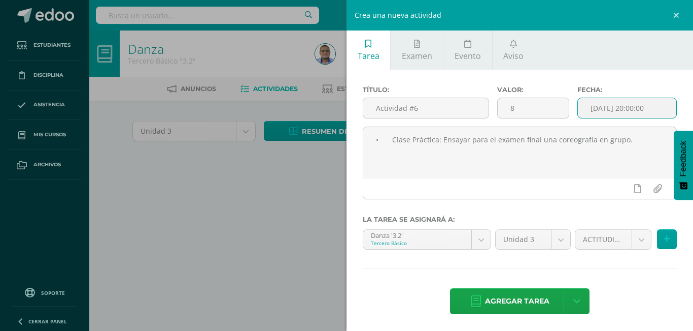
click at [657, 110] on input "[DATE] 20:00:00" at bounding box center [627, 108] width 98 height 20
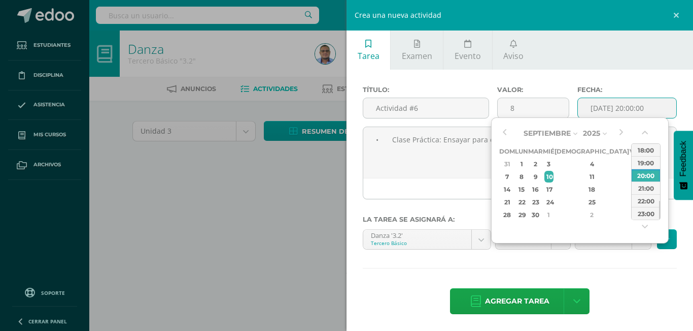
drag, startPoint x: 563, startPoint y: 176, endPoint x: 612, endPoint y: 155, distance: 53.9
click at [554, 176] on div "10" at bounding box center [549, 177] width 9 height 12
click at [641, 147] on div "18:00" at bounding box center [646, 149] width 28 height 13
type input "[DATE] 18:00"
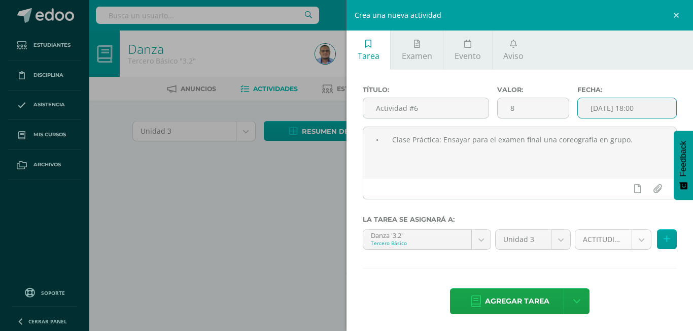
click at [642, 189] on body "Estudiantes Disciplina Asistencia Mis cursos Archivos Soporte Ayuda Reportar un…" at bounding box center [346, 94] width 693 height 189
select select "33302"
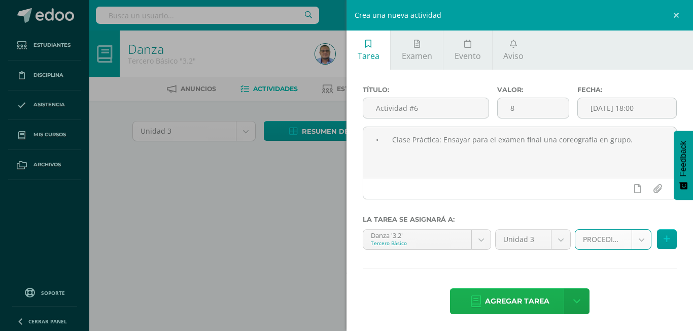
click at [530, 302] on span "Agregar tarea" at bounding box center [517, 300] width 64 height 25
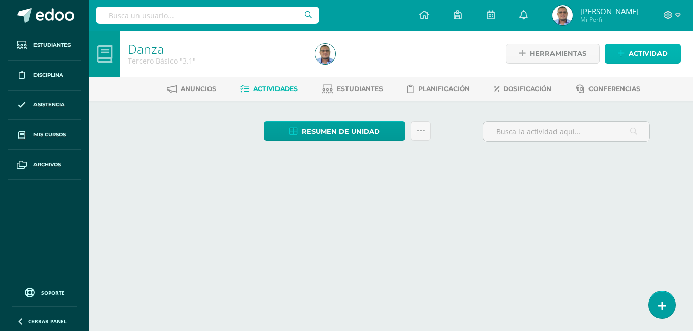
click at [645, 49] on span "Actividad" at bounding box center [648, 53] width 39 height 19
click at [632, 54] on span "Actividad" at bounding box center [648, 53] width 39 height 19
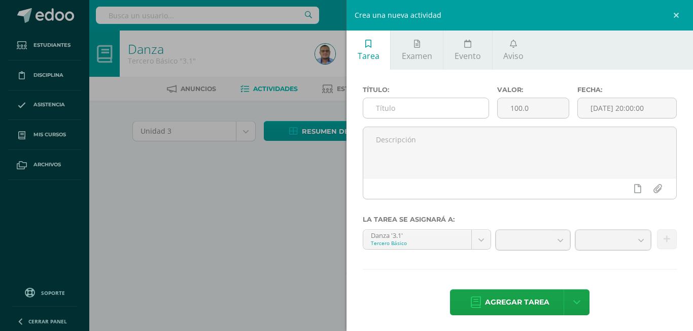
click at [389, 107] on input "text" at bounding box center [426, 108] width 125 height 20
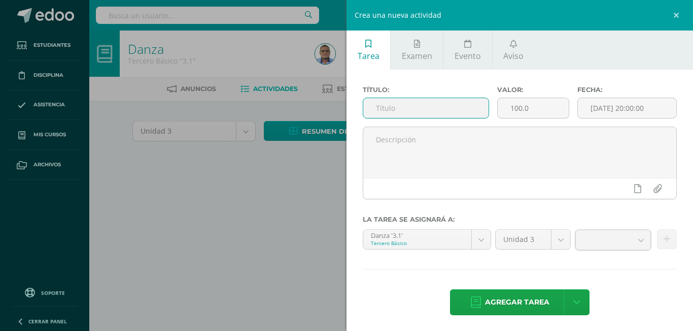
paste input "Actividad #6"
type input "Actividad #6"
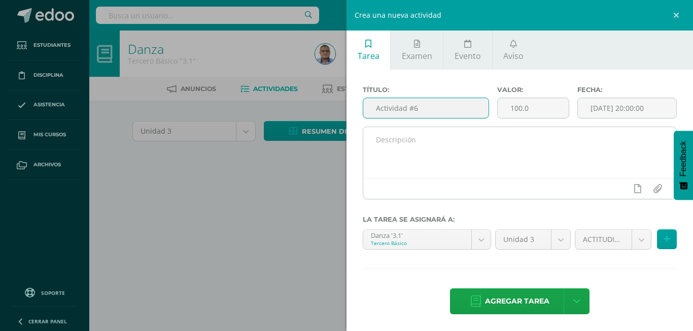
click at [422, 154] on textarea at bounding box center [520, 152] width 313 height 51
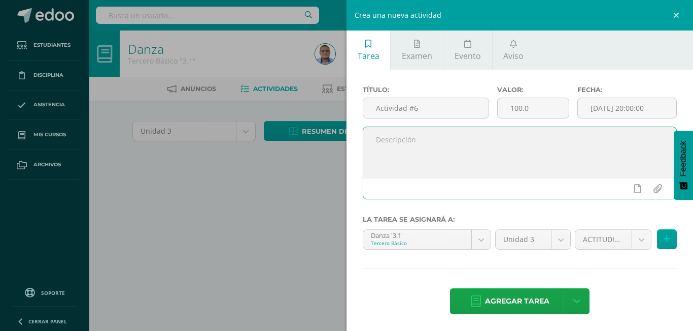
paste textarea "• Clase Práctica: Ensayar para el examen final una coreografía en grupo."
type textarea "• Clase Práctica: Ensayar para el examen final una coreografía en grupo."
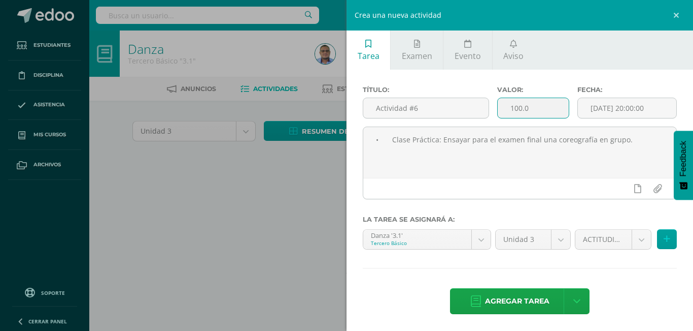
drag, startPoint x: 511, startPoint y: 110, endPoint x: 499, endPoint y: 110, distance: 12.2
click at [499, 110] on input "100.0" at bounding box center [534, 108] width 72 height 20
type input "8"
click at [655, 107] on input "[DATE] 20:00:00" at bounding box center [627, 108] width 98 height 20
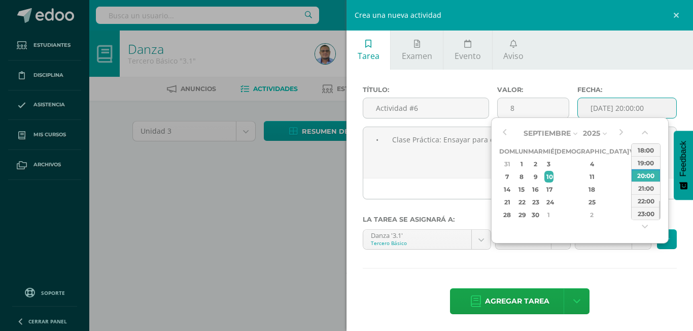
drag, startPoint x: 566, startPoint y: 174, endPoint x: 623, endPoint y: 153, distance: 60.9
click at [572, 173] on tr "7 8 9 10 11 12 13" at bounding box center [577, 176] width 155 height 13
click at [641, 150] on div "18:00" at bounding box center [646, 149] width 28 height 13
type input "[DATE] 18:00"
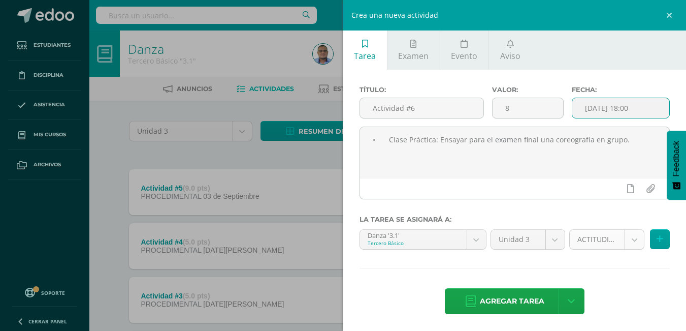
click at [625, 242] on body "Estudiantes Disciplina Asistencia Mis cursos Archivos Soporte Ayuda Reportar un…" at bounding box center [343, 275] width 686 height 551
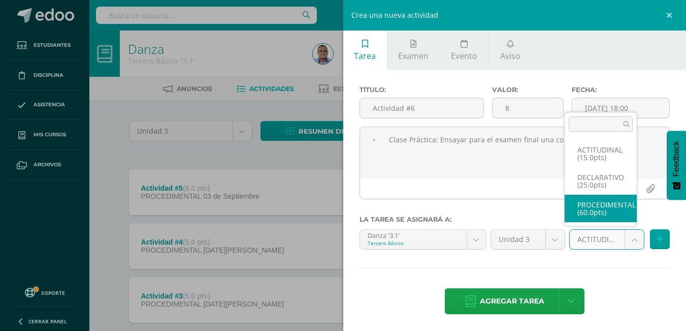
select select "33092"
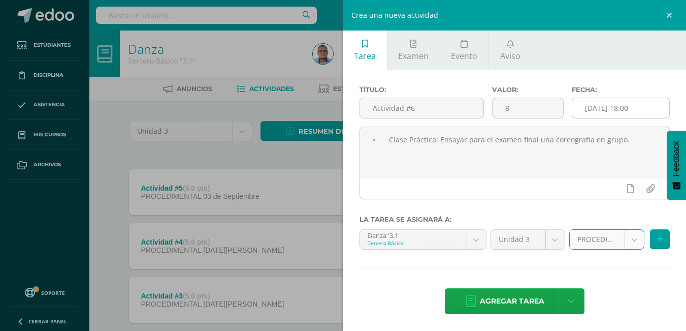
click at [649, 108] on input "[DATE] 18:00" at bounding box center [620, 108] width 97 height 20
click at [601, 279] on div "Título: Actividad #6 Valor: 8 Fecha: 2025-09-10 18:00 • Clase Práctica: Ensayar…" at bounding box center [514, 201] width 343 height 262
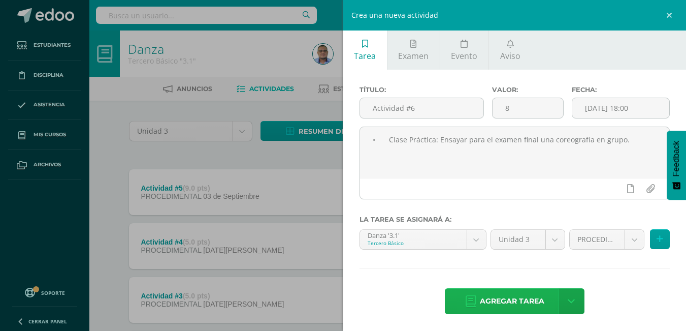
click at [502, 303] on span "Agregar tarea" at bounding box center [512, 300] width 64 height 25
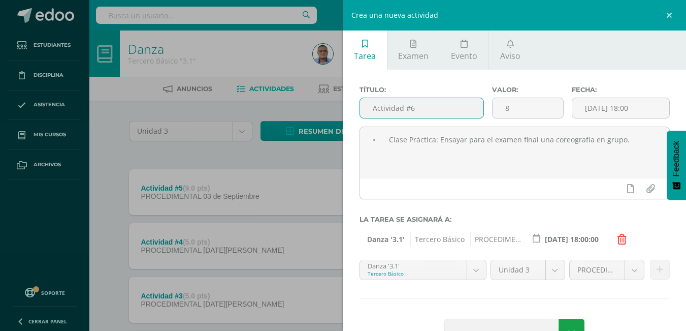
drag, startPoint x: 433, startPoint y: 110, endPoint x: 348, endPoint y: 103, distance: 85.1
click at [354, 106] on div "Título: Actividad #6 Valor: 8 Fecha: 2025-09-10 18:00 • Clase Práctica: Ensayar…" at bounding box center [514, 216] width 343 height 293
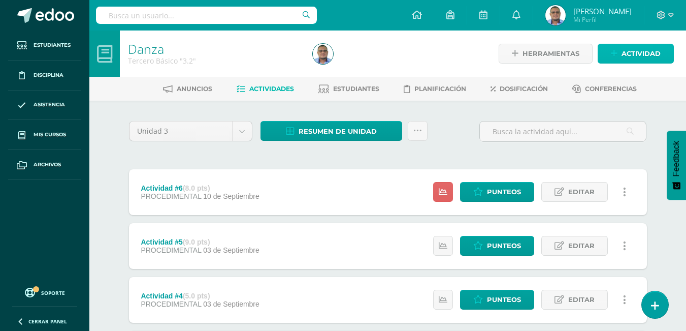
click at [620, 48] on link "Actividad" at bounding box center [636, 54] width 76 height 20
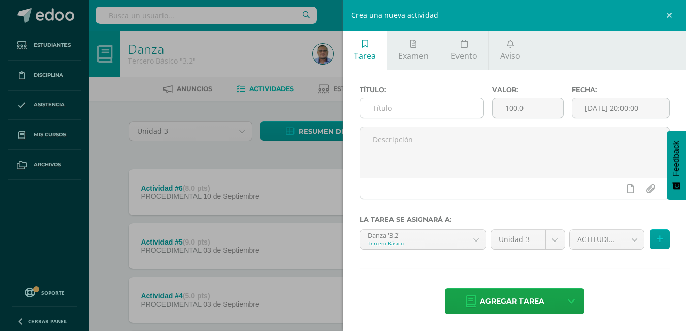
click at [411, 107] on input "text" at bounding box center [421, 108] width 123 height 20
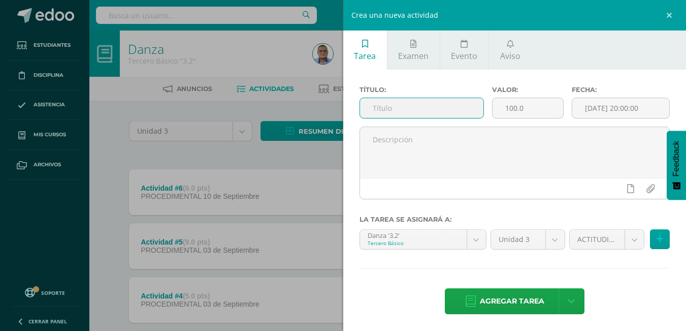
paste input "Actividad #7"
type input "Actividad #7"
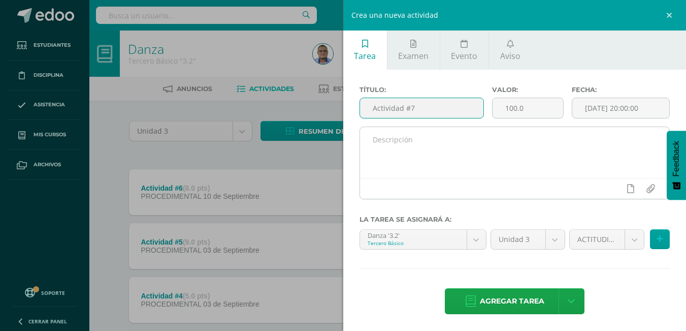
click at [461, 149] on textarea at bounding box center [515, 152] width 310 height 51
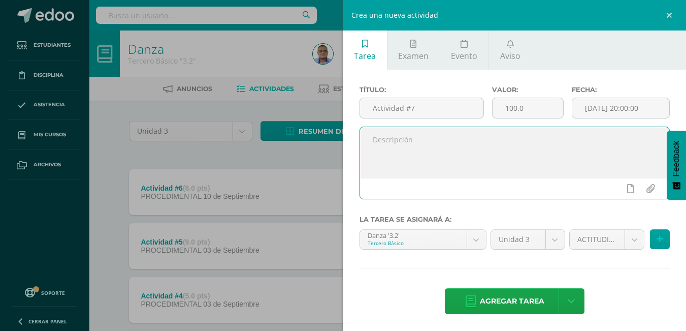
paste textarea "• Clase Práctica: Ensayar para el examen final una coreografía en grupo."
type textarea "• Clase Práctica: Ensayar para el examen final una coreografía en grupo."
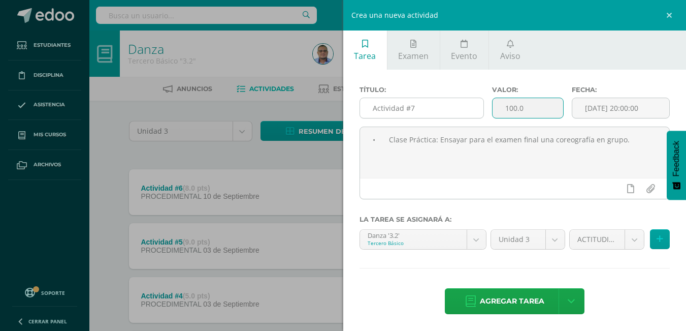
drag, startPoint x: 528, startPoint y: 112, endPoint x: 477, endPoint y: 117, distance: 51.5
click at [492, 112] on input "100.0" at bounding box center [527, 108] width 71 height 20
type input "8"
click at [650, 107] on input "[DATE] 20:00:00" at bounding box center [620, 108] width 97 height 20
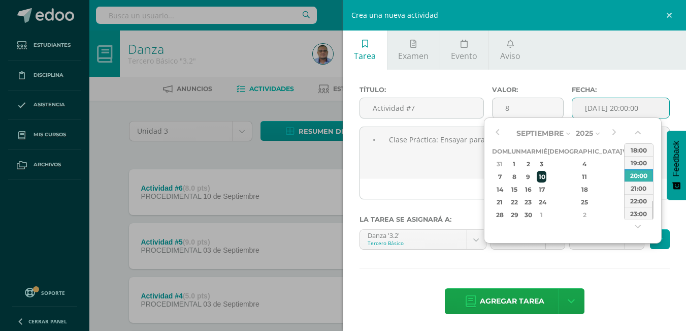
click at [546, 175] on div "10" at bounding box center [541, 177] width 9 height 12
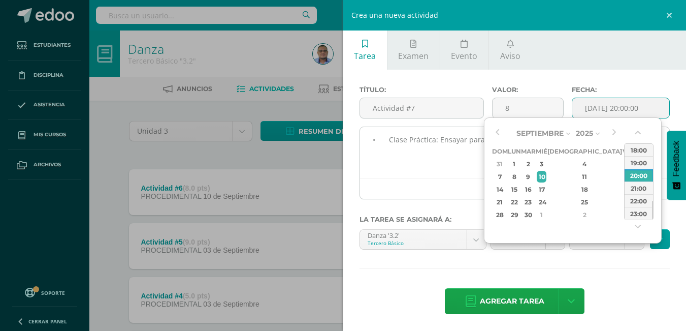
click at [630, 150] on div "18:00" at bounding box center [638, 149] width 28 height 13
type input "[DATE] 18:00"
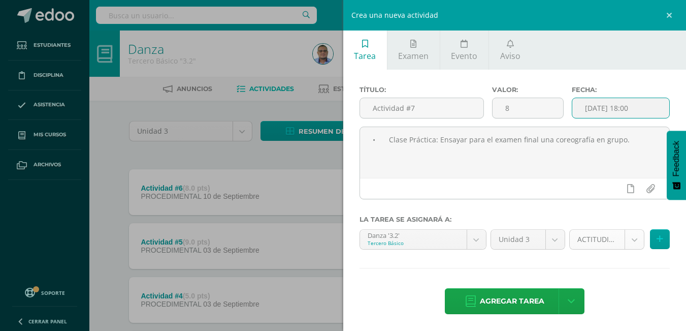
click at [622, 238] on body "Tarea asignada exitosamente Estudiantes Disciplina Asistencia Mis cursos Archiv…" at bounding box center [343, 302] width 686 height 605
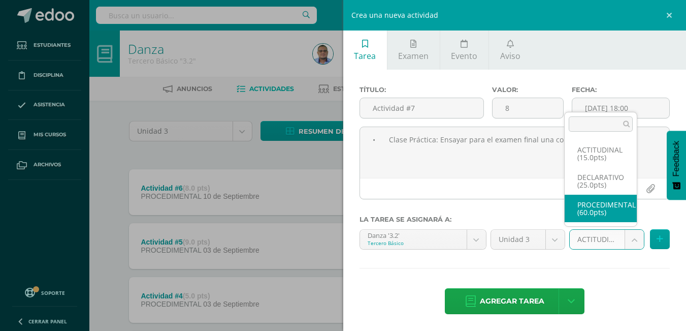
select select "33302"
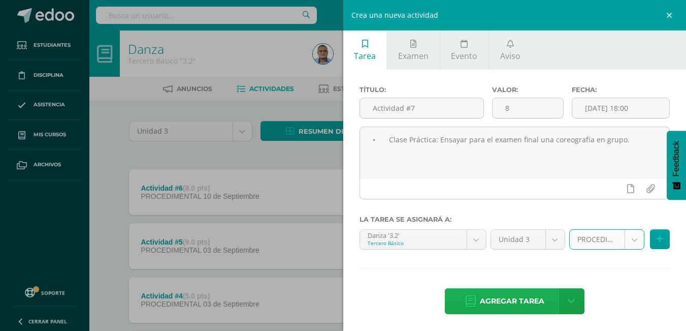
click at [516, 302] on span "Agregar tarea" at bounding box center [512, 300] width 64 height 25
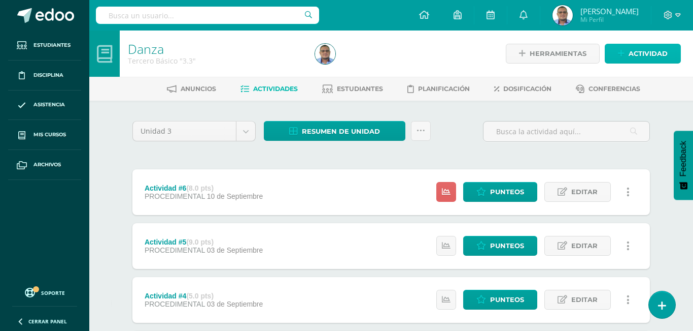
click at [649, 53] on span "Actividad" at bounding box center [648, 53] width 39 height 19
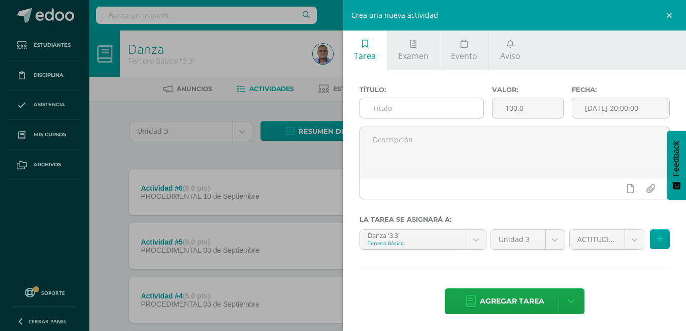
click at [415, 103] on input "text" at bounding box center [421, 108] width 123 height 20
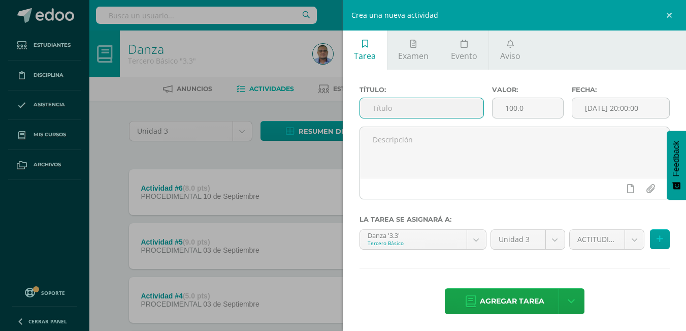
paste input "Actividad #6"
drag, startPoint x: 432, startPoint y: 105, endPoint x: 366, endPoint y: 112, distance: 66.3
click at [366, 112] on input "Actividad #7" at bounding box center [421, 108] width 123 height 20
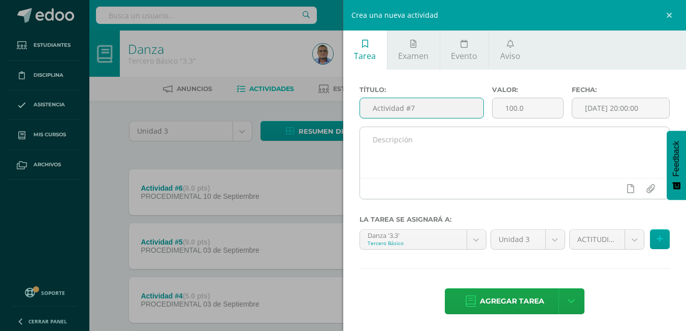
type input "Actividad #7"
click at [403, 146] on textarea at bounding box center [515, 152] width 310 height 51
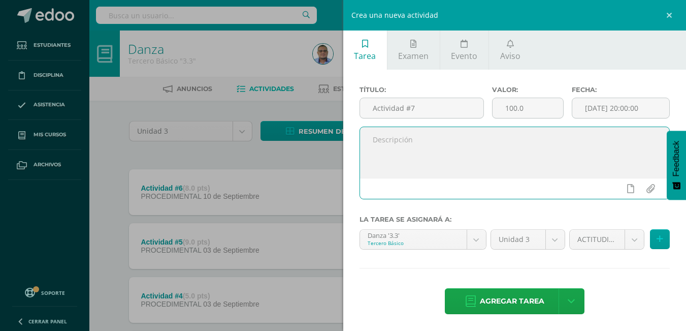
click at [443, 161] on textarea at bounding box center [515, 152] width 310 height 51
paste textarea "• Clase Práctica: Ensayar para el examen final una coreografía en grupo."
type textarea "• Clase Práctica: Ensayar para el examen final una coreografía en grupo."
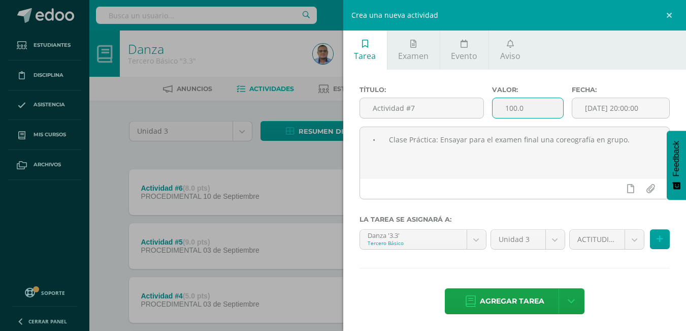
drag, startPoint x: 527, startPoint y: 111, endPoint x: 485, endPoint y: 126, distance: 45.3
click at [496, 111] on input "100.0" at bounding box center [527, 108] width 71 height 20
type input "8"
click at [654, 109] on input "[DATE] 20:00:00" at bounding box center [620, 108] width 97 height 20
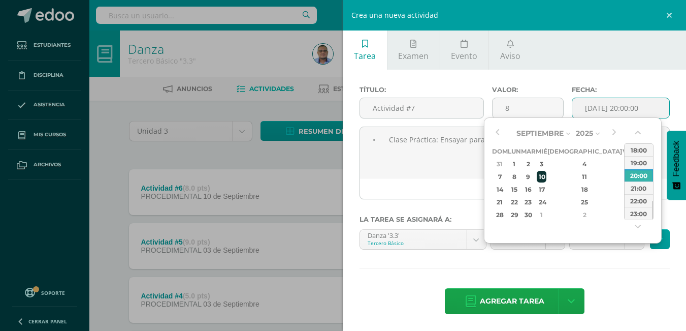
click at [546, 177] on div "10" at bounding box center [541, 177] width 9 height 12
click at [639, 150] on div "18:00" at bounding box center [638, 149] width 28 height 13
type input "[DATE] 18:00"
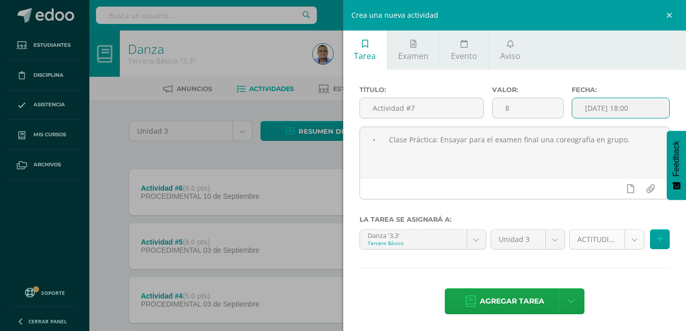
click at [624, 236] on body "Tarea asignada exitosamente Estudiantes Disciplina Asistencia Mis cursos Archiv…" at bounding box center [343, 302] width 686 height 605
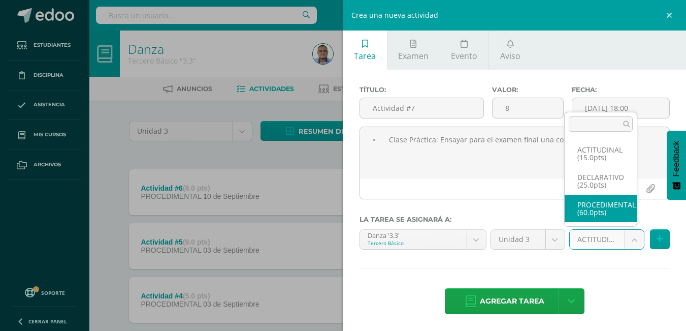
select select "33470"
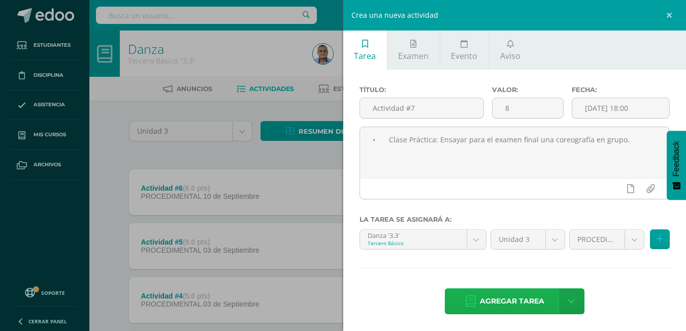
click at [507, 303] on span "Agregar tarea" at bounding box center [512, 300] width 64 height 25
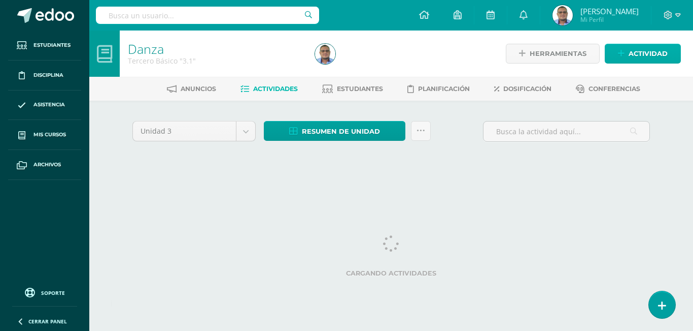
click at [645, 58] on span "Actividad" at bounding box center [648, 53] width 39 height 19
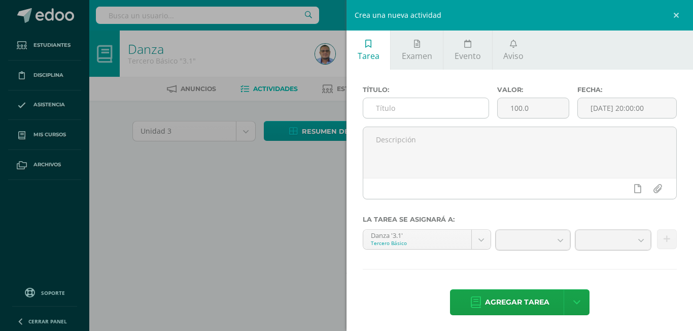
click at [400, 113] on input "text" at bounding box center [426, 108] width 125 height 20
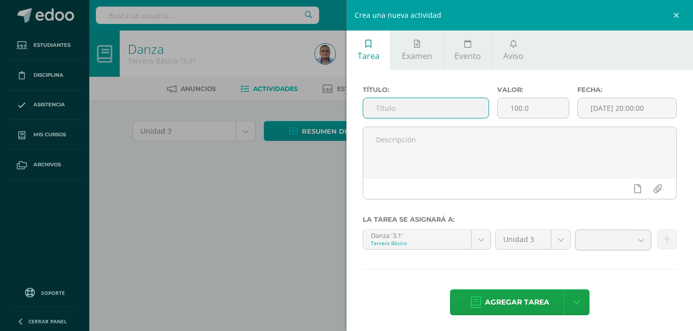
paste input "Actividad #7"
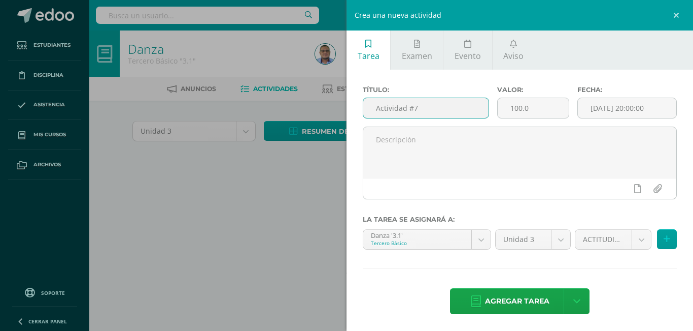
type input "Actividad #7"
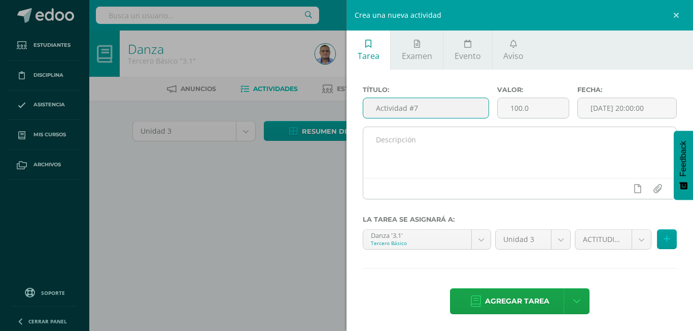
click at [401, 161] on textarea at bounding box center [520, 152] width 313 height 51
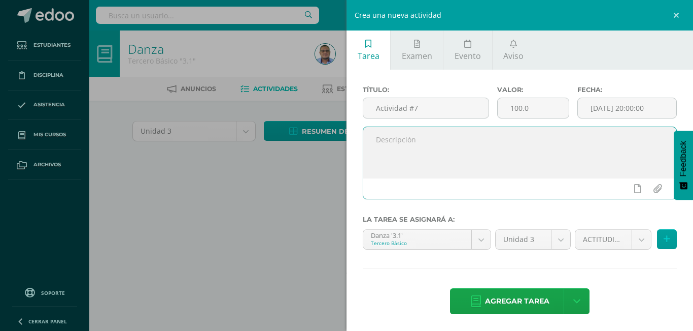
paste textarea "• Clase Práctica: Ensayar para el examen final una coreografía en grupo."
type textarea "• Clase Práctica: Ensayar para el examen final una coreografía en grupo."
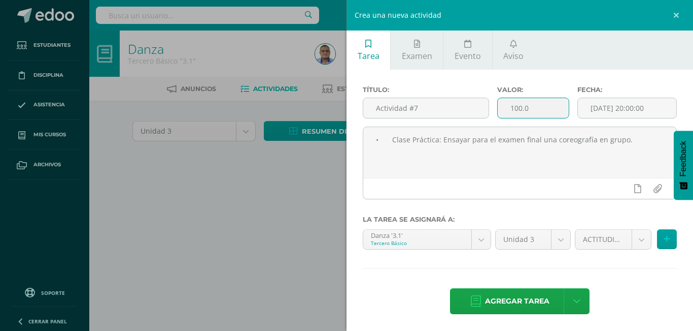
drag, startPoint x: 517, startPoint y: 111, endPoint x: 504, endPoint y: 112, distance: 13.3
click at [504, 112] on input "100.0" at bounding box center [534, 108] width 72 height 20
type input "8"
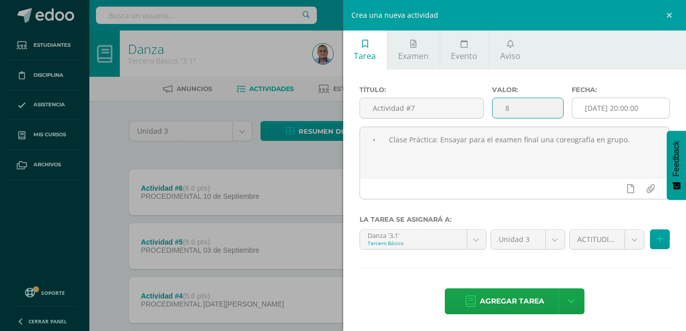
click at [648, 100] on input "2025-09-10 20:00:00" at bounding box center [620, 108] width 97 height 20
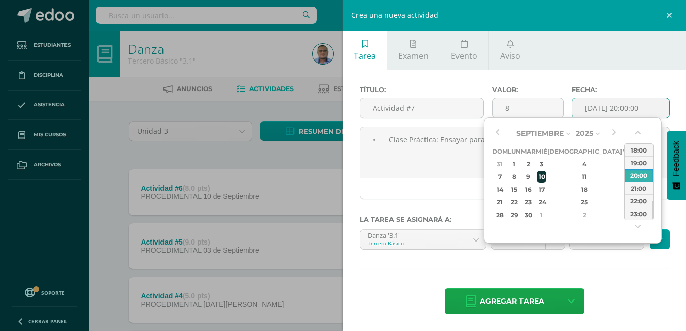
click at [546, 177] on div "10" at bounding box center [541, 177] width 9 height 12
click at [635, 151] on div "18:00" at bounding box center [638, 149] width 28 height 13
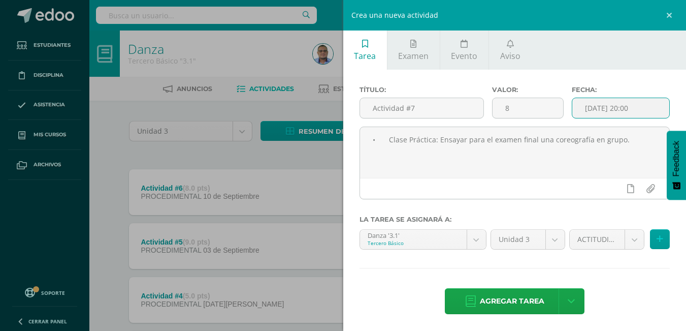
type input "2025-09-10 18:00"
click at [625, 242] on body "Tarea asignada exitosamente Estudiantes Disciplina Asistencia Mis cursos Archiv…" at bounding box center [343, 302] width 686 height 605
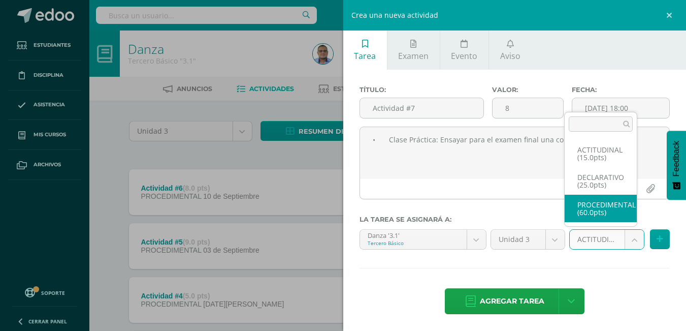
select select "33092"
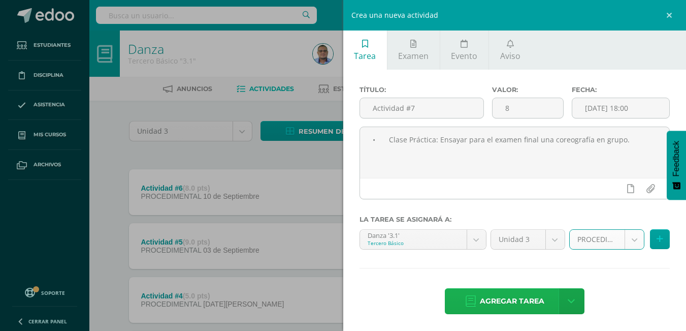
click at [496, 308] on span "Agregar tarea" at bounding box center [512, 300] width 64 height 25
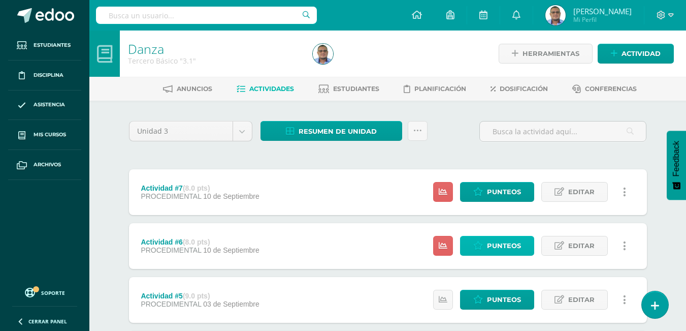
click at [488, 246] on span "Punteos" at bounding box center [504, 245] width 34 height 19
drag, startPoint x: 497, startPoint y: 244, endPoint x: 362, endPoint y: 96, distance: 199.5
click at [497, 244] on span "Punteos" at bounding box center [504, 245] width 34 height 19
click at [506, 243] on span "Punteos" at bounding box center [504, 245] width 34 height 19
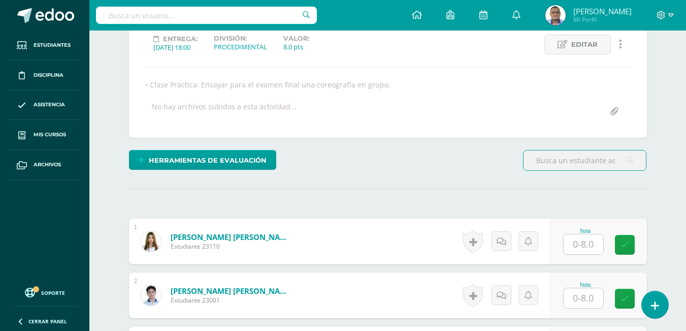
scroll to position [145, 0]
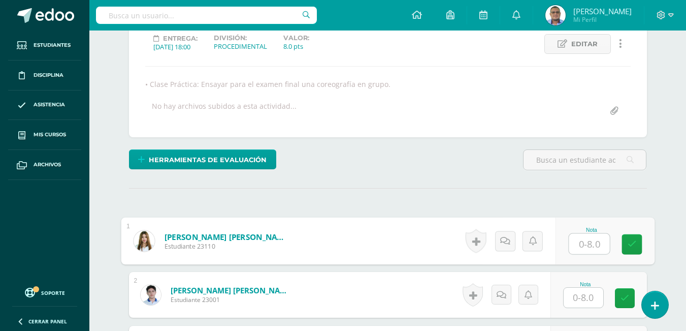
click at [584, 247] on input "text" at bounding box center [589, 244] width 41 height 20
type input "8"
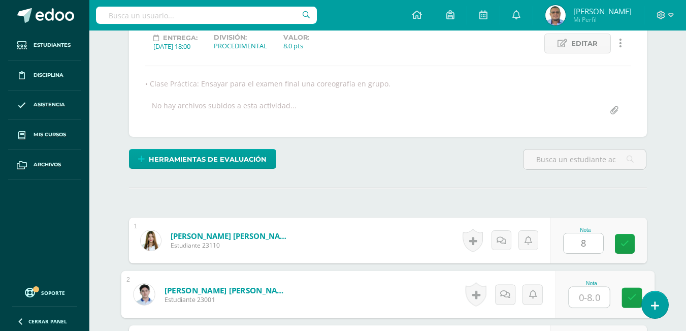
scroll to position [146, 0]
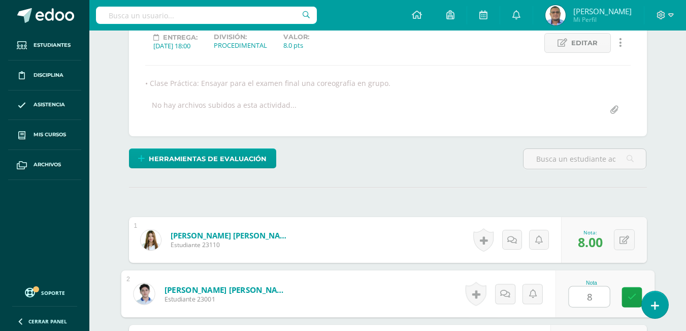
type input "8"
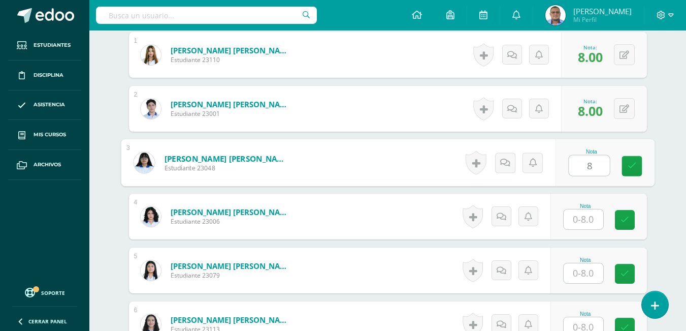
type input "8"
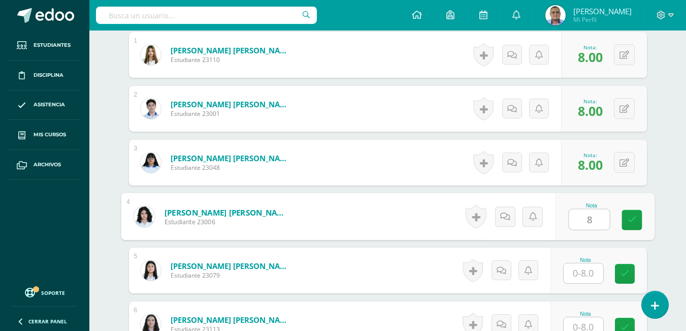
type input "8"
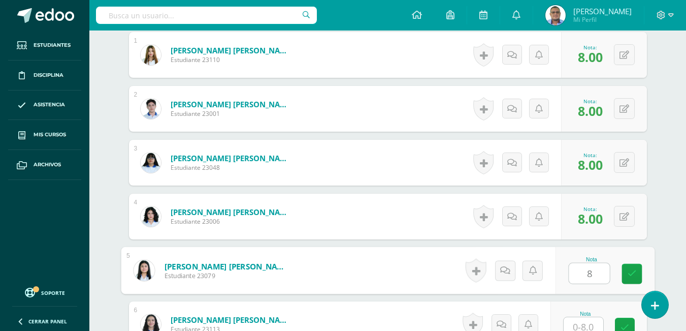
type input "8"
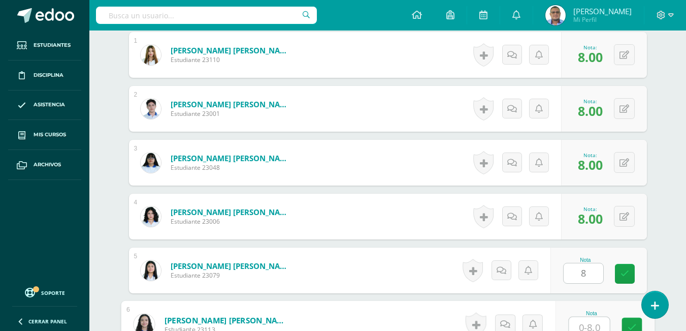
scroll to position [337, 0]
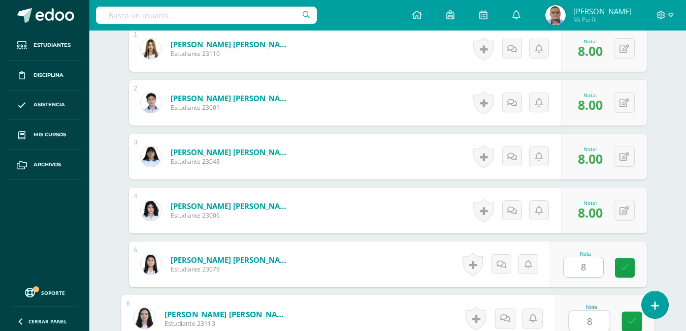
type input "8"
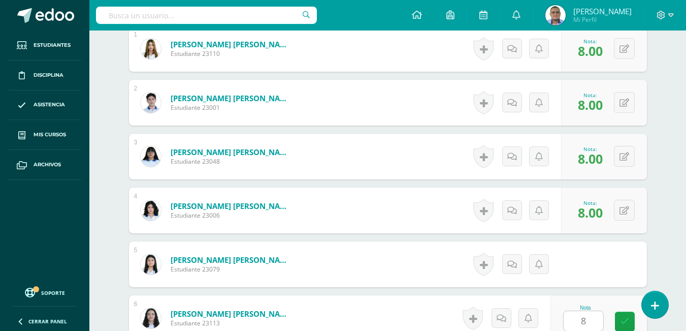
scroll to position [546, 0]
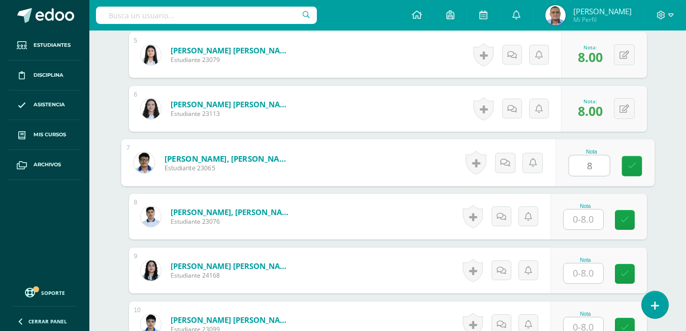
type input "8"
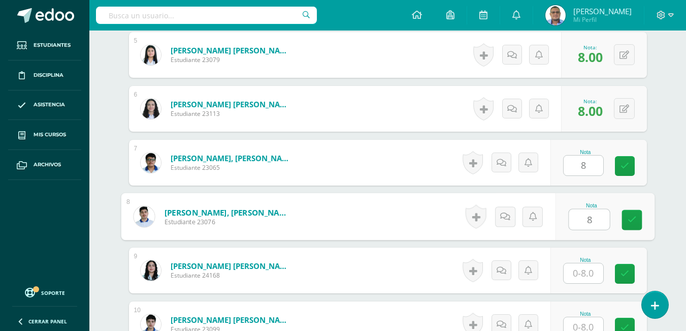
type input "8"
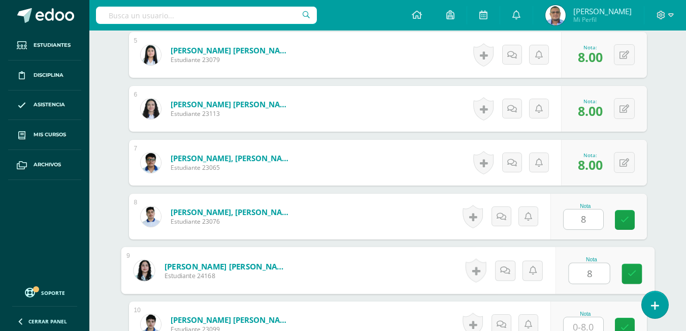
type input "8"
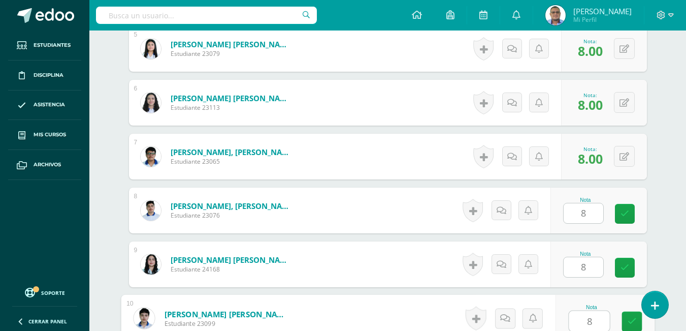
type input "8"
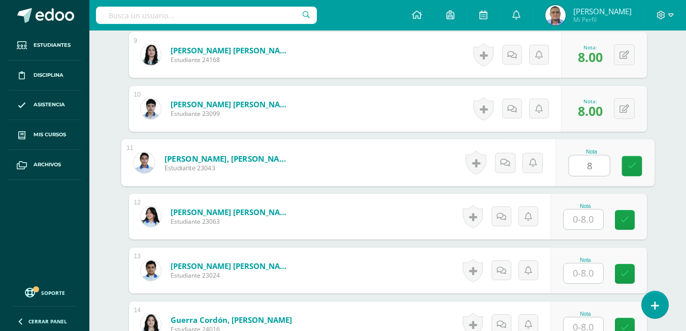
type input "8"
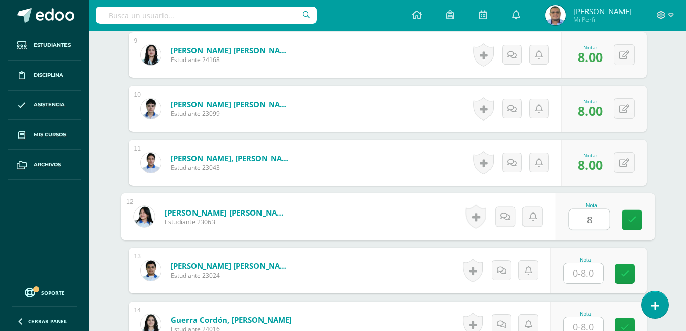
type input "8"
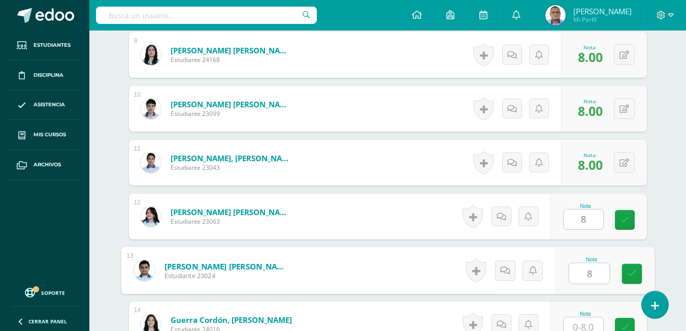
type input "8"
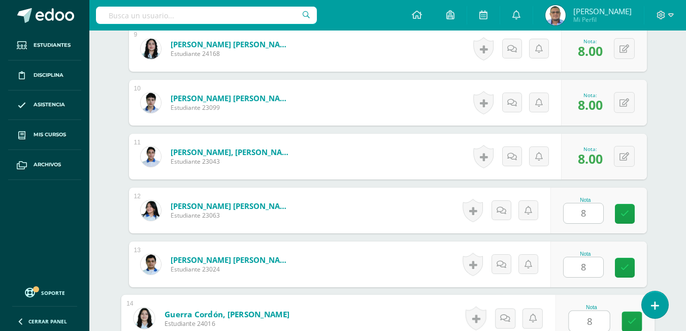
type input "8"
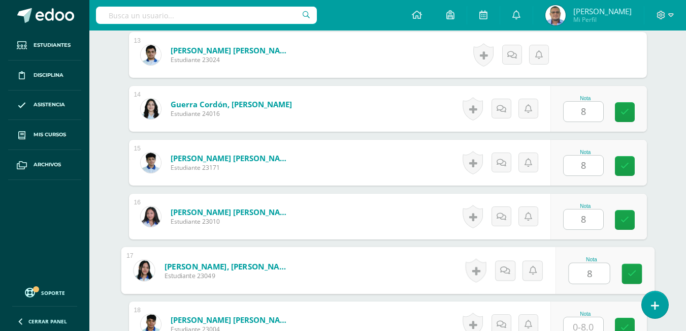
type input "8"
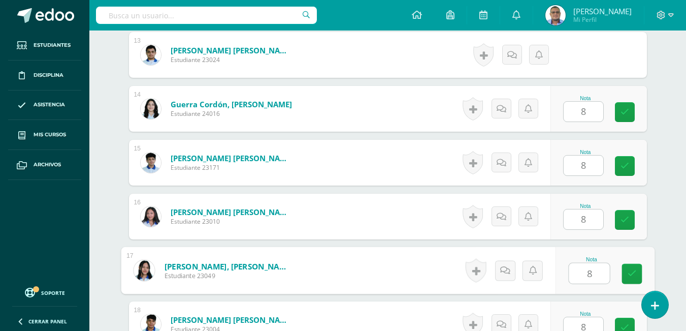
type input "8"
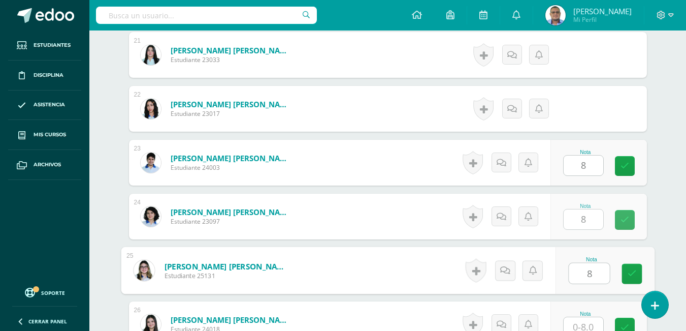
type input "8"
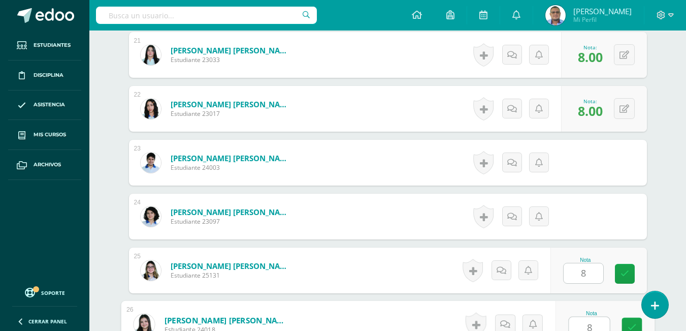
type input "8"
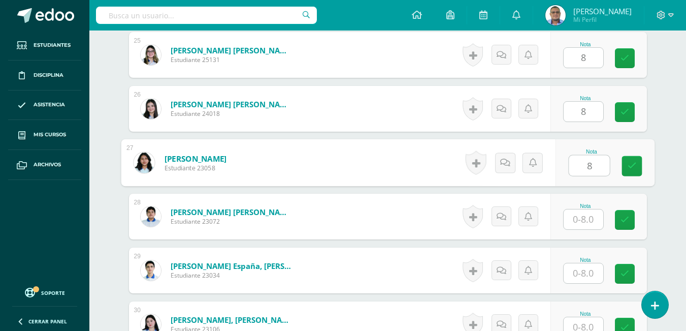
type input "8"
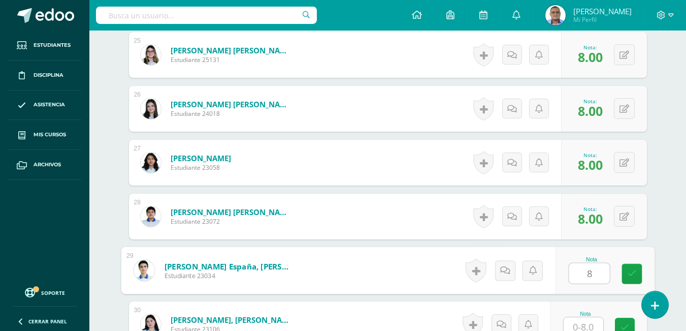
type input "8"
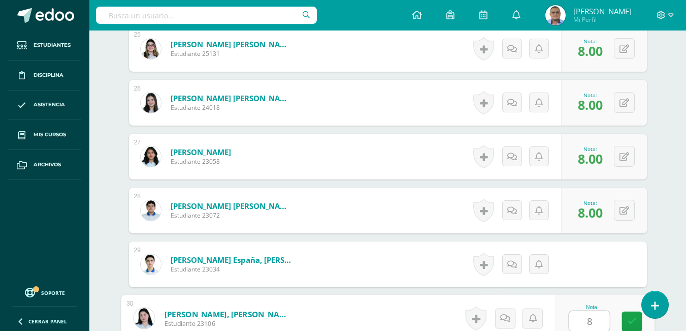
type input "8"
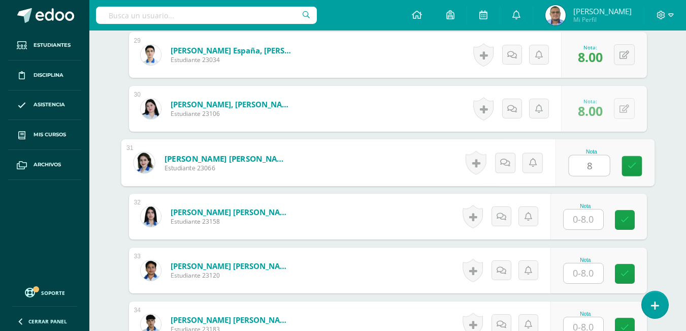
type input "8"
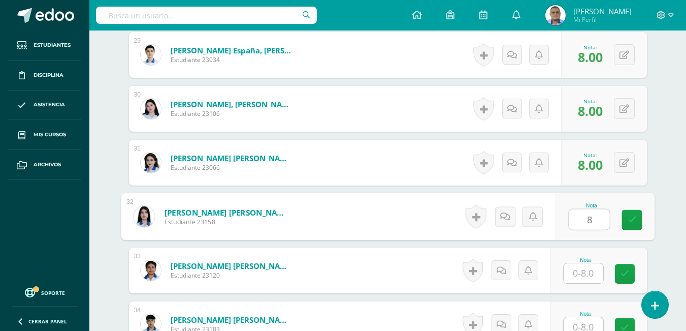
type input "8"
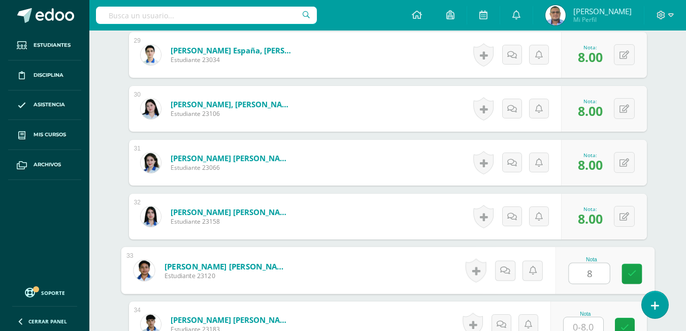
type input "8"
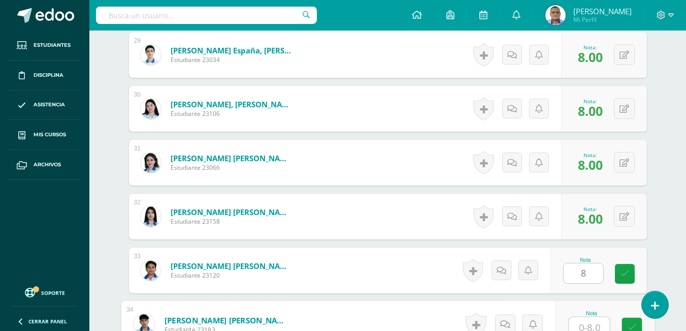
scroll to position [1843, 0]
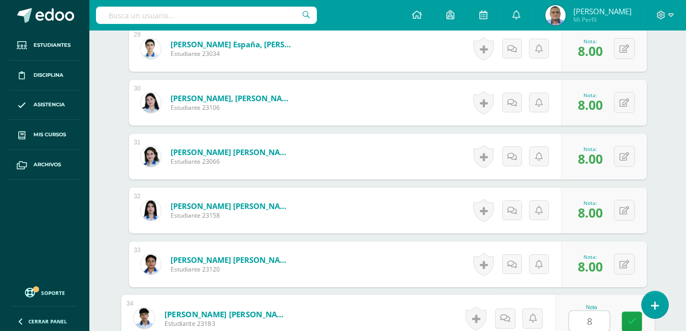
type input "8"
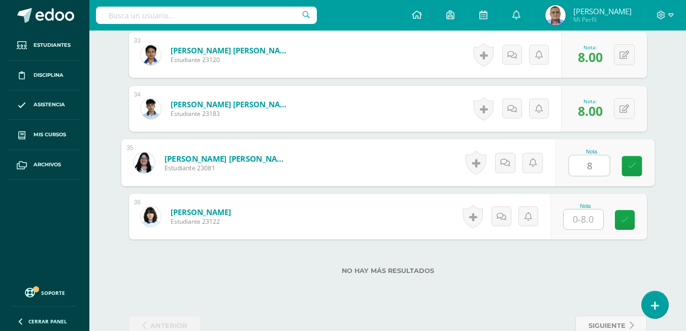
type input "8"
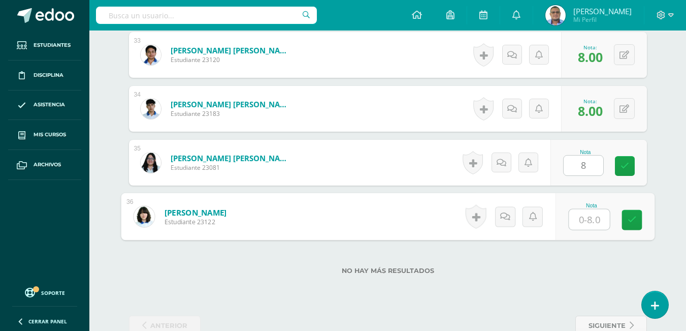
type input "8"
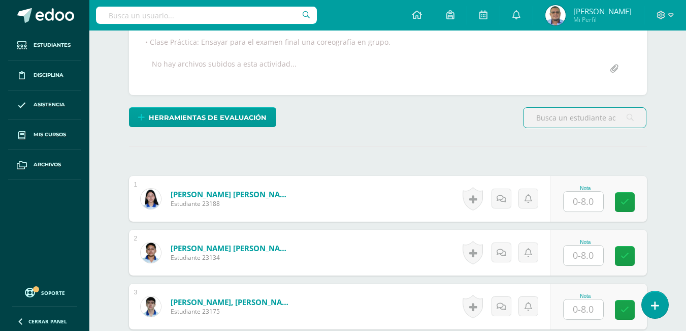
scroll to position [204, 0]
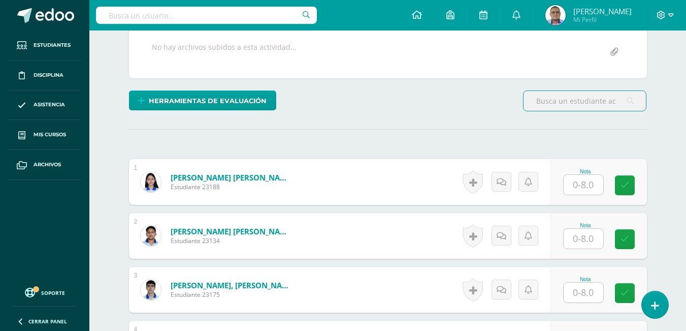
click at [582, 185] on input "text" at bounding box center [584, 185] width 40 height 20
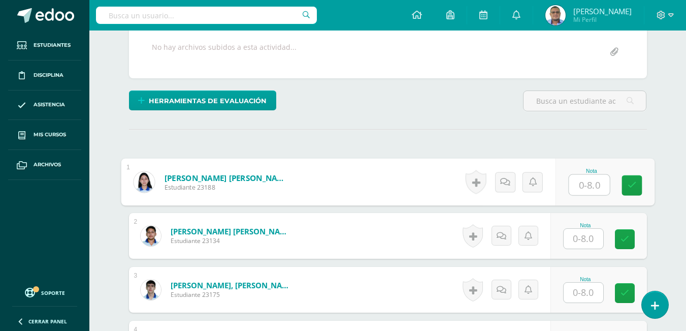
scroll to position [204, 0]
type input "8"
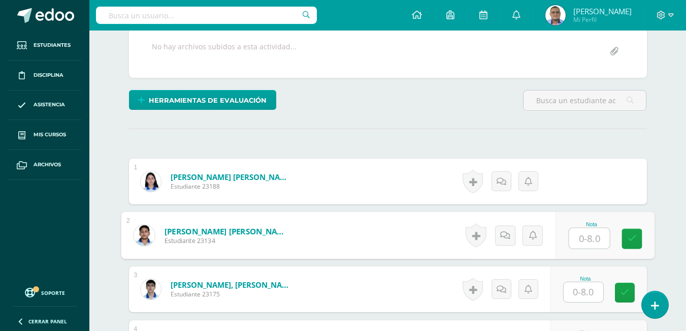
scroll to position [205, 0]
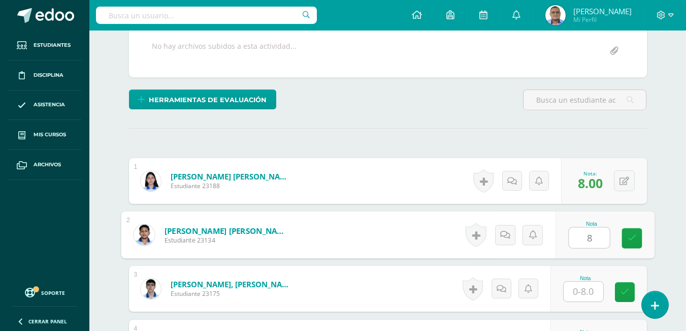
type input "8"
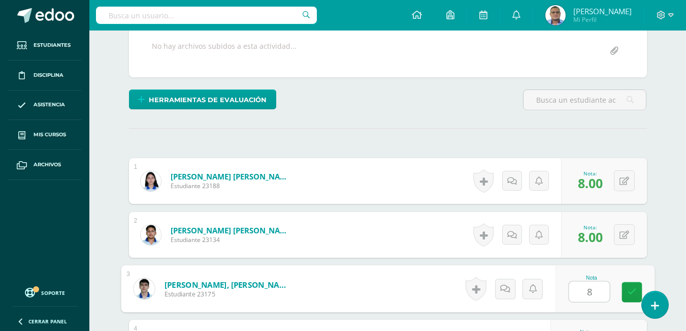
type input "8"
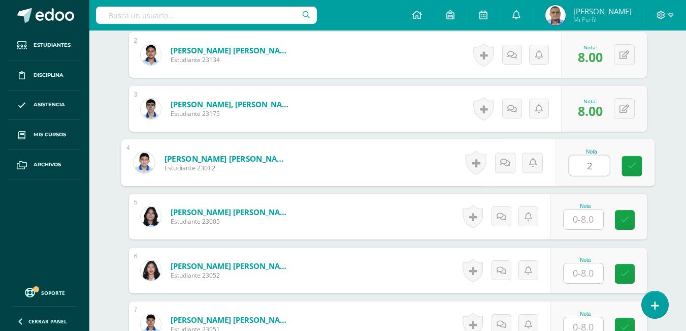
type input "2"
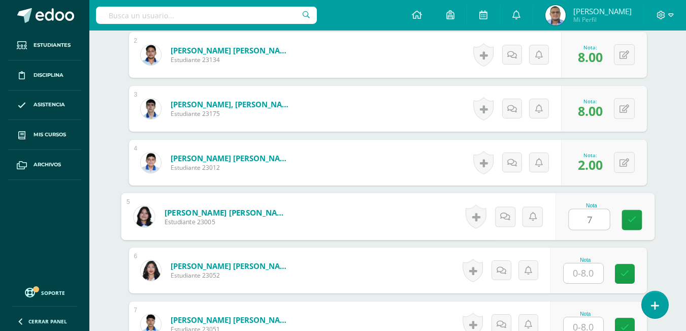
type input "7"
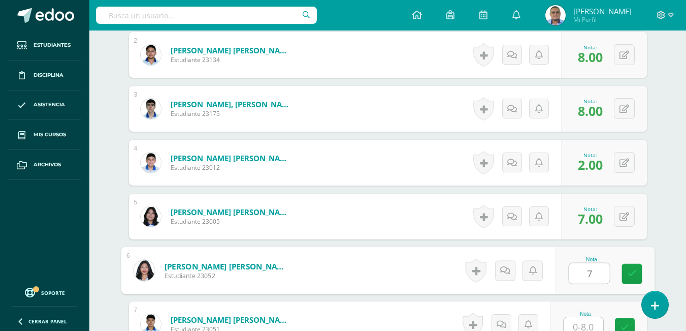
type input "7"
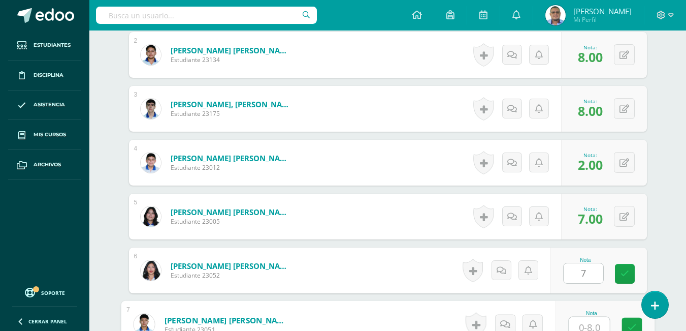
scroll to position [390, 0]
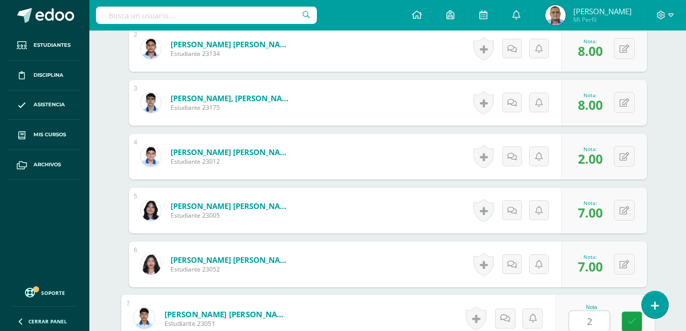
type input "2"
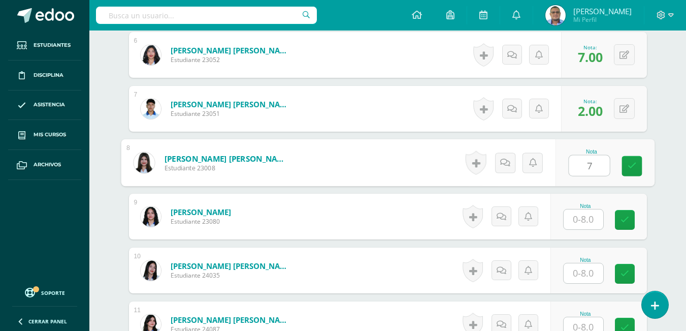
type input "7"
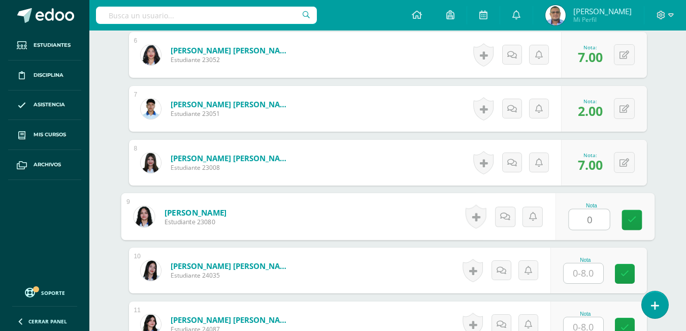
type input "0"
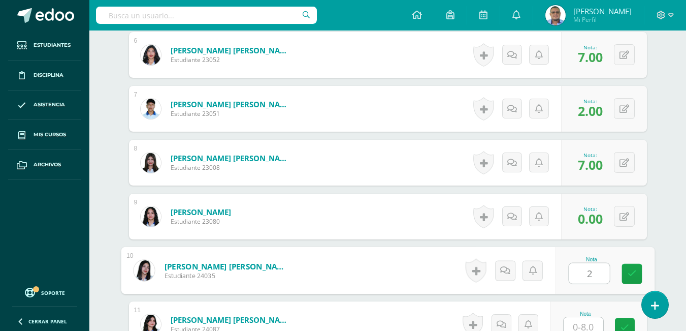
type input "2"
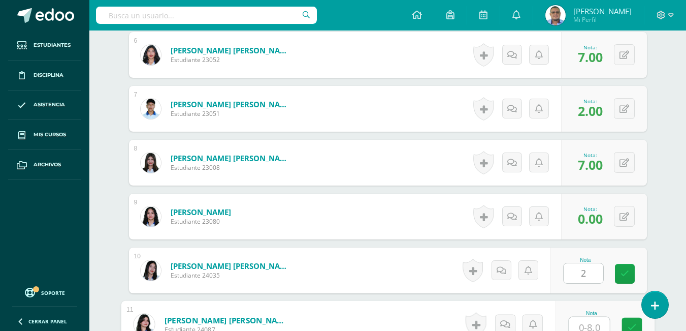
scroll to position [606, 0]
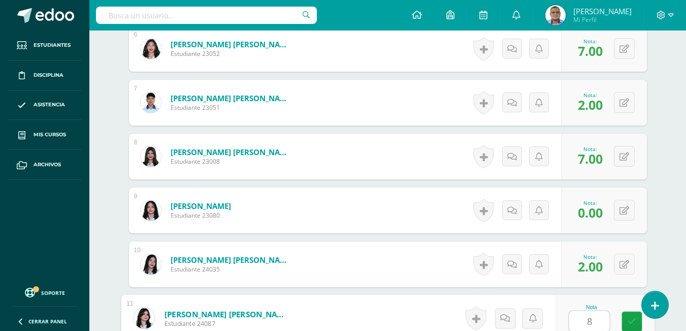
type input "8"
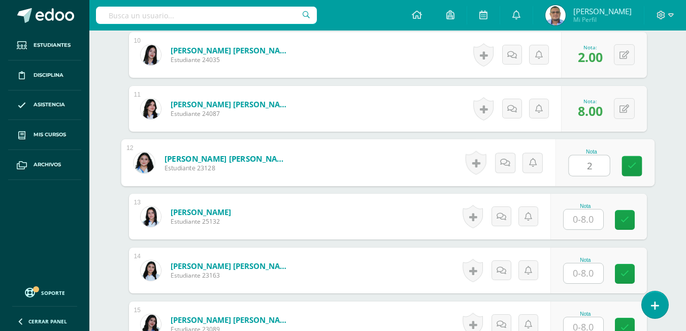
type input "2"
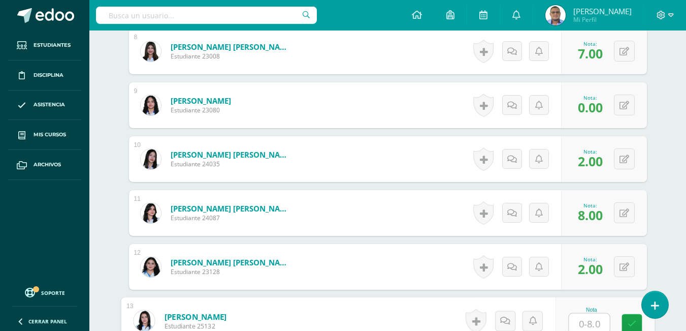
scroll to position [812, 0]
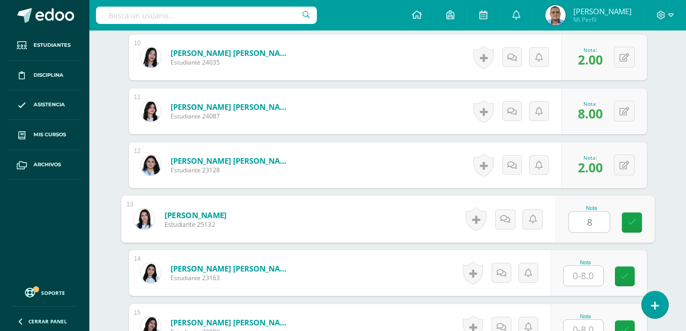
type input "8"
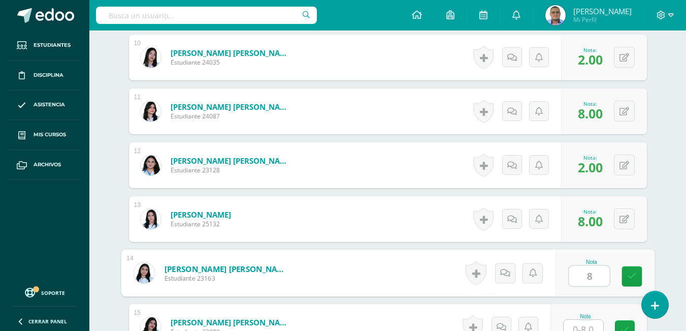
type input "8"
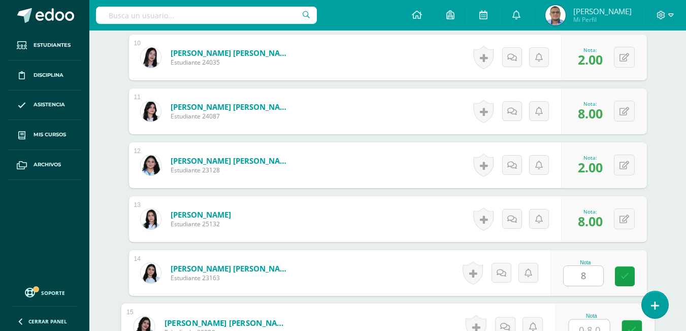
scroll to position [821, 0]
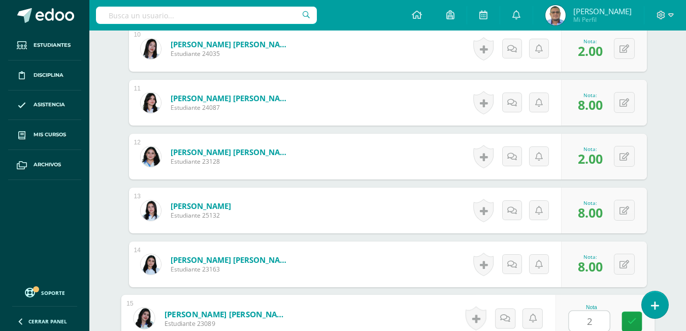
type input "2"
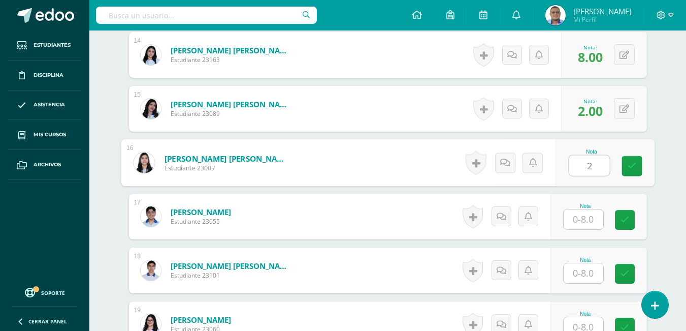
type input "2"
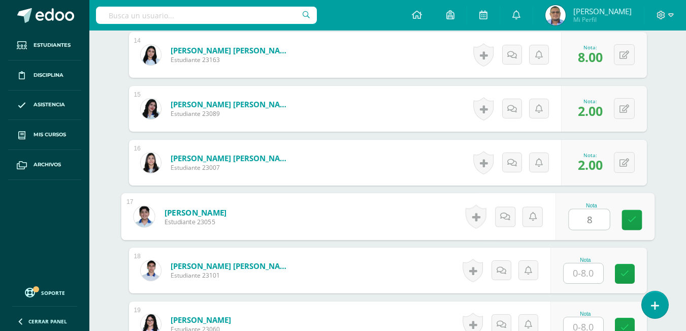
type input "8"
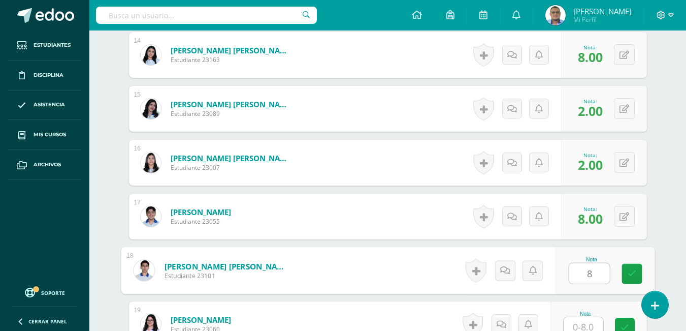
type input "8"
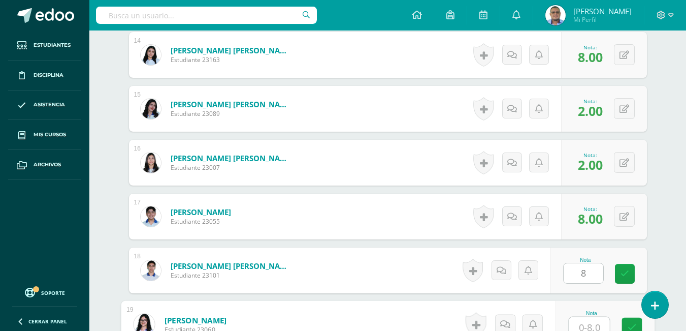
scroll to position [1036, 0]
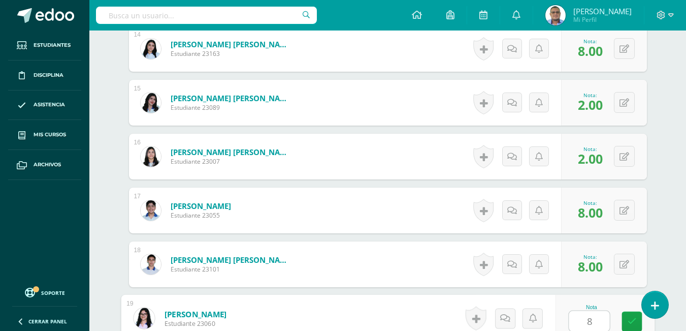
type input "8"
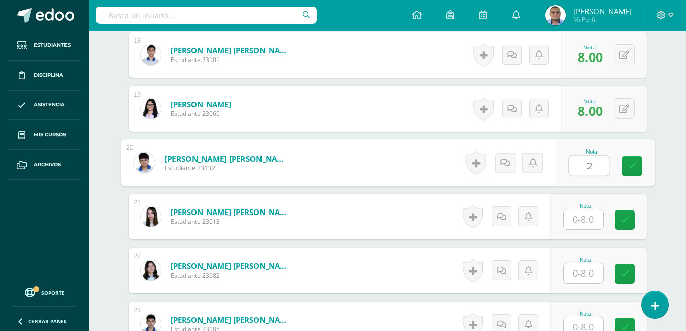
type input "2"
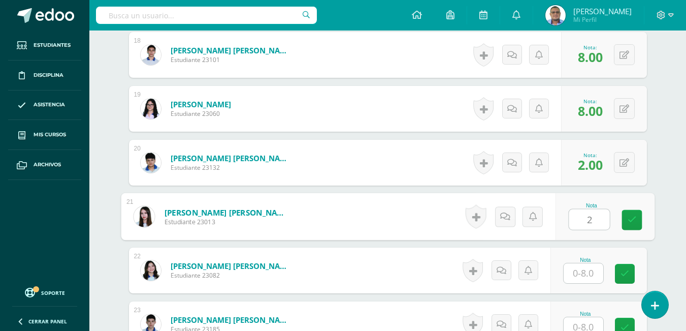
type input "2"
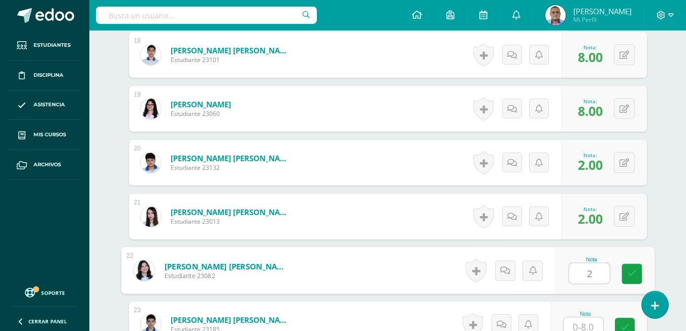
type input "2"
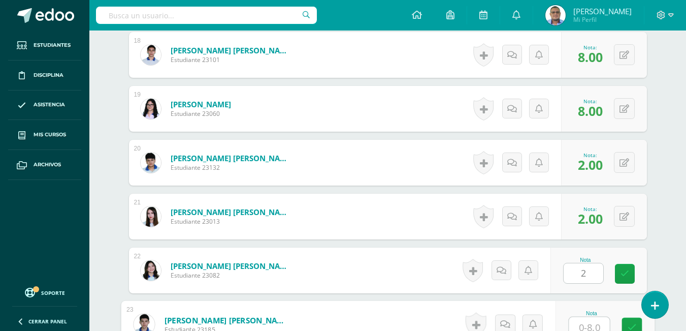
scroll to position [1251, 0]
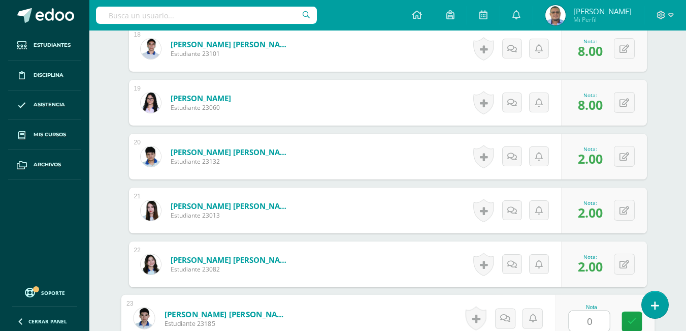
type input "0"
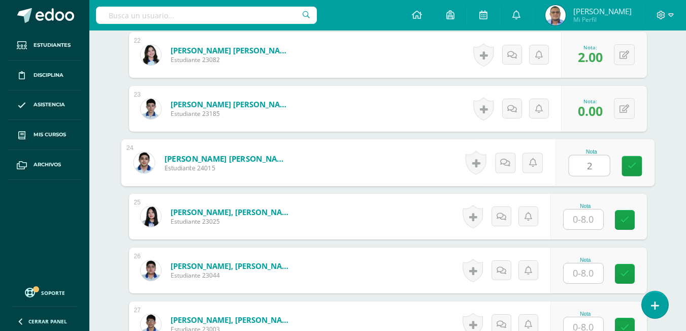
type input "2"
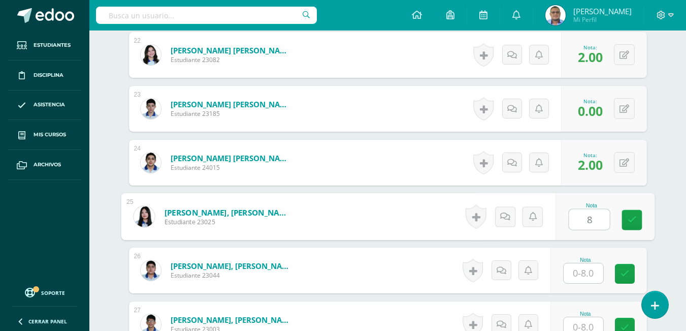
type input "8"
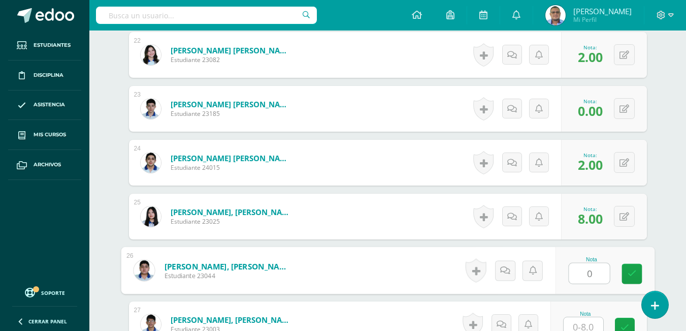
type input "0"
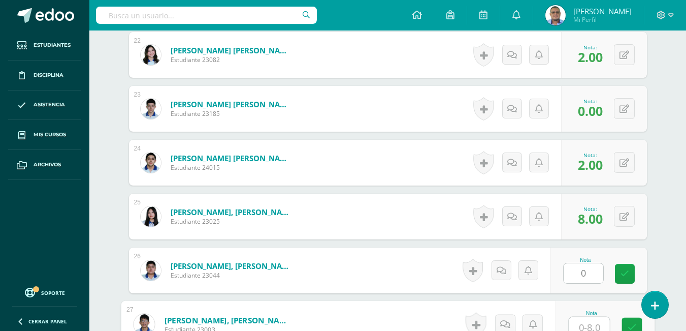
scroll to position [1467, 0]
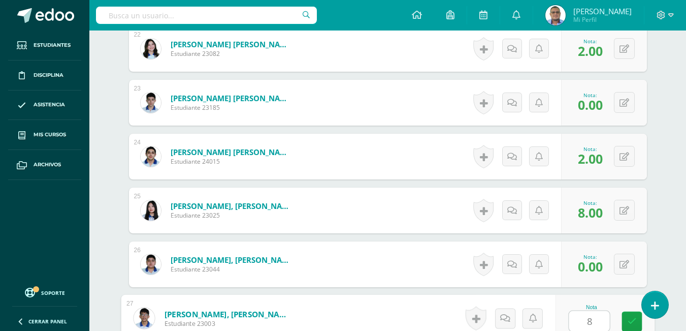
type input "8"
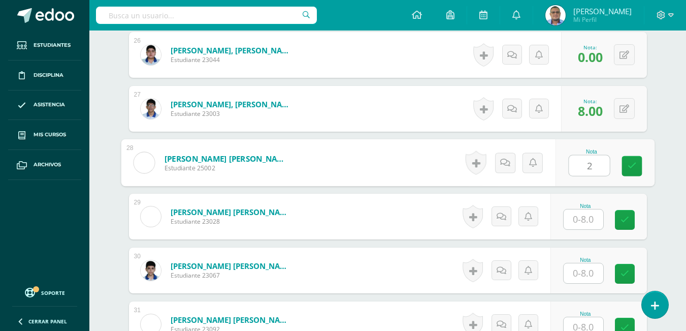
type input "2"
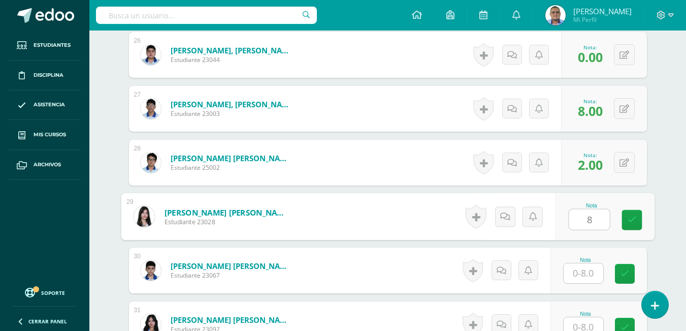
type input "8"
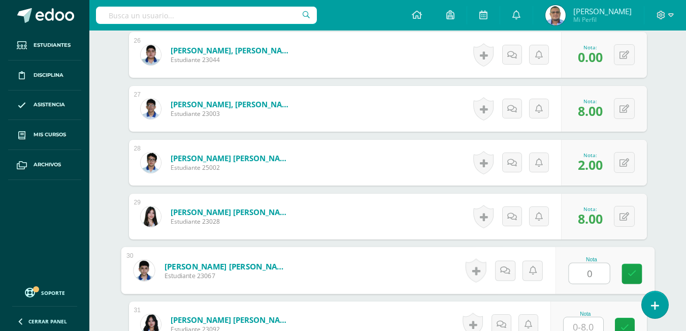
type input "0"
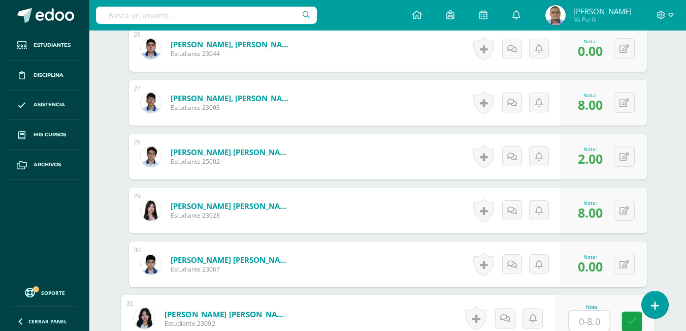
type input "8"
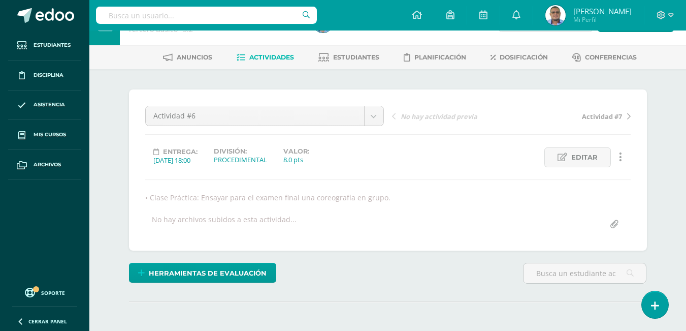
scroll to position [0, 0]
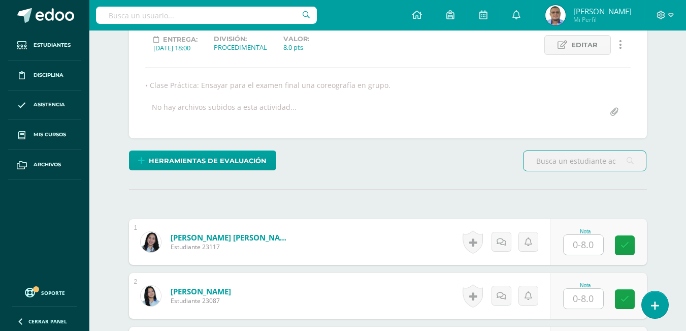
scroll to position [144, 0]
click at [584, 248] on input "text" at bounding box center [584, 244] width 40 height 20
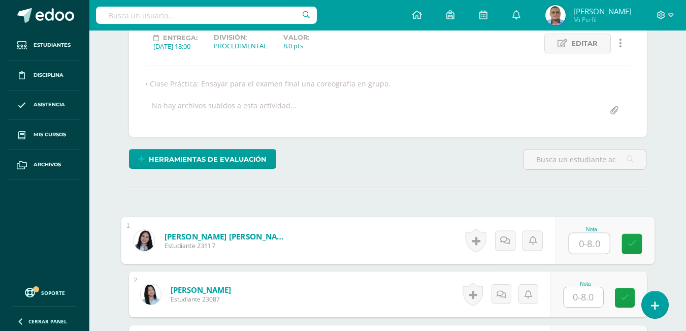
scroll to position [146, 0]
type input "8"
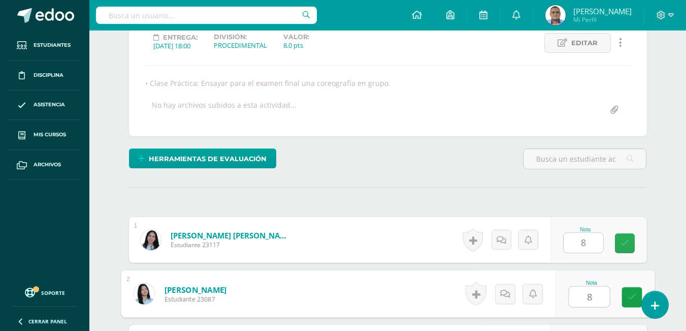
type input "8"
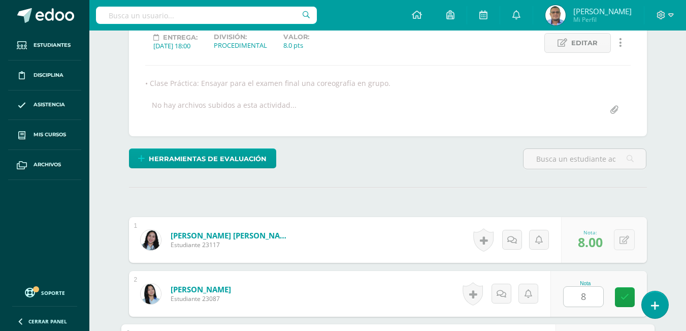
scroll to position [331, 0]
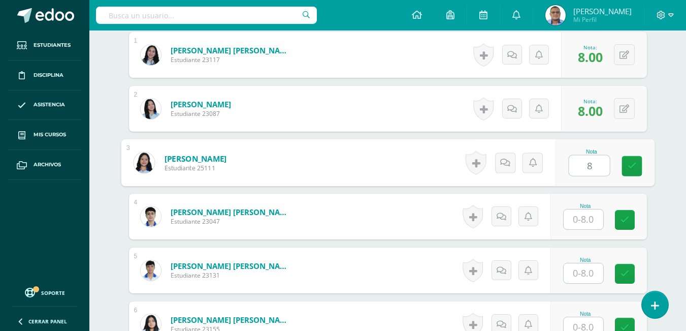
type input "8"
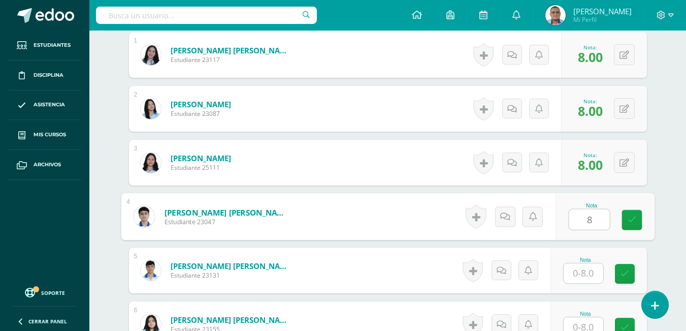
type input "8"
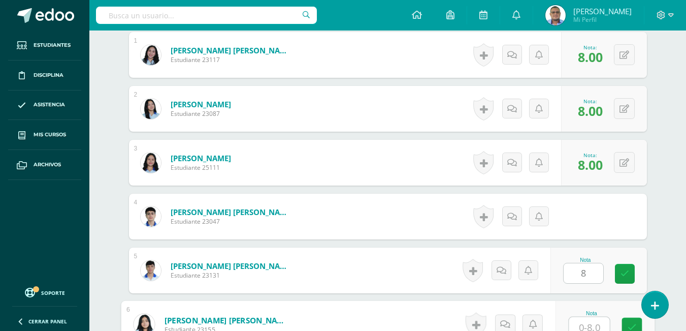
scroll to position [337, 0]
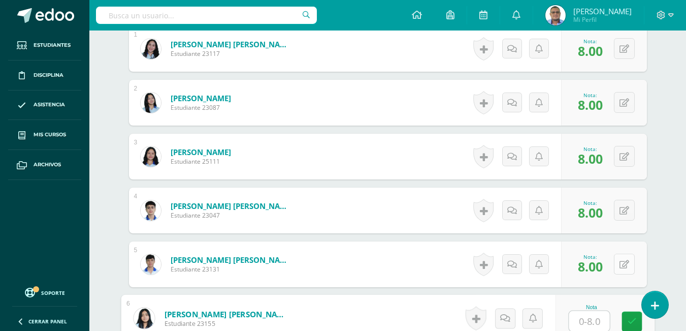
click at [624, 264] on icon at bounding box center [624, 264] width 10 height 9
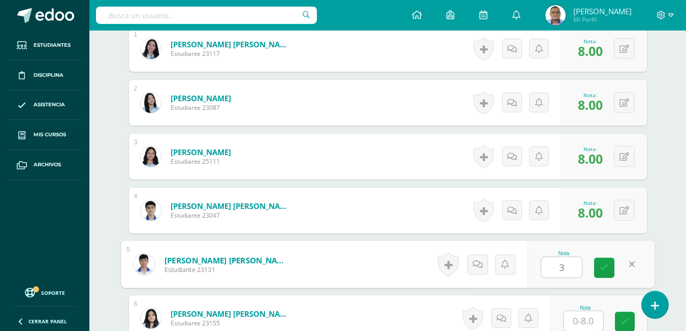
type input "3"
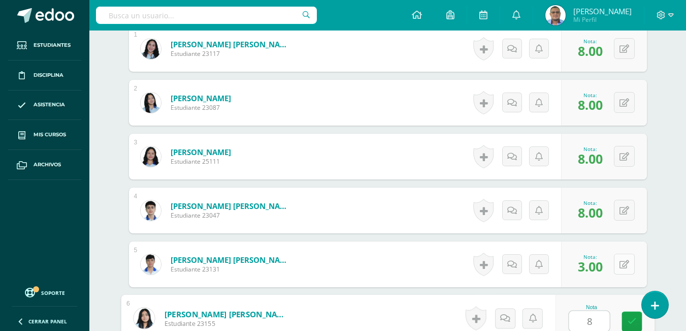
type input "8"
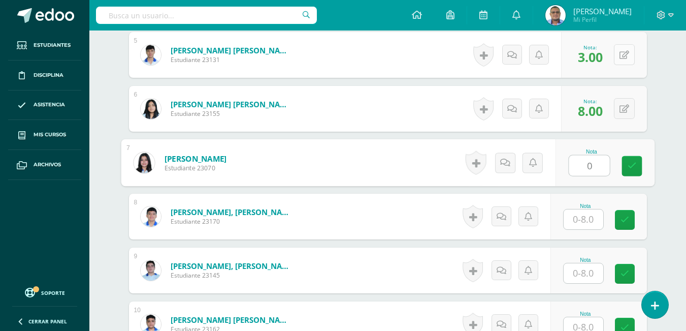
type input "0"
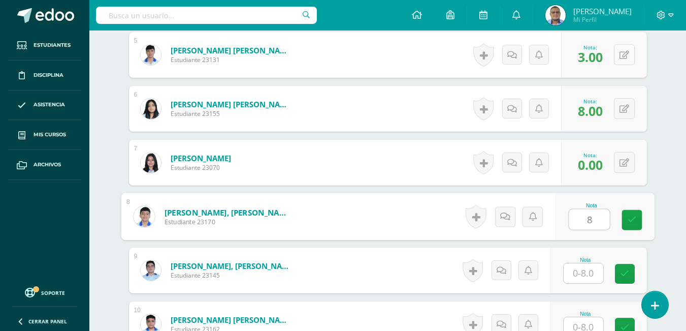
type input "8"
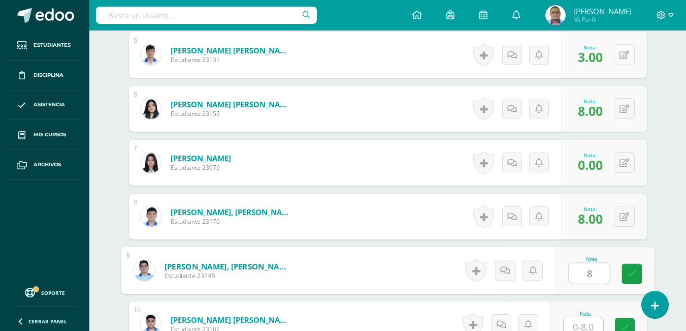
type input "8"
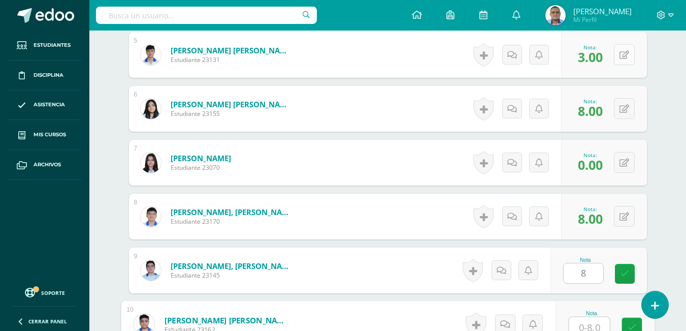
scroll to position [552, 0]
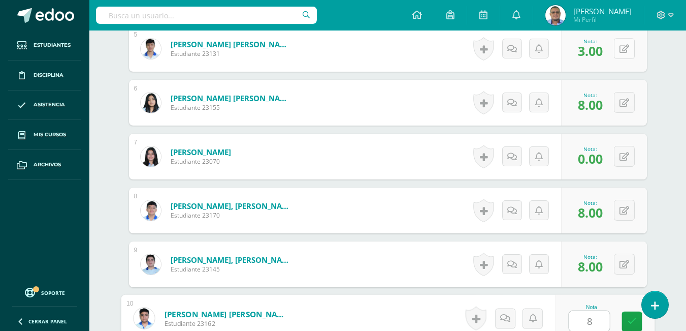
type input "8"
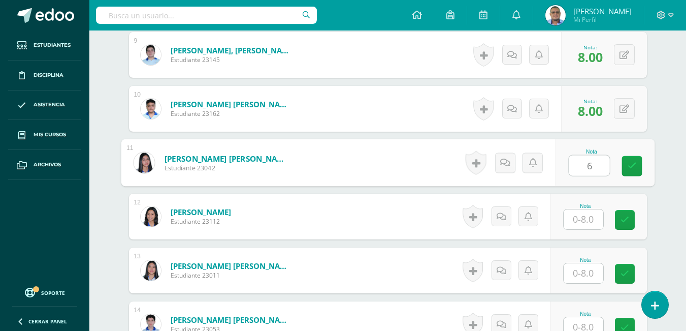
type input "6"
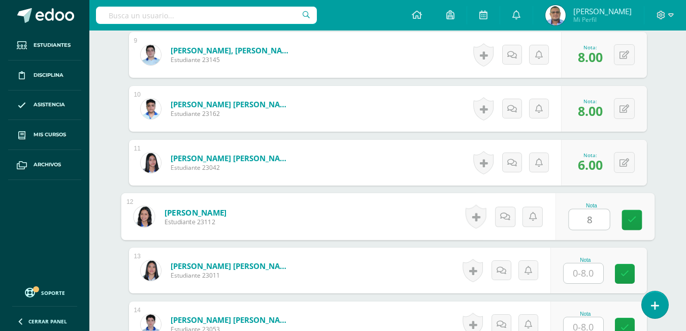
type input "8"
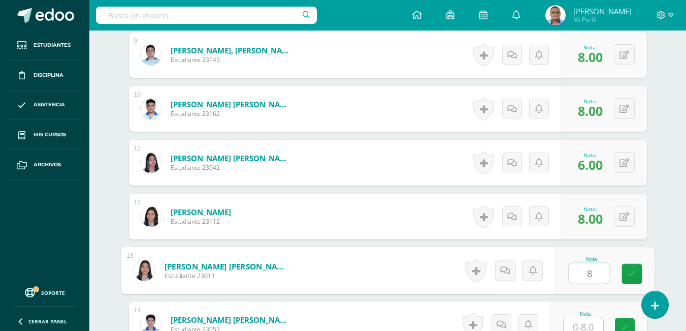
type input "8"
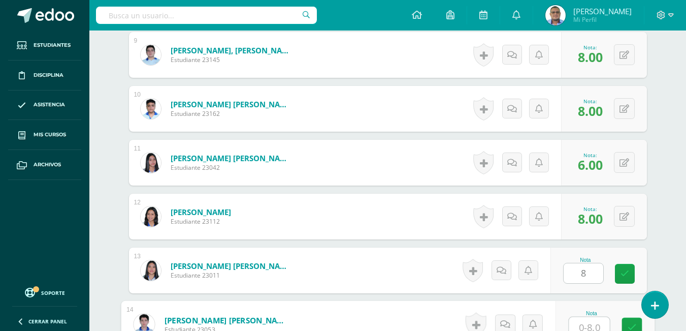
scroll to position [767, 0]
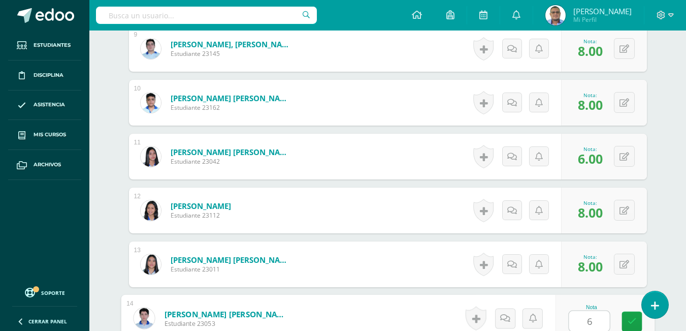
type input "6"
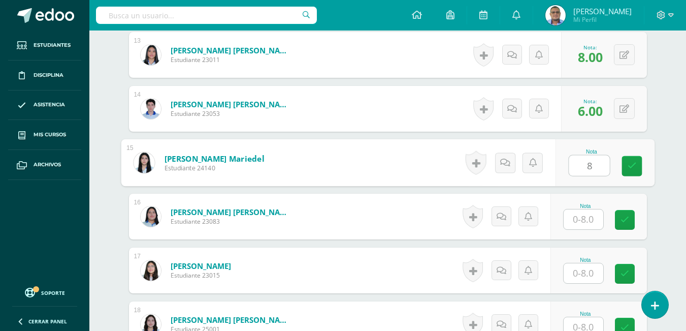
type input "8"
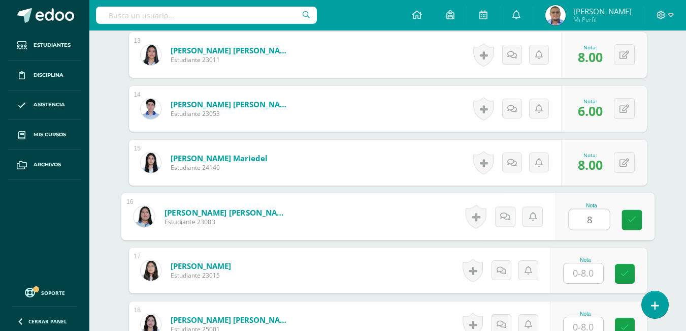
type input "8"
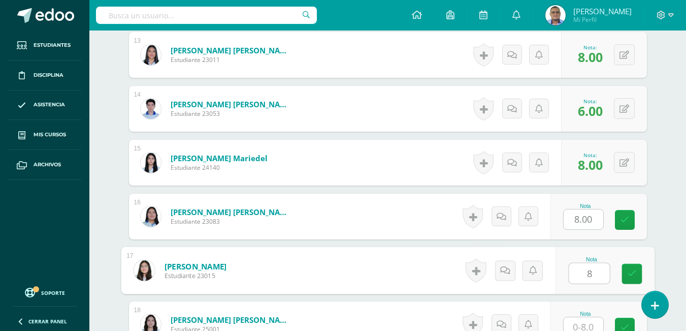
type input "8"
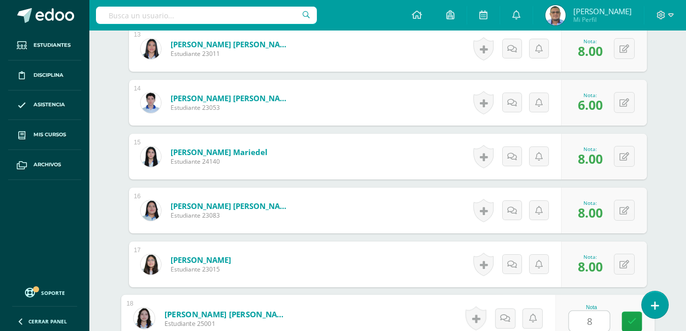
type input "8"
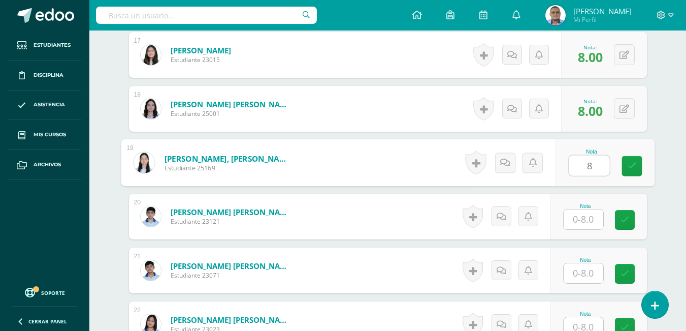
type input "8"
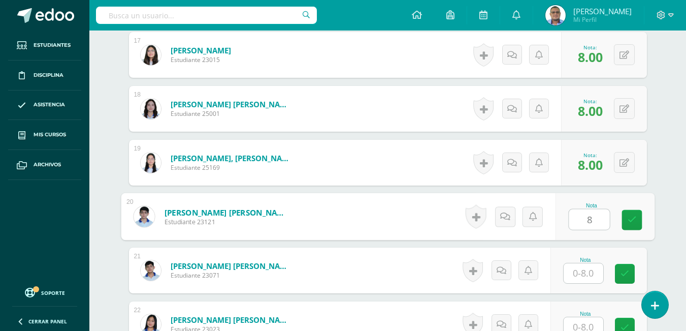
type input "8"
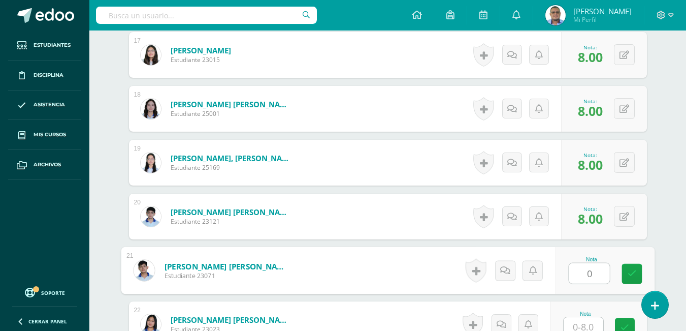
type input "0"
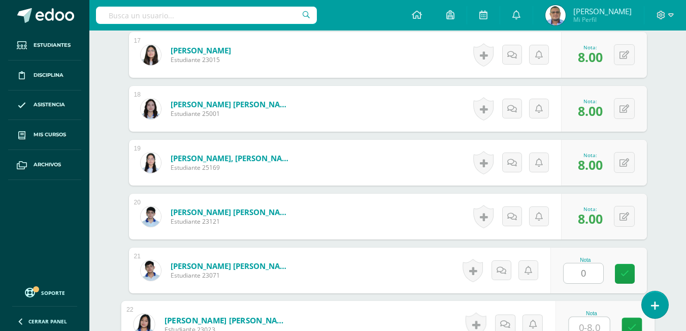
scroll to position [1198, 0]
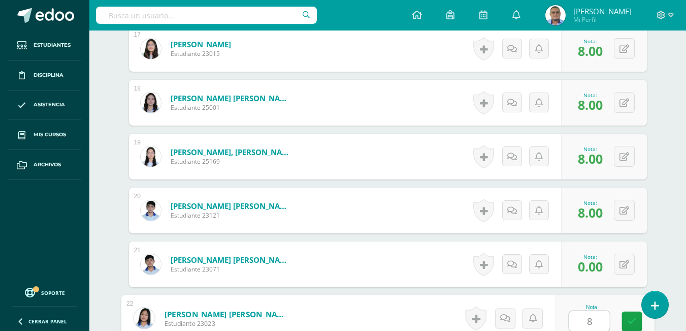
type input "8"
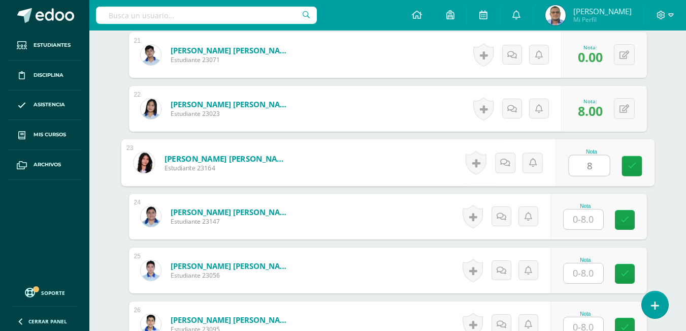
type input "8"
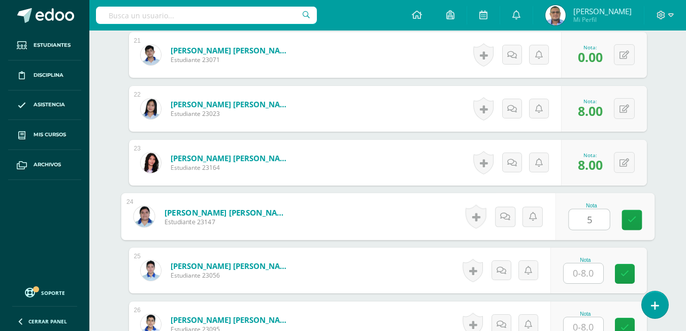
type input "5"
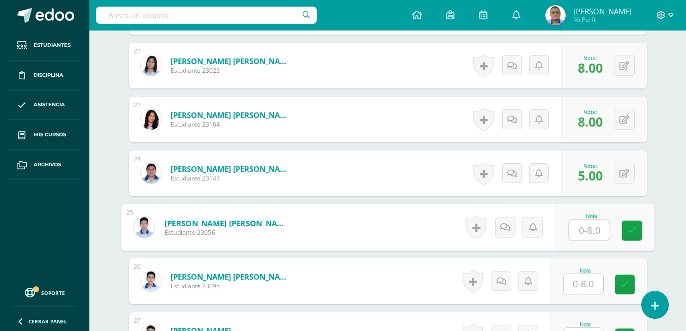
scroll to position [1458, 0]
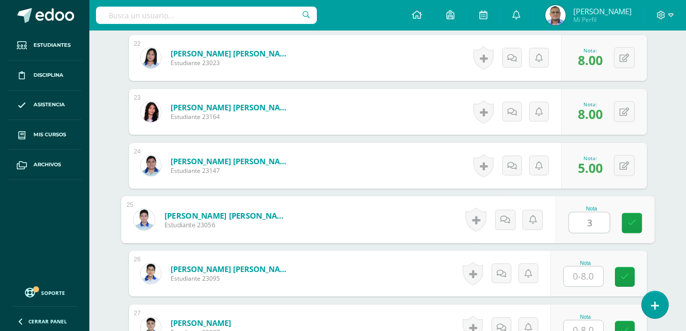
type input "3"
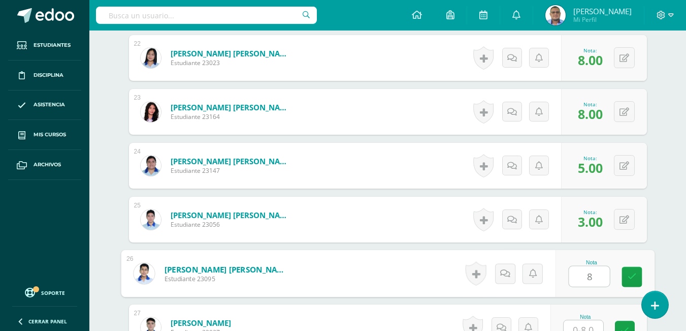
type input "8"
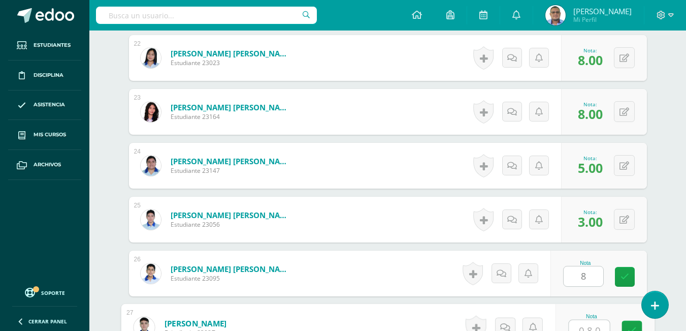
scroll to position [1467, 0]
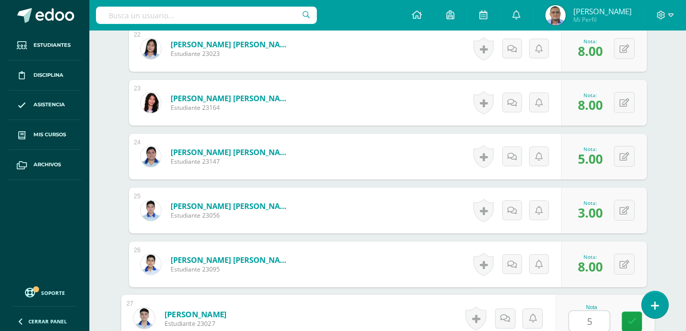
type input "5"
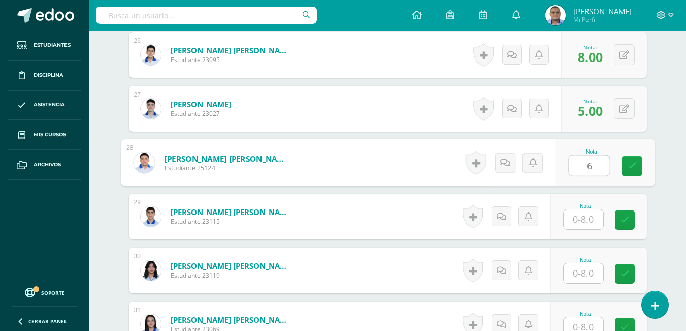
type input "6"
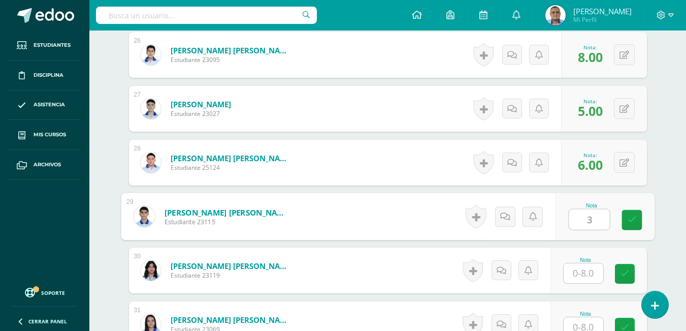
type input "3"
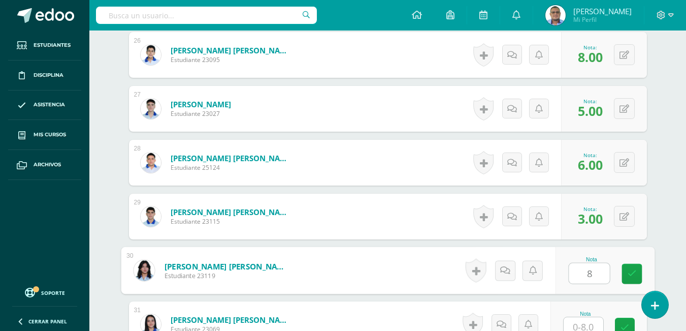
type input "8"
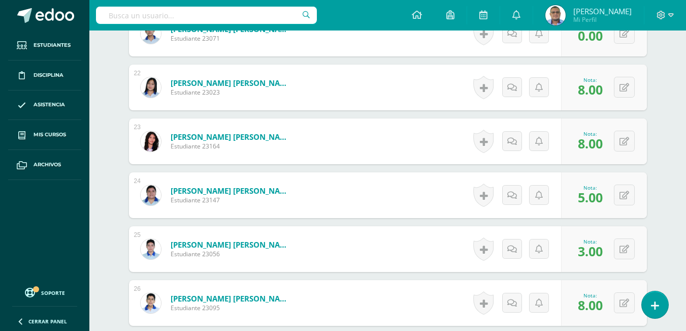
scroll to position [1733, 0]
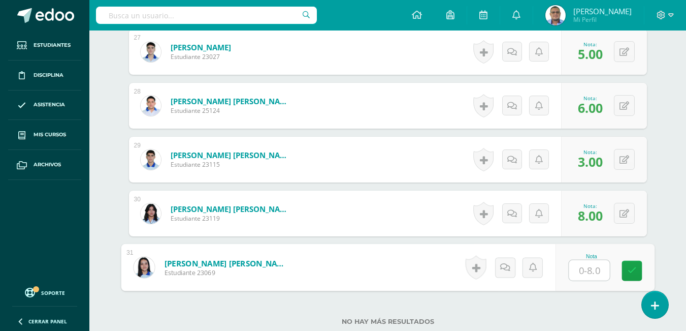
type input "6"
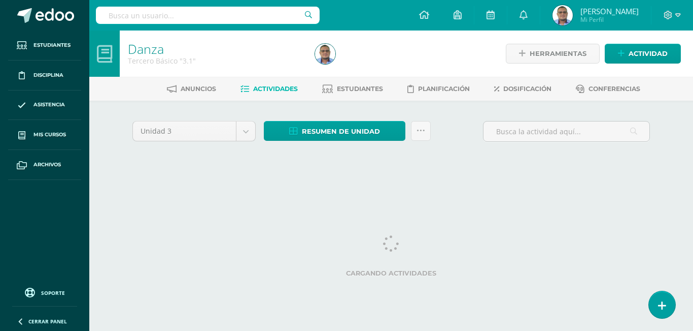
click at [43, 133] on span "Mis cursos" at bounding box center [50, 134] width 32 height 8
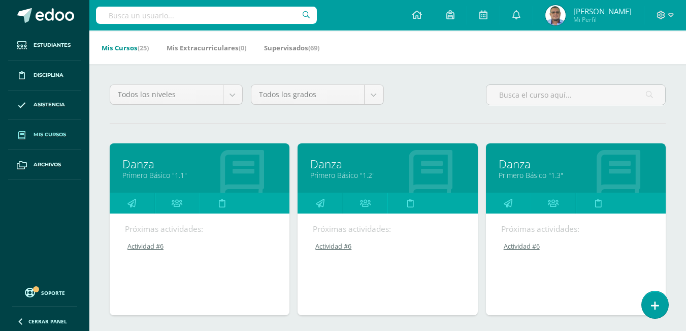
scroll to position [152, 0]
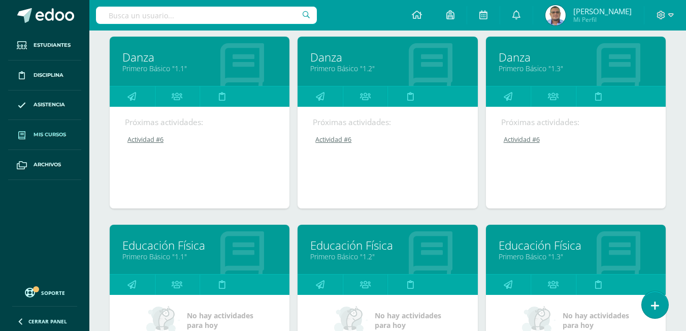
click at [153, 140] on link "Actividad #6" at bounding box center [200, 139] width 150 height 9
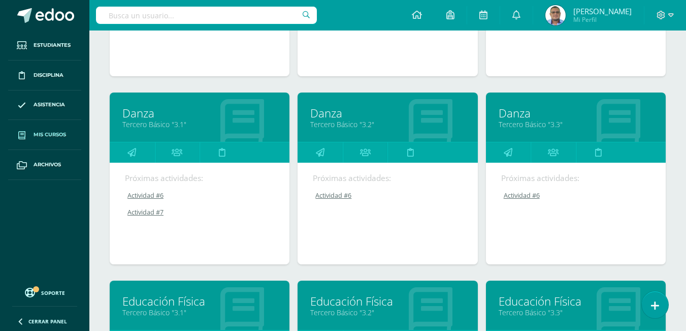
scroll to position [863, 0]
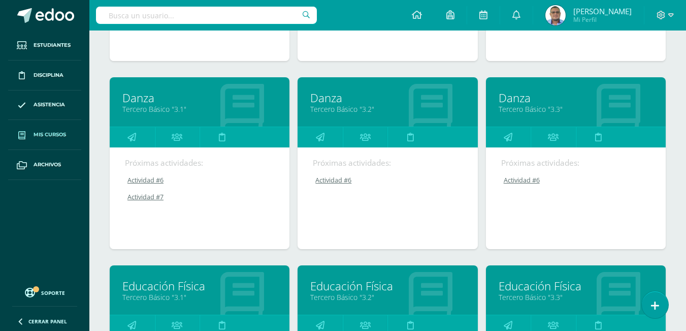
click at [142, 197] on link "Actividad #7" at bounding box center [200, 196] width 150 height 9
click at [144, 108] on link "Tercero Básico "3.1"" at bounding box center [199, 109] width 154 height 10
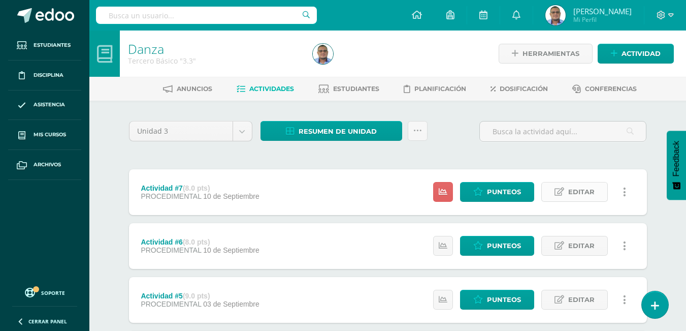
click at [566, 186] on link "Editar" at bounding box center [574, 192] width 67 height 20
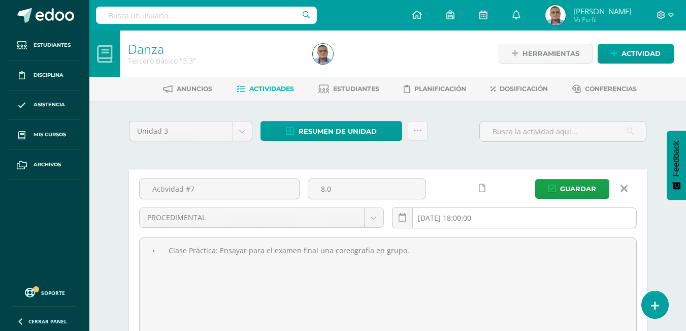
click at [510, 217] on input "[DATE] 18:00:00" at bounding box center [514, 218] width 244 height 20
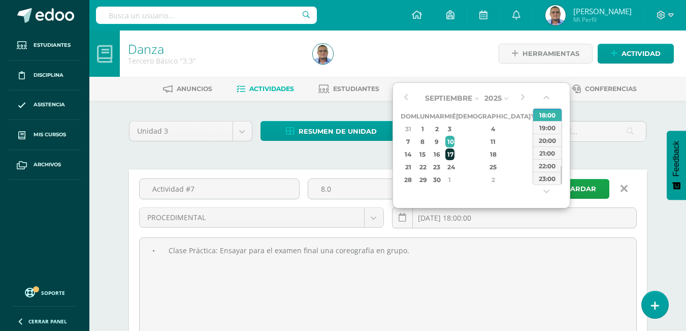
drag, startPoint x: 466, startPoint y: 156, endPoint x: 467, endPoint y: 149, distance: 7.3
click at [454, 155] on div "17" at bounding box center [449, 154] width 9 height 12
type input "2025-09-17 18:00"
click at [544, 113] on div "18:00" at bounding box center [547, 114] width 28 height 13
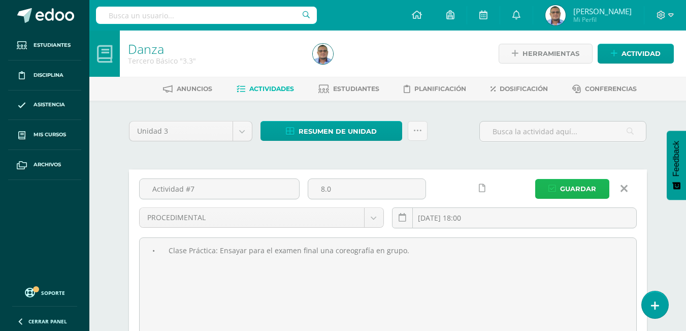
click at [572, 189] on span "Guardar" at bounding box center [578, 188] width 36 height 19
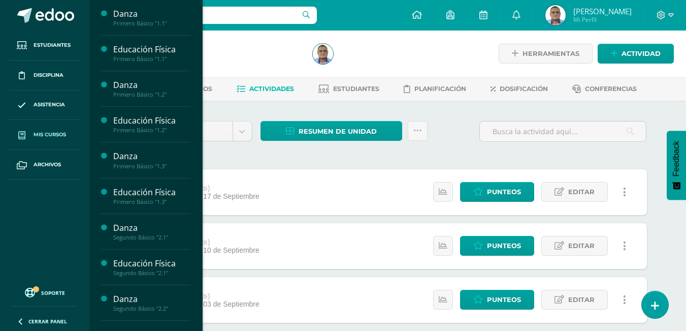
click at [43, 134] on span "Mis cursos" at bounding box center [50, 134] width 32 height 8
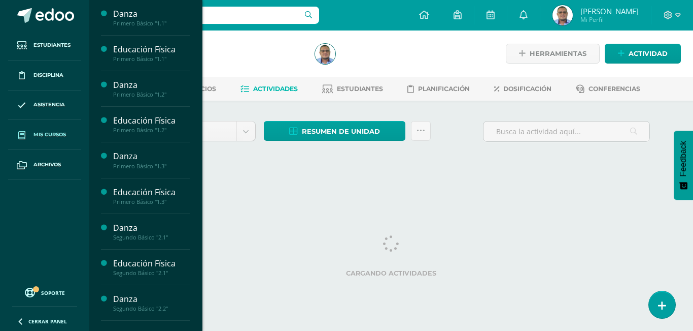
click at [48, 131] on span "Mis cursos" at bounding box center [50, 134] width 32 height 8
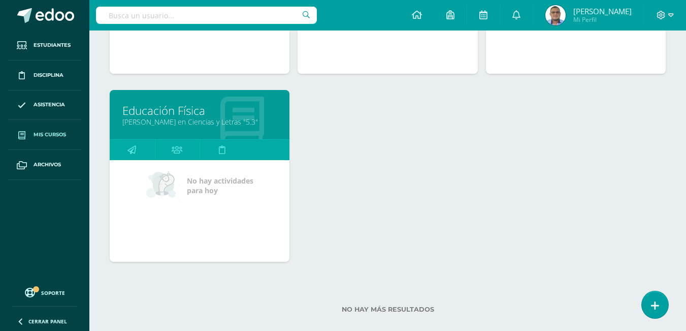
scroll to position [1603, 0]
